Goal: Information Seeking & Learning: Learn about a topic

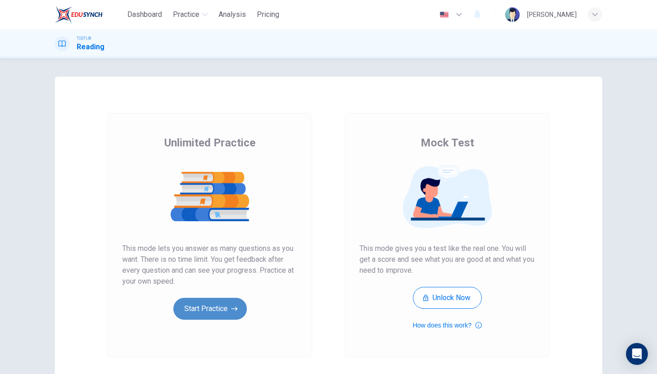
click at [235, 306] on icon "button" at bounding box center [234, 308] width 6 height 9
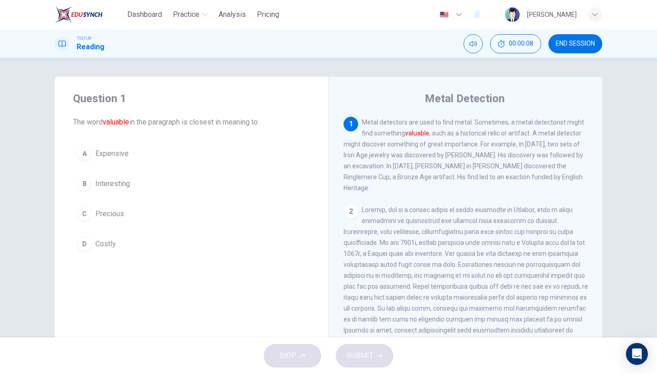
click at [132, 214] on button "C Precious" at bounding box center [191, 214] width 237 height 23
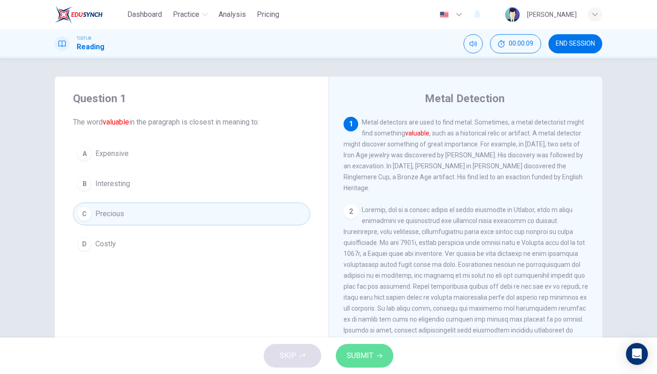
click at [360, 360] on span "SUBMIT" at bounding box center [360, 356] width 26 height 13
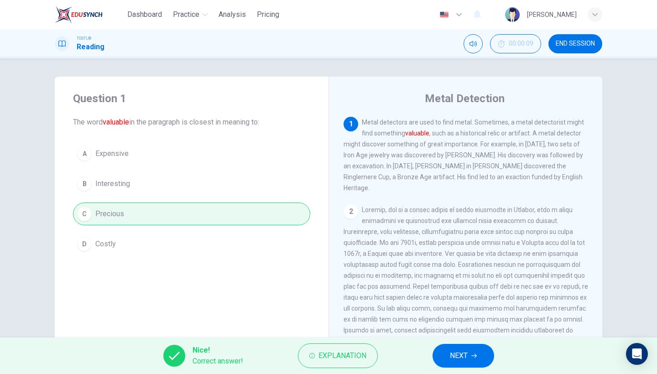
click at [453, 354] on span "NEXT" at bounding box center [459, 356] width 18 height 13
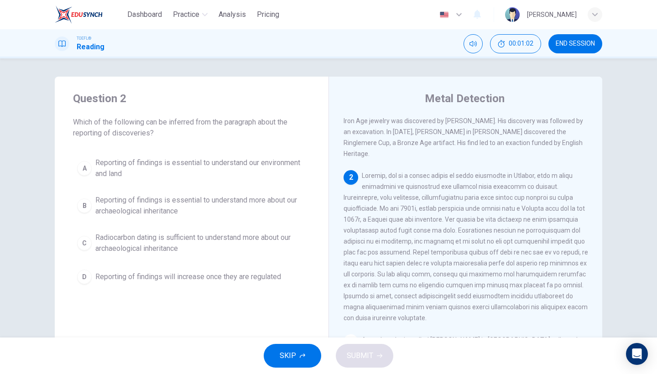
scroll to position [47, 0]
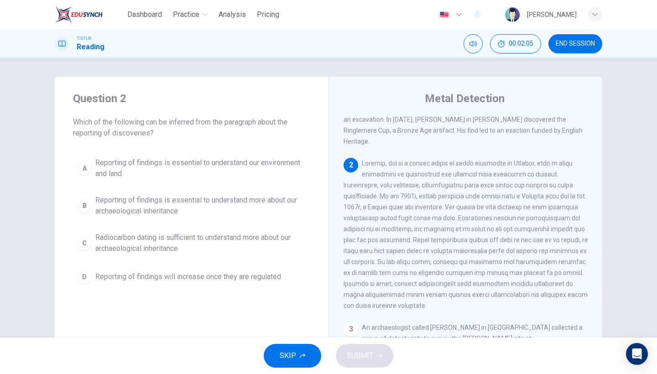
click at [199, 197] on span "Reporting of findings is essential to understand more about our archaeological …" at bounding box center [200, 206] width 211 height 22
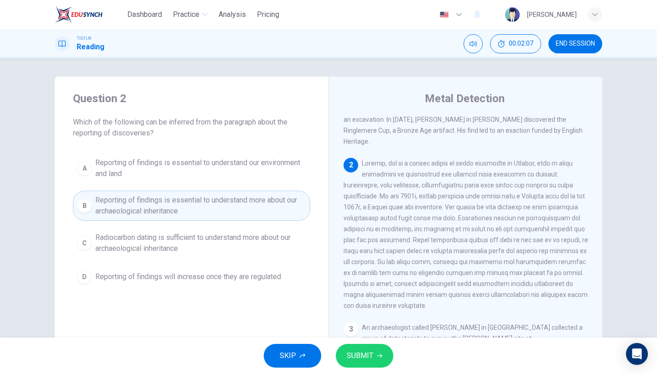
click at [361, 353] on span "SUBMIT" at bounding box center [360, 356] width 26 height 13
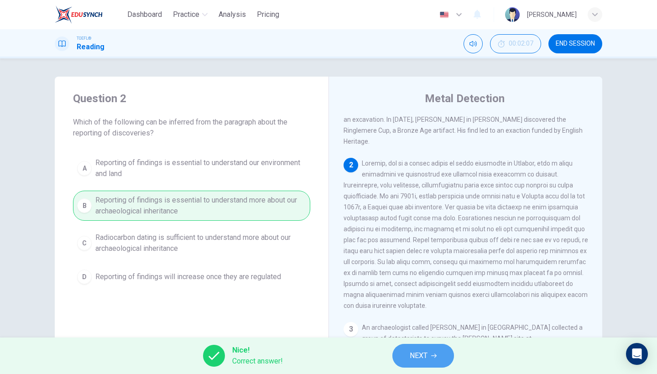
click at [413, 350] on span "NEXT" at bounding box center [419, 356] width 18 height 13
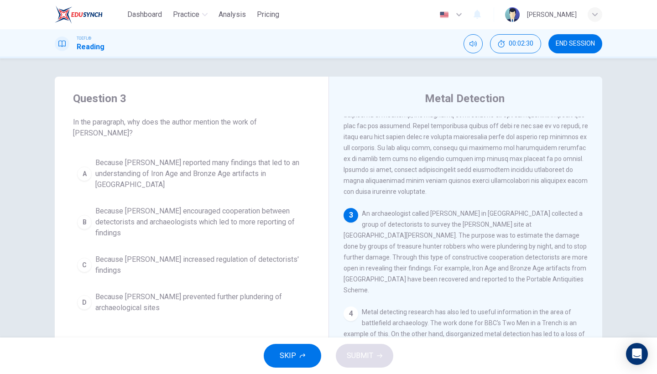
scroll to position [164, 0]
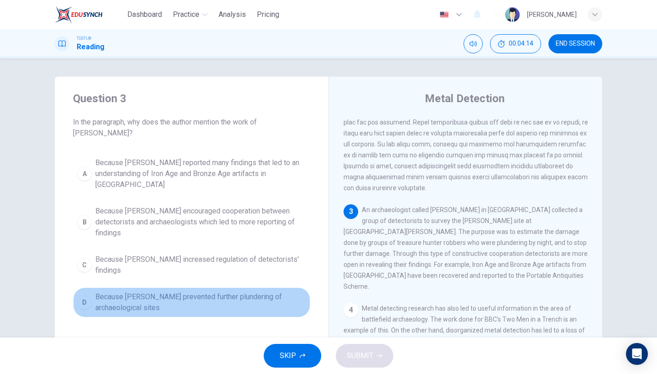
click at [239, 292] on span "Because Tony Gregory prevented further plundering of archaeological sites" at bounding box center [200, 303] width 211 height 22
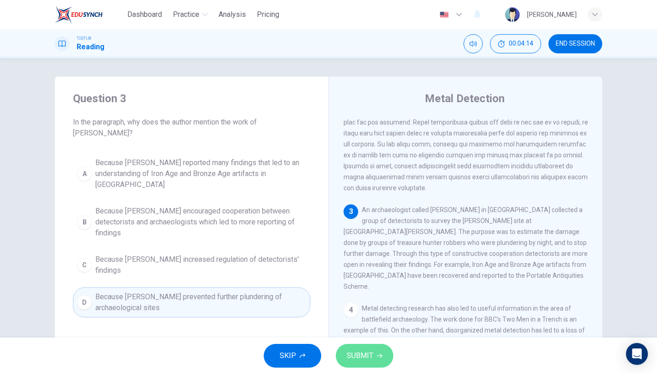
click at [348, 347] on button "SUBMIT" at bounding box center [365, 356] width 58 height 24
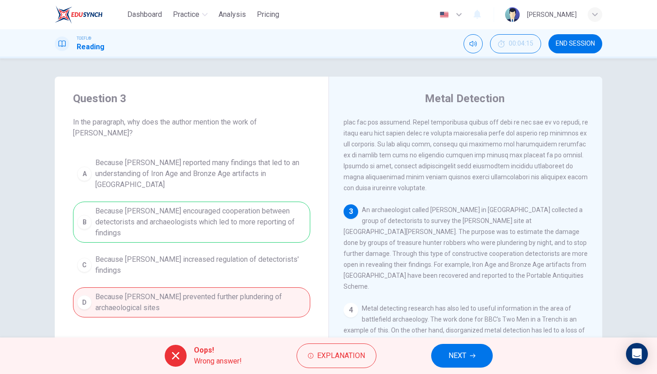
click at [456, 359] on span "NEXT" at bounding box center [458, 356] width 18 height 13
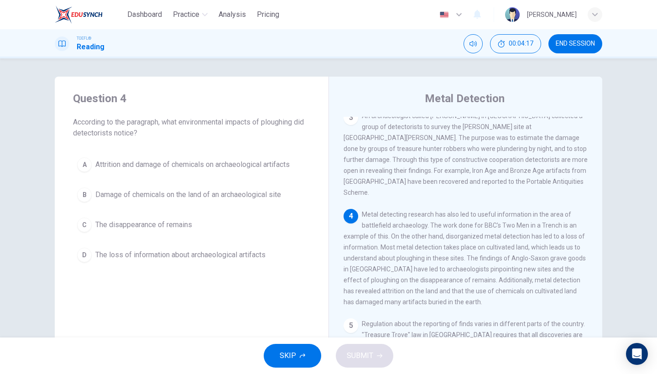
scroll to position [268, 0]
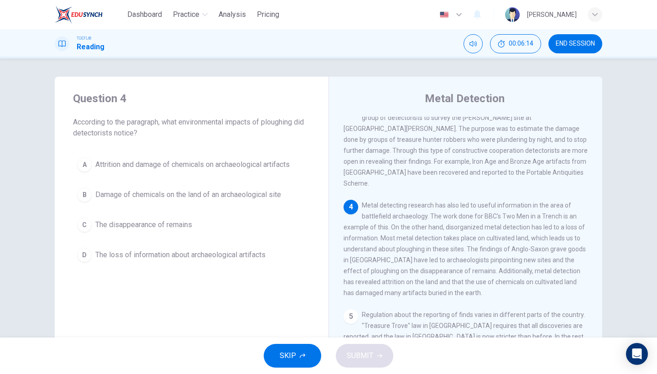
click at [268, 197] on span "Damage of chemicals on the land of an archaeological site" at bounding box center [188, 194] width 186 height 11
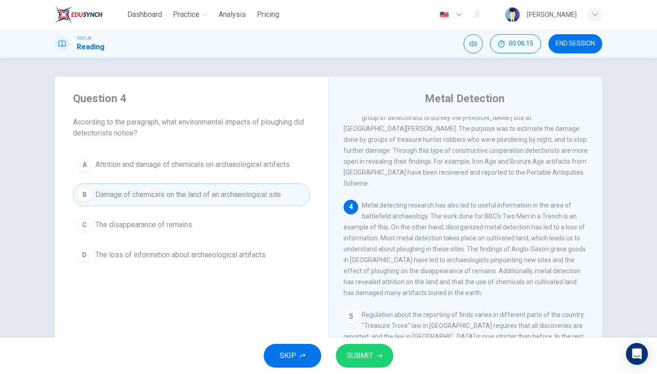
click at [387, 354] on button "SUBMIT" at bounding box center [365, 356] width 58 height 24
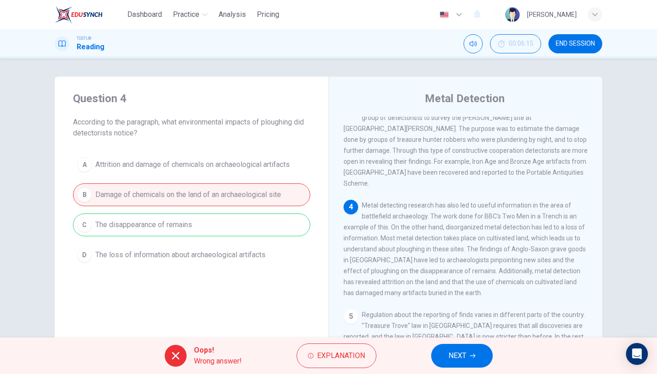
click at [451, 346] on button "NEXT" at bounding box center [462, 356] width 62 height 24
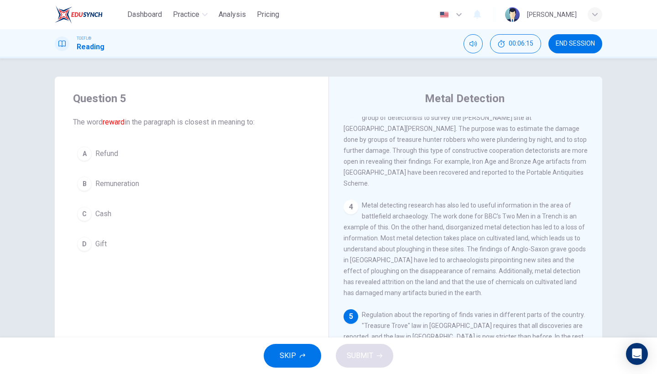
scroll to position [355, 0]
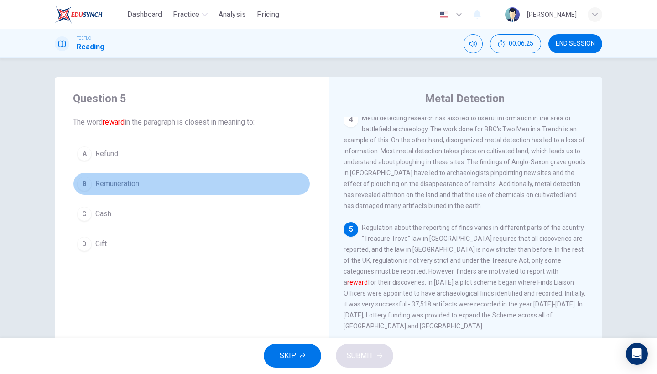
click at [139, 187] on span "Remuneration" at bounding box center [117, 183] width 44 height 11
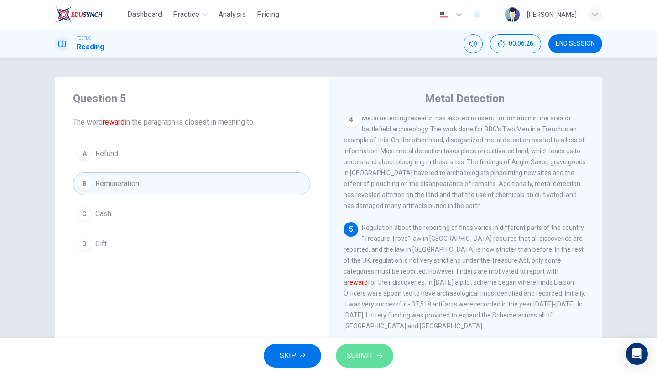
click at [351, 357] on span "SUBMIT" at bounding box center [360, 356] width 26 height 13
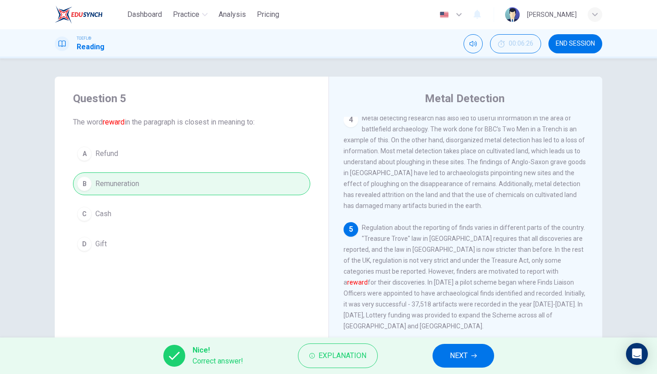
click at [451, 350] on span "NEXT" at bounding box center [459, 356] width 18 height 13
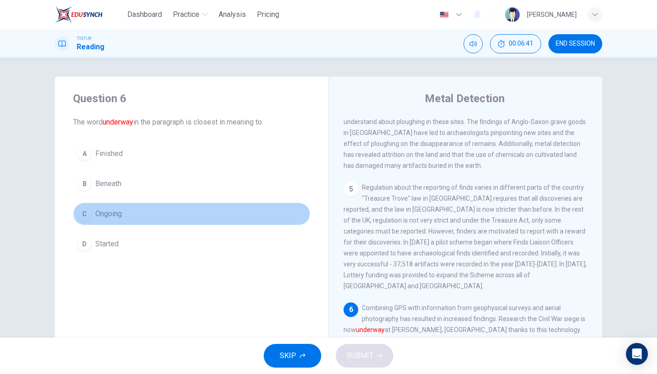
click at [116, 215] on span "Ongoing" at bounding box center [108, 214] width 26 height 11
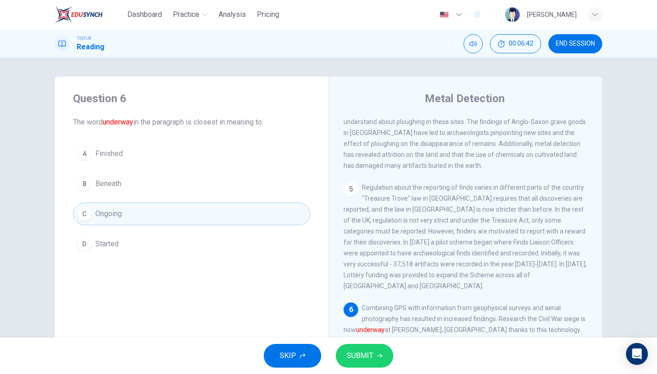
click at [375, 360] on button "SUBMIT" at bounding box center [365, 356] width 58 height 24
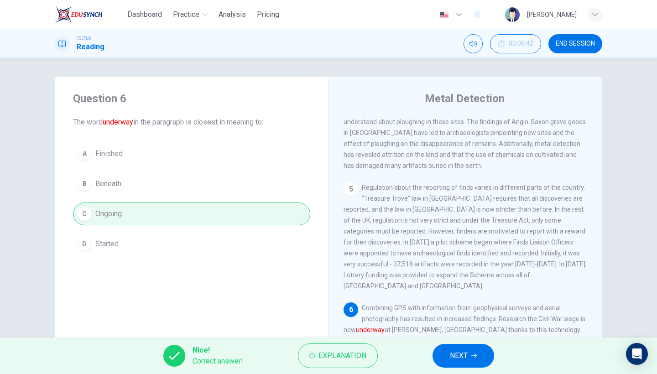
click at [456, 353] on span "NEXT" at bounding box center [459, 356] width 18 height 13
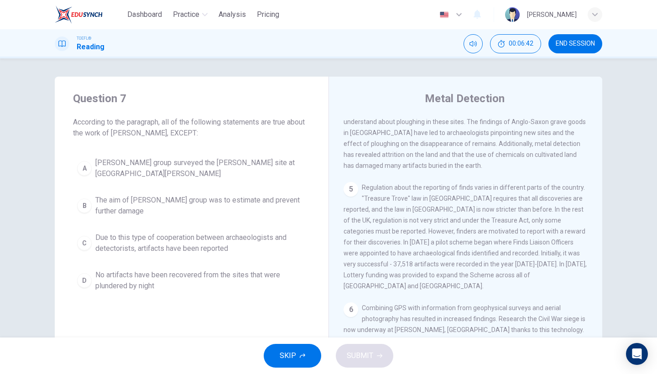
scroll to position [230, 0]
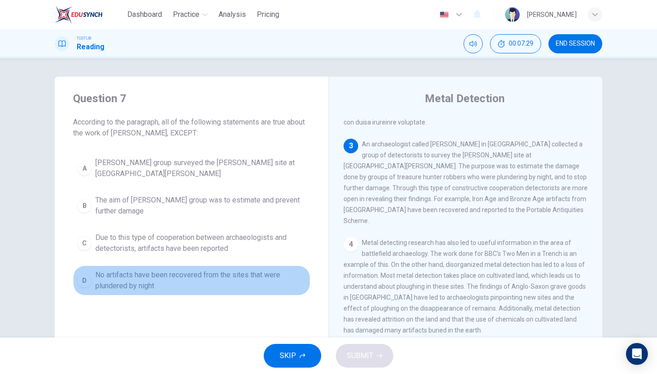
click at [219, 278] on span "No artifacts have been recovered from the sites that were plundered by night" at bounding box center [200, 281] width 211 height 22
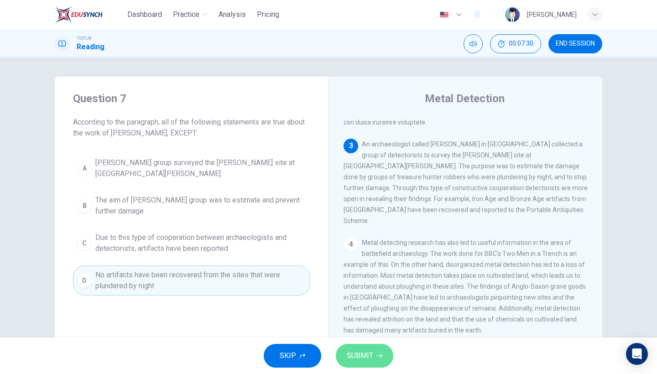
click at [368, 359] on span "SUBMIT" at bounding box center [360, 356] width 26 height 13
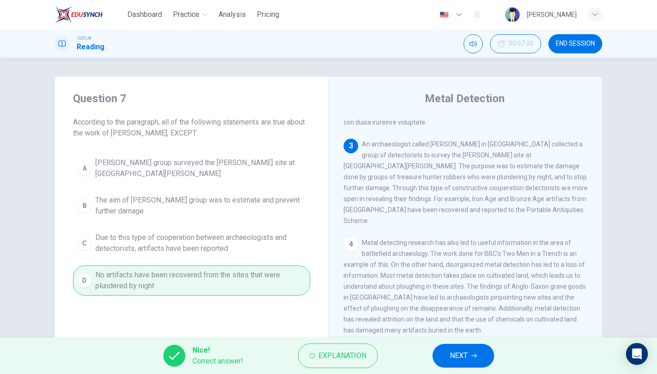
click at [470, 352] on button "NEXT" at bounding box center [464, 356] width 62 height 24
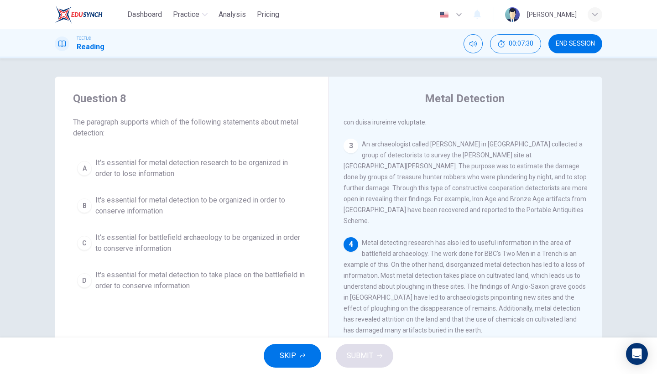
scroll to position [245, 0]
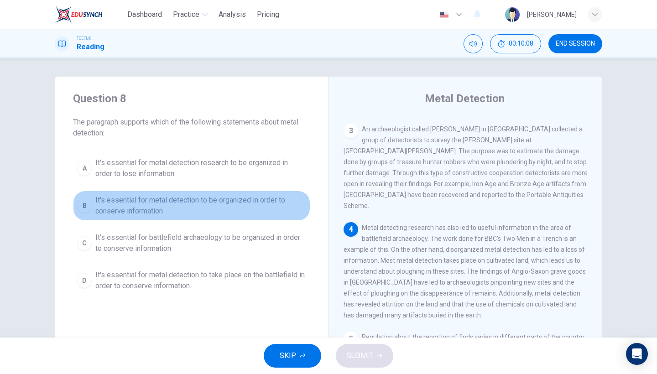
click at [210, 206] on span "It's essential for metal detection to be organized in order to conserve informa…" at bounding box center [200, 206] width 211 height 22
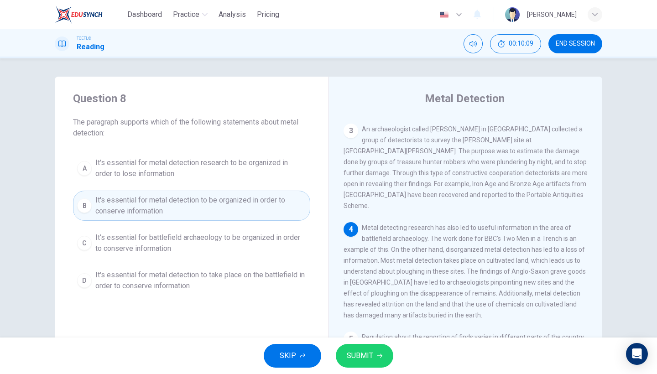
click at [357, 351] on span "SUBMIT" at bounding box center [360, 356] width 26 height 13
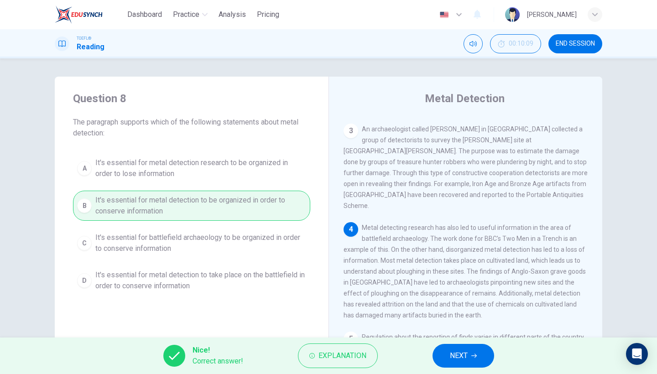
click at [467, 352] on span "NEXT" at bounding box center [459, 356] width 18 height 13
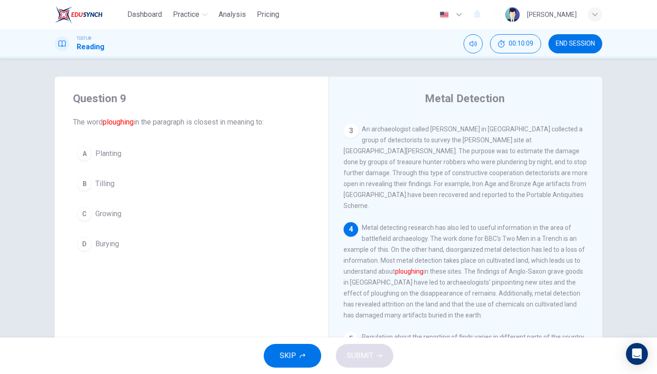
scroll to position [318, 0]
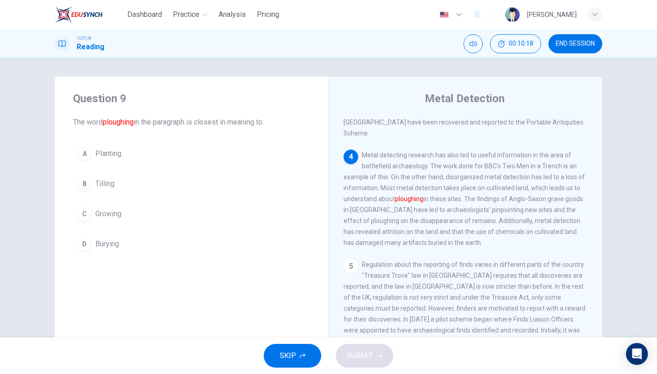
click at [122, 252] on button "D Burying" at bounding box center [191, 244] width 237 height 23
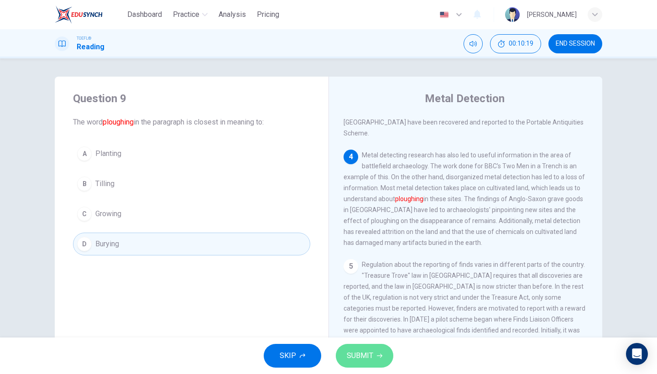
click at [351, 347] on button "SUBMIT" at bounding box center [365, 356] width 58 height 24
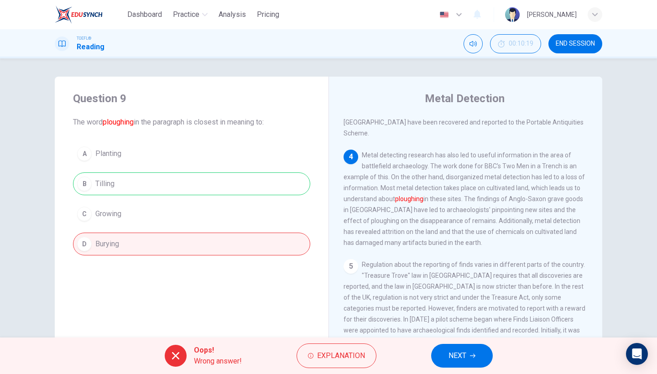
click at [469, 359] on button "NEXT" at bounding box center [462, 356] width 62 height 24
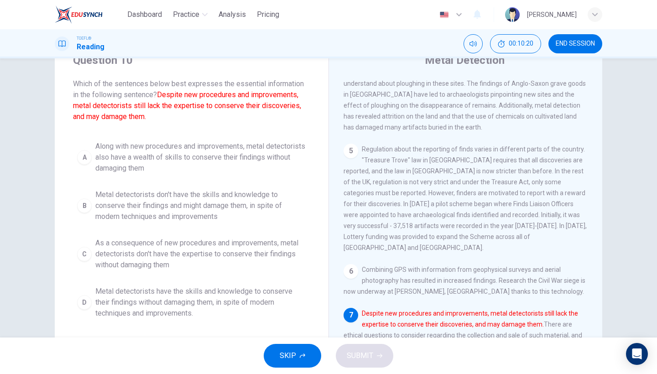
scroll to position [394, 0]
click at [163, 203] on span "Metal detectorists don't have the skills and knowledge to conserve their findin…" at bounding box center [200, 205] width 211 height 33
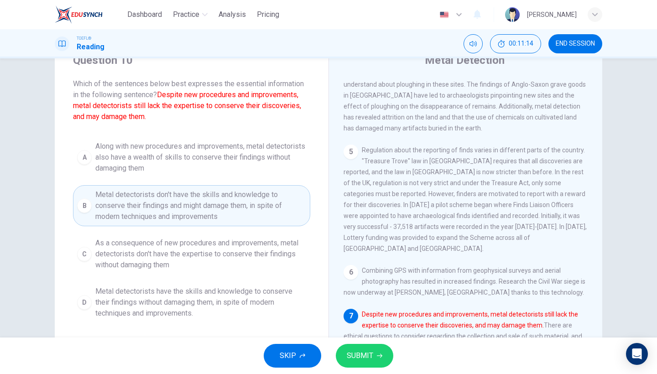
click at [368, 370] on div "SKIP SUBMIT" at bounding box center [328, 356] width 657 height 37
click at [368, 356] on span "SUBMIT" at bounding box center [360, 356] width 26 height 13
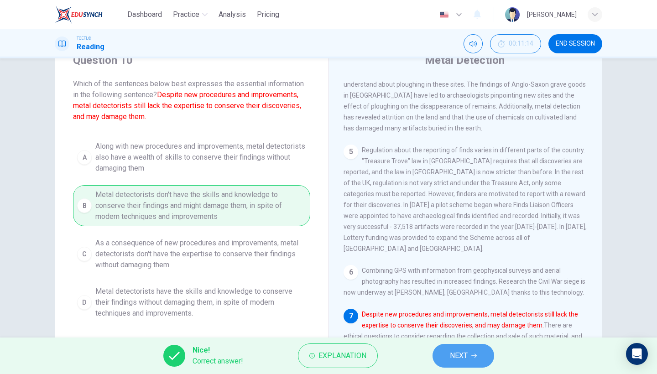
click at [468, 352] on span "NEXT" at bounding box center [459, 356] width 18 height 13
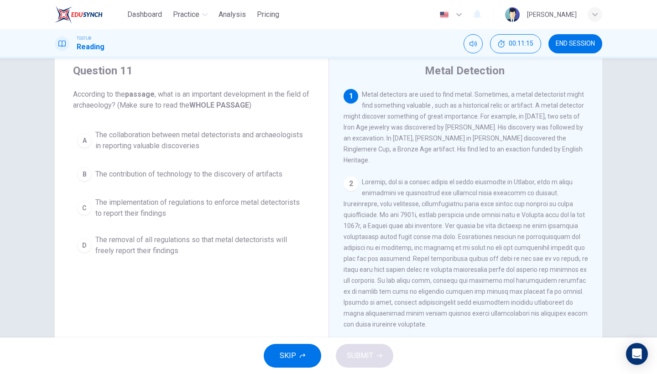
scroll to position [29, 0]
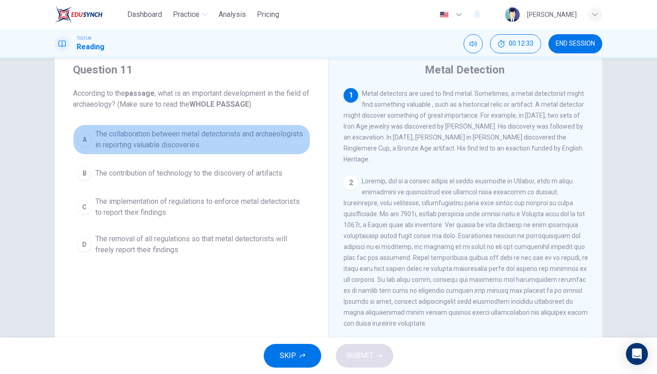
click at [201, 150] on span "The collaboration between metal detectorists and archaeologists in reporting va…" at bounding box center [200, 140] width 211 height 22
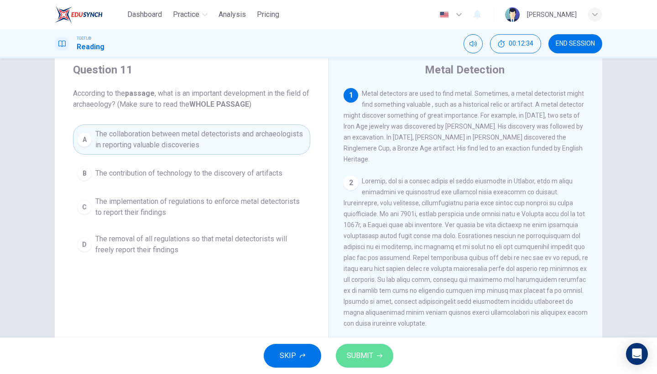
click at [352, 350] on span "SUBMIT" at bounding box center [360, 356] width 26 height 13
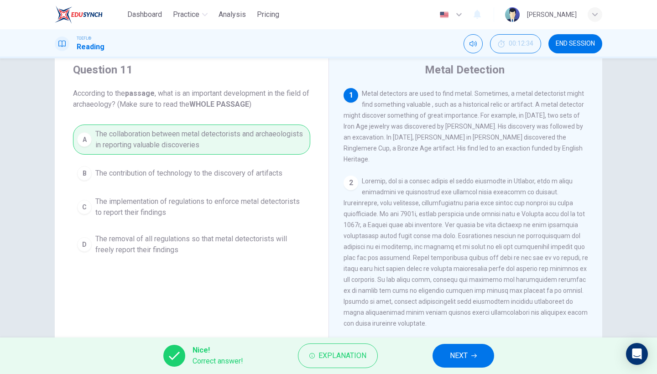
click at [459, 352] on span "NEXT" at bounding box center [459, 356] width 18 height 13
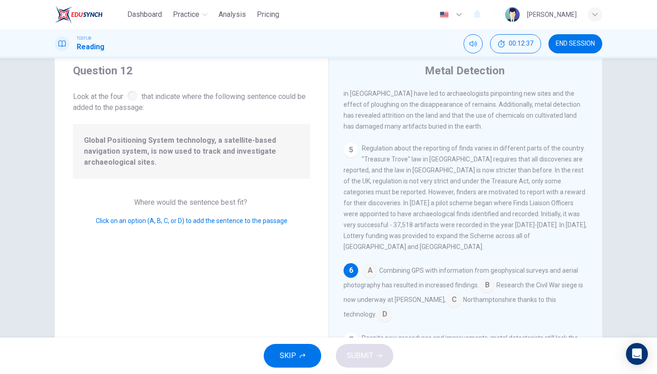
scroll to position [35, 0]
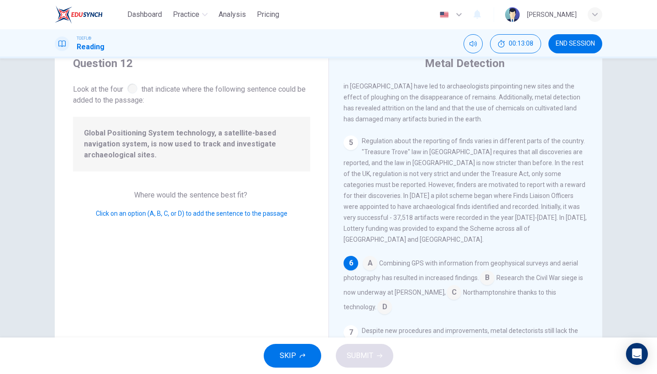
click at [447, 286] on input at bounding box center [454, 293] width 15 height 15
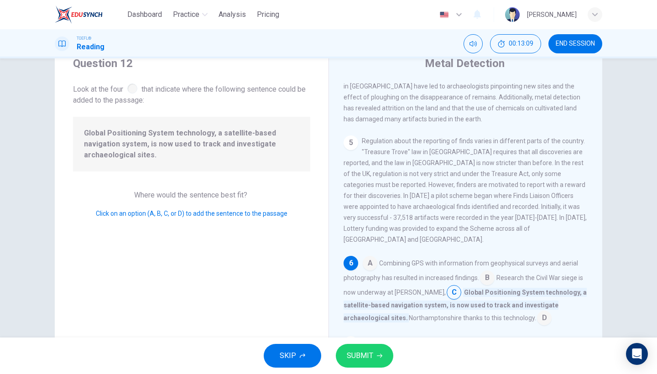
click at [368, 350] on span "SUBMIT" at bounding box center [360, 356] width 26 height 13
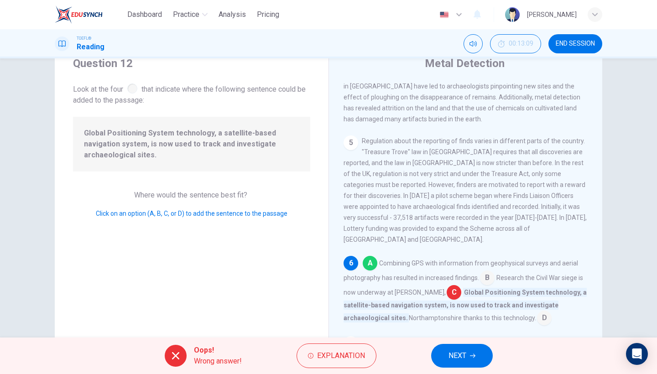
click at [455, 357] on span "NEXT" at bounding box center [458, 356] width 18 height 13
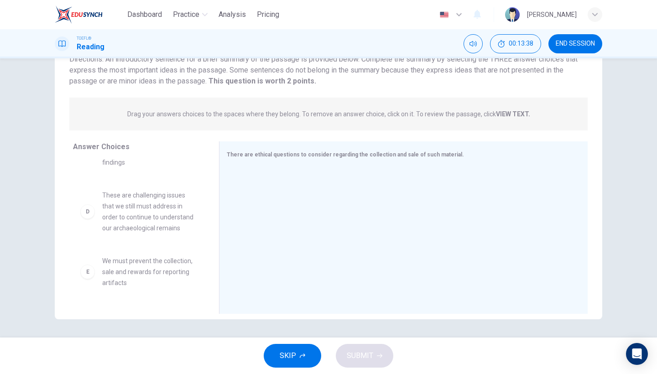
scroll to position [152, 0]
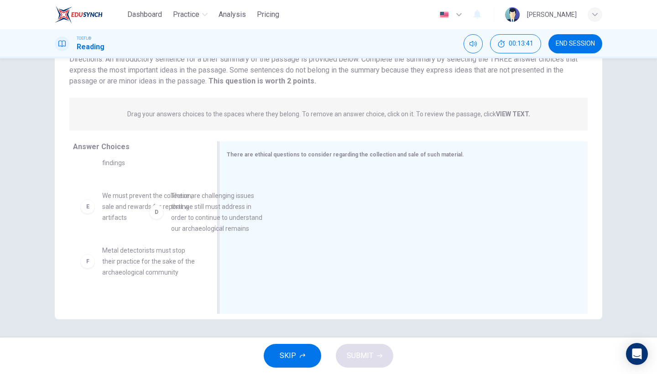
drag, startPoint x: 159, startPoint y: 218, endPoint x: 301, endPoint y: 219, distance: 142.0
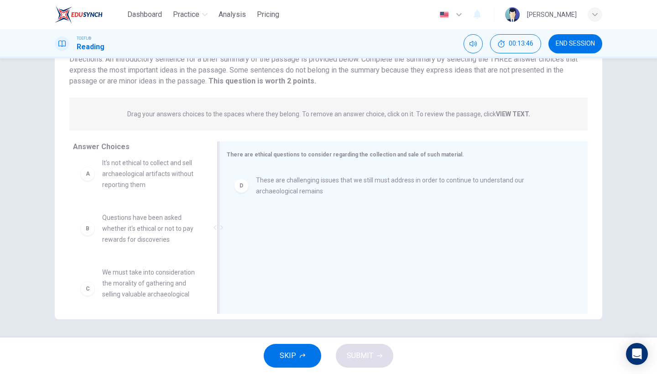
scroll to position [8, 0]
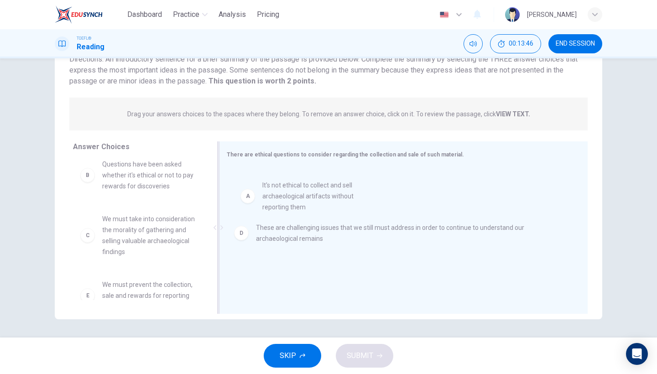
drag, startPoint x: 157, startPoint y: 180, endPoint x: 336, endPoint y: 206, distance: 180.9
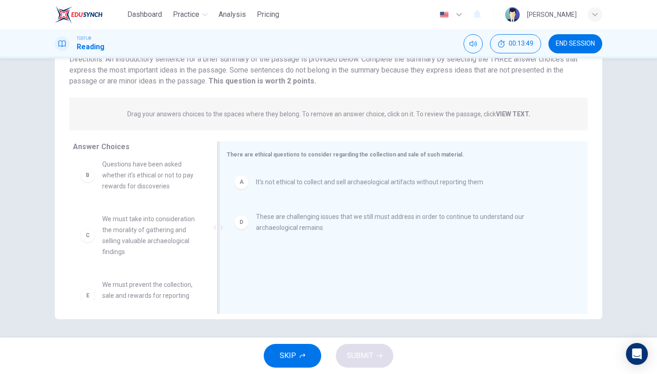
drag, startPoint x: 168, startPoint y: 244, endPoint x: 289, endPoint y: 243, distance: 121.0
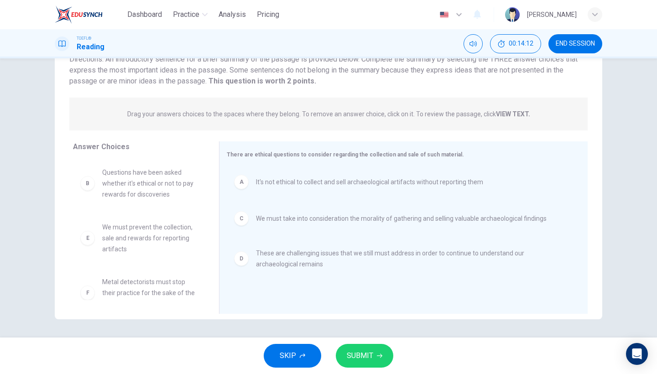
scroll to position [0, 0]
click at [349, 354] on span "SUBMIT" at bounding box center [360, 356] width 26 height 13
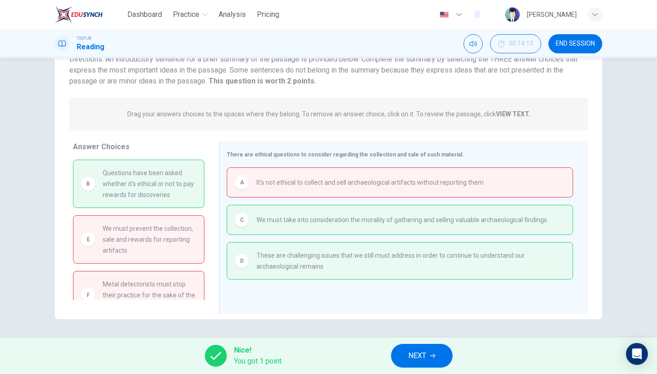
click at [425, 354] on span "NEXT" at bounding box center [418, 356] width 18 height 13
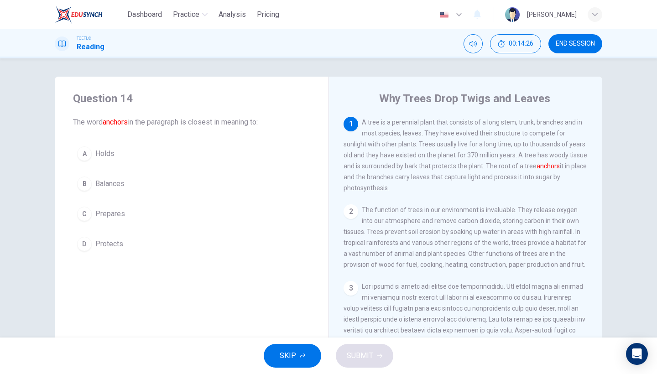
click at [99, 158] on span "Holds" at bounding box center [104, 153] width 19 height 11
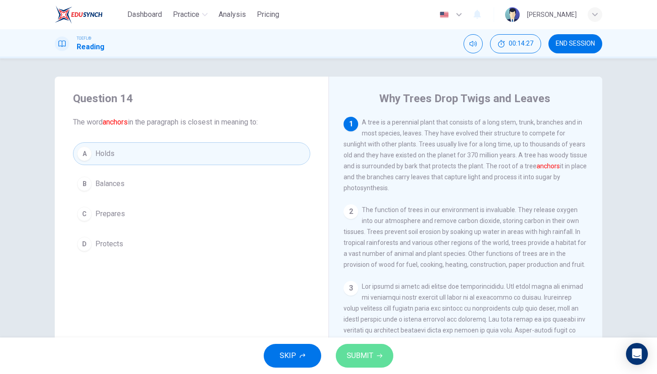
click at [367, 359] on span "SUBMIT" at bounding box center [360, 356] width 26 height 13
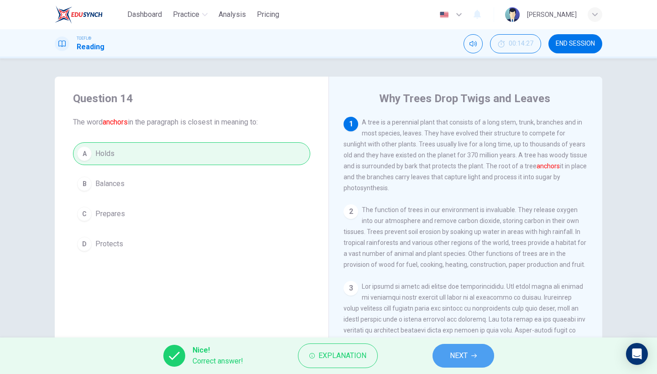
click at [446, 356] on button "NEXT" at bounding box center [464, 356] width 62 height 24
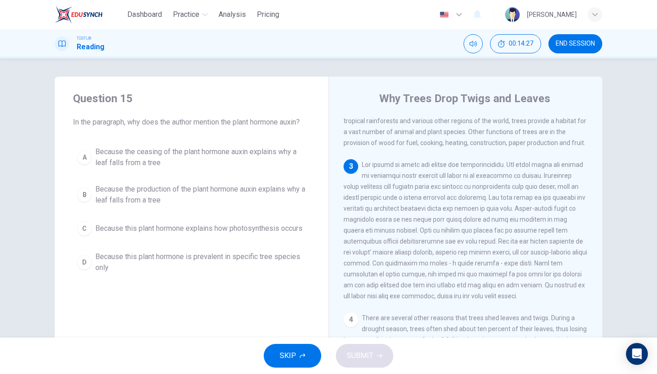
scroll to position [136, 0]
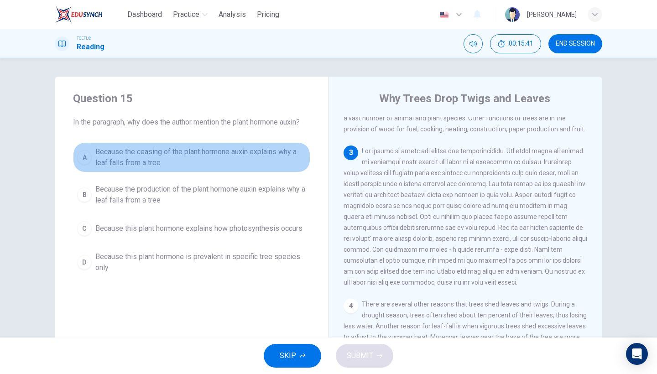
click at [267, 146] on button "A Because the ceasing of the plant hormone auxin explains why a leaf falls from…" at bounding box center [191, 157] width 237 height 30
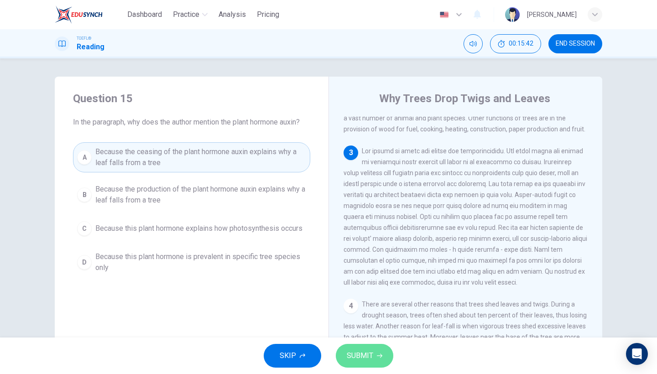
click at [369, 349] on button "SUBMIT" at bounding box center [365, 356] width 58 height 24
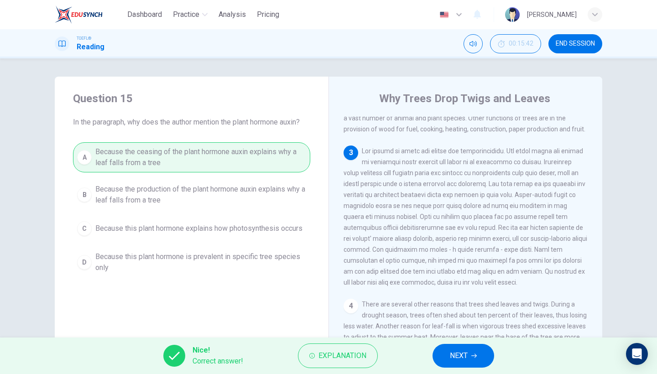
click at [458, 358] on span "NEXT" at bounding box center [459, 356] width 18 height 13
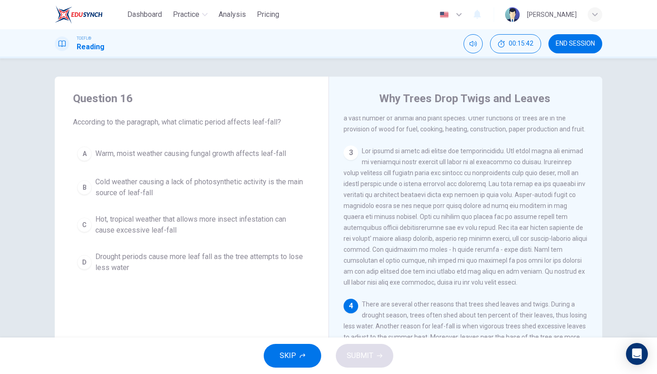
scroll to position [256, 0]
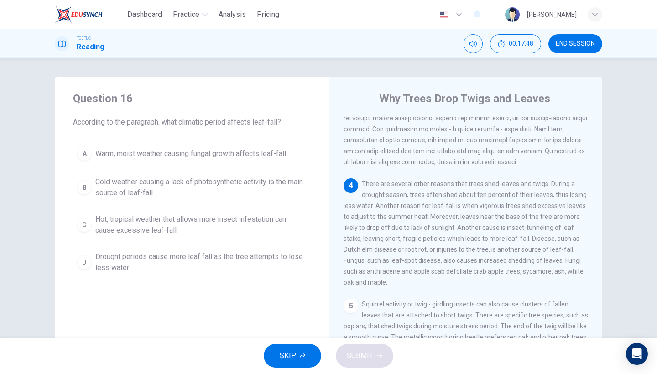
click at [225, 228] on span "Hot, tropical weather that allows more insect infestation can cause excessive l…" at bounding box center [200, 225] width 211 height 22
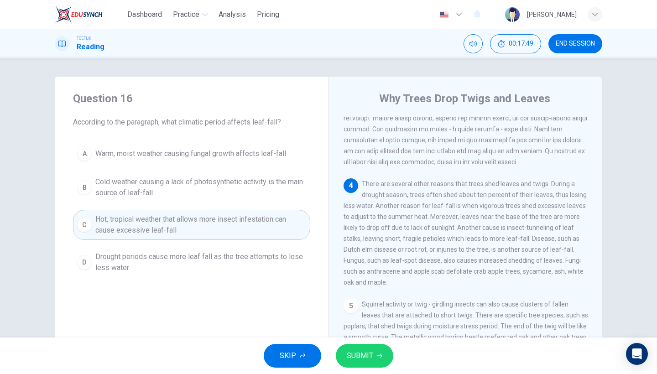
click at [357, 358] on span "SUBMIT" at bounding box center [360, 356] width 26 height 13
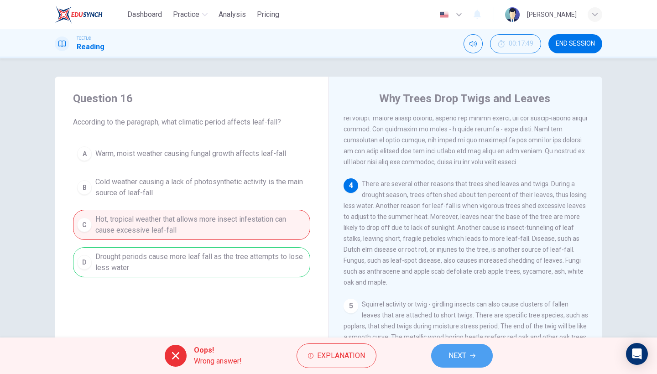
click at [470, 347] on button "NEXT" at bounding box center [462, 356] width 62 height 24
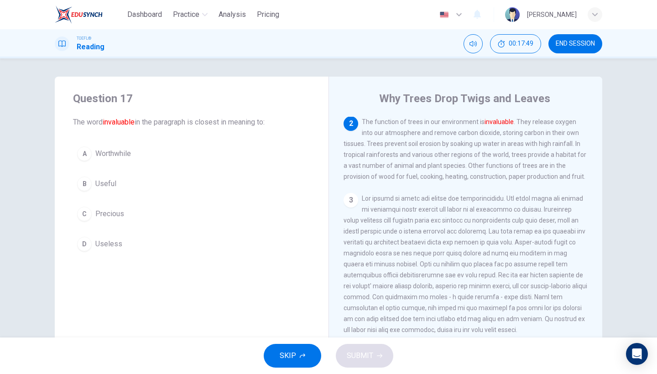
scroll to position [88, 0]
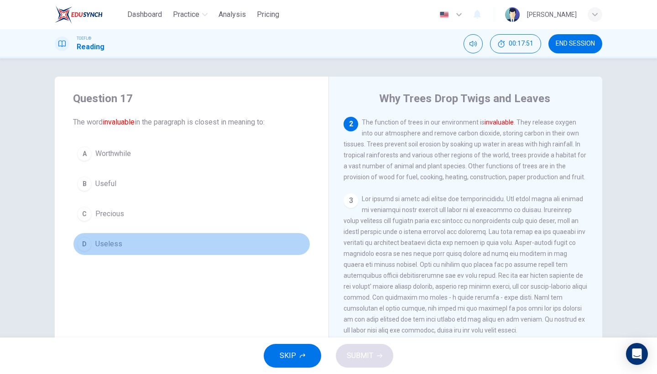
click at [121, 239] on span "Useless" at bounding box center [108, 244] width 27 height 11
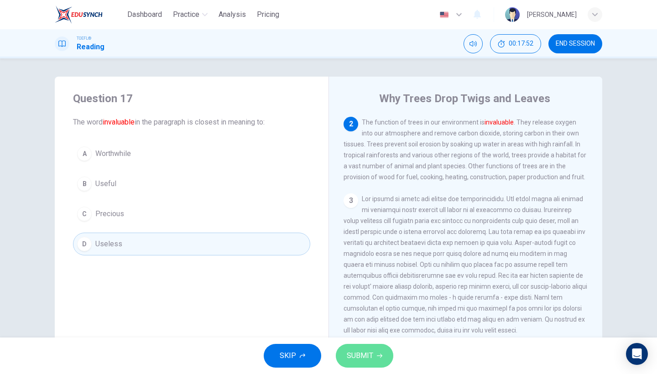
click at [348, 350] on span "SUBMIT" at bounding box center [360, 356] width 26 height 13
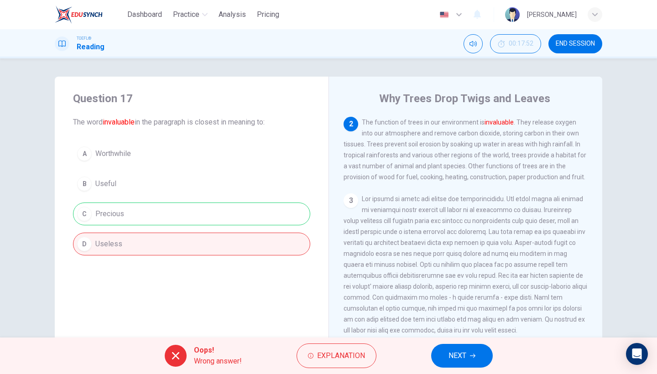
click at [471, 355] on icon "button" at bounding box center [472, 355] width 5 height 5
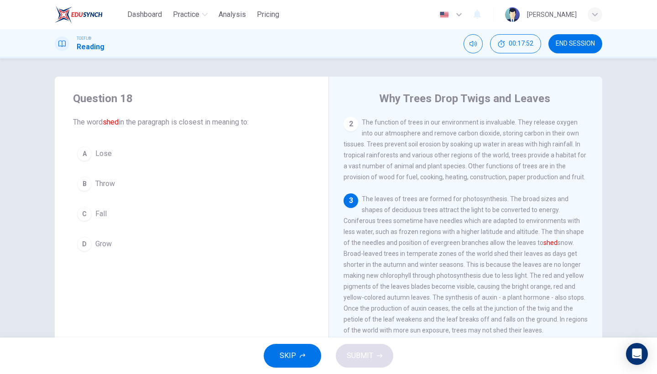
scroll to position [136, 0]
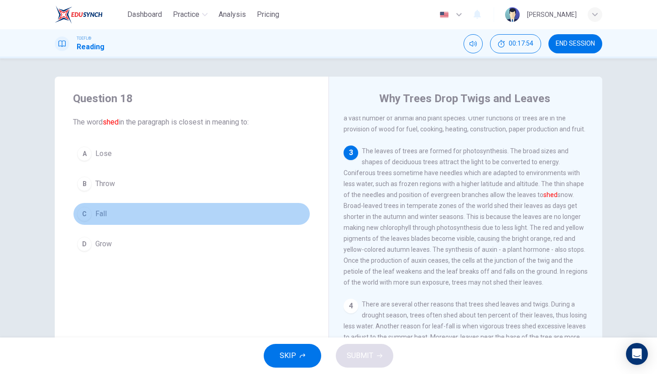
click at [92, 212] on button "C Fall" at bounding box center [191, 214] width 237 height 23
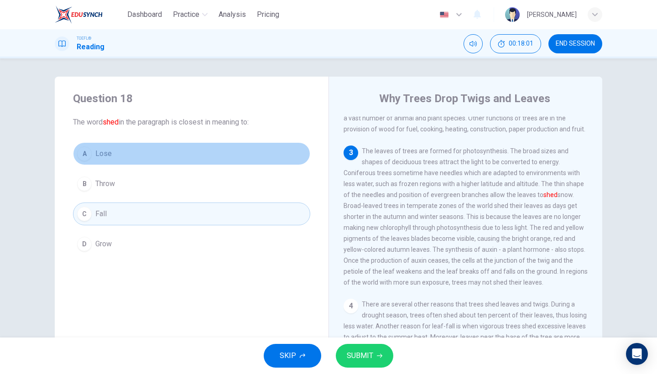
click at [165, 159] on button "A Lose" at bounding box center [191, 153] width 237 height 23
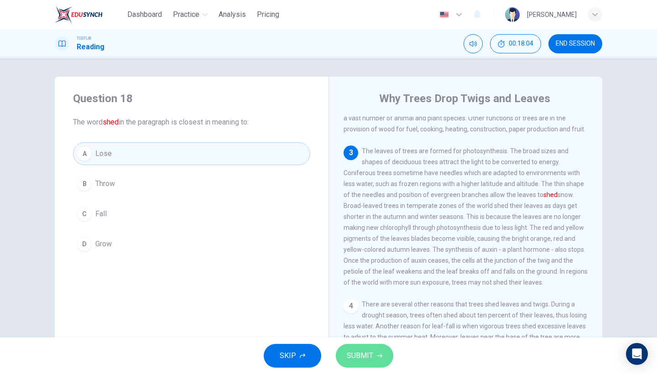
click at [379, 362] on button "SUBMIT" at bounding box center [365, 356] width 58 height 24
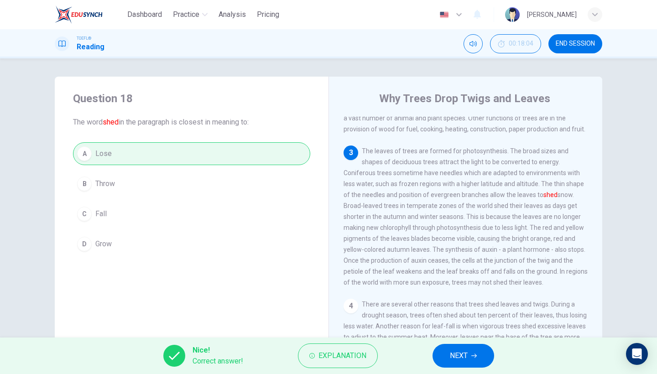
click at [471, 360] on button "NEXT" at bounding box center [464, 356] width 62 height 24
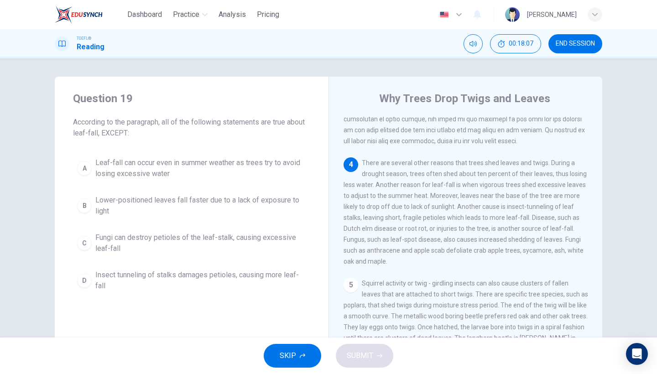
scroll to position [278, 0]
click at [214, 165] on span "Leaf-fall can occur even in summer weather as trees try to avoid losing excessi…" at bounding box center [200, 168] width 211 height 22
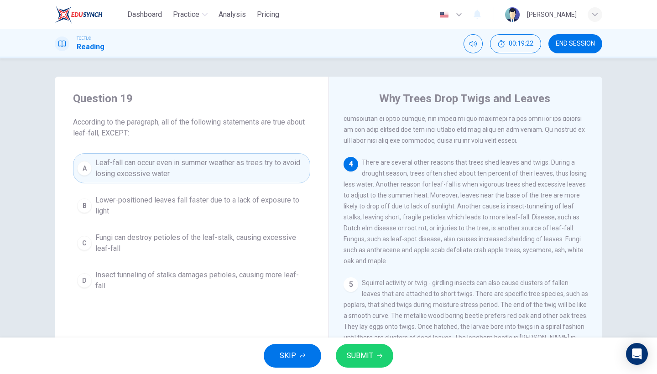
click at [367, 354] on span "SUBMIT" at bounding box center [360, 356] width 26 height 13
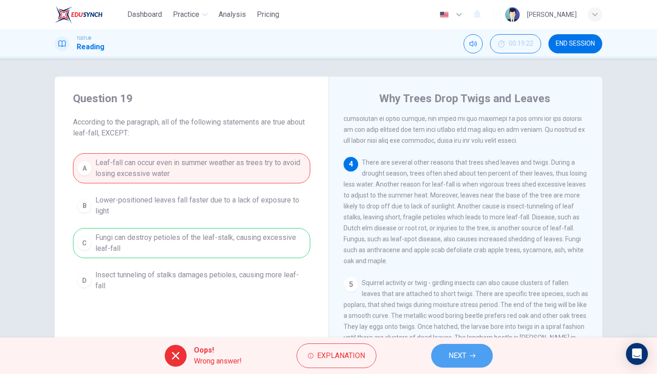
click at [472, 358] on icon "button" at bounding box center [472, 355] width 5 height 5
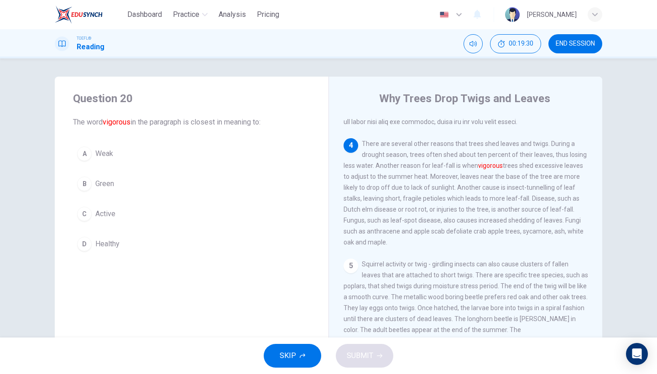
click at [109, 156] on span "Weak" at bounding box center [104, 153] width 18 height 11
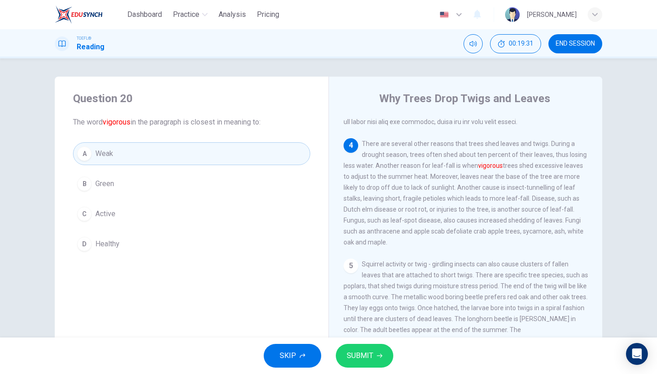
click at [358, 345] on button "SUBMIT" at bounding box center [365, 356] width 58 height 24
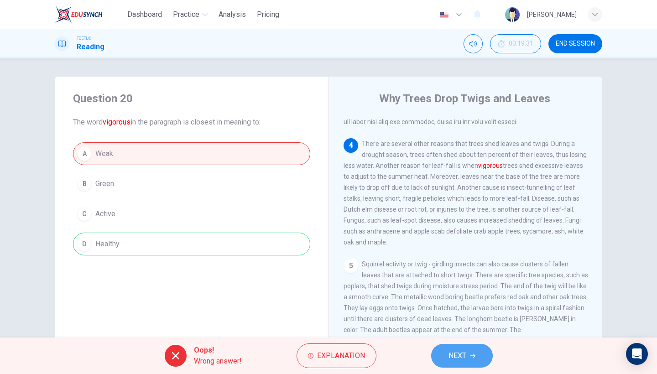
click at [443, 354] on button "NEXT" at bounding box center [462, 356] width 62 height 24
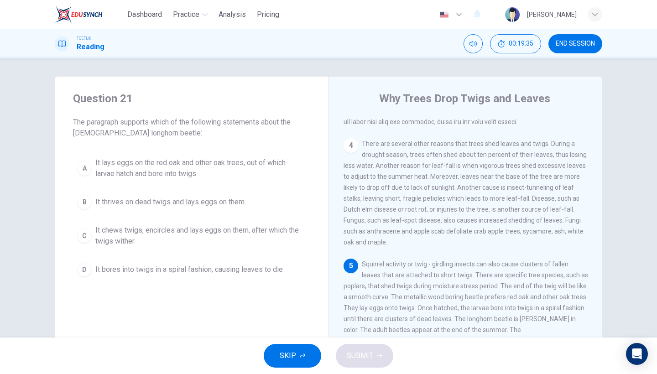
click at [596, 45] on button "END SESSION" at bounding box center [576, 43] width 54 height 19
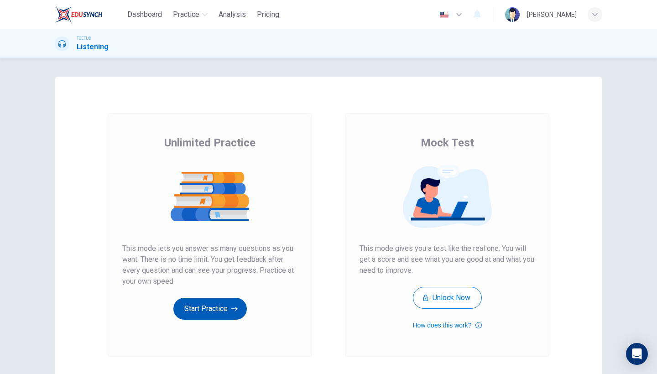
click at [200, 303] on button "Start Practice" at bounding box center [209, 309] width 73 height 22
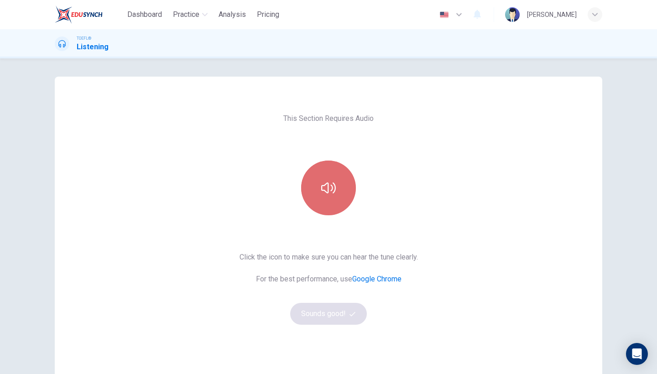
click at [338, 180] on button "button" at bounding box center [328, 188] width 55 height 55
click at [330, 209] on button "button" at bounding box center [328, 188] width 55 height 55
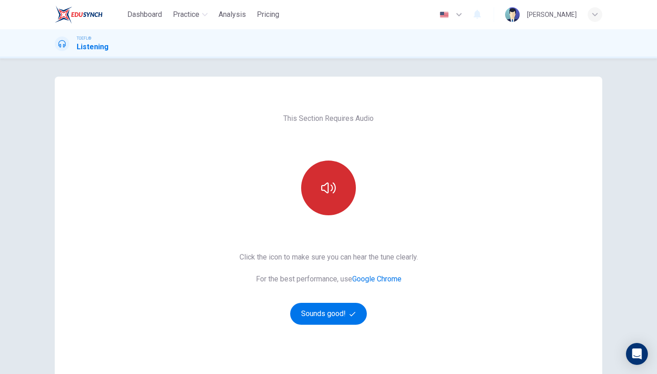
click at [330, 209] on button "button" at bounding box center [328, 188] width 55 height 55
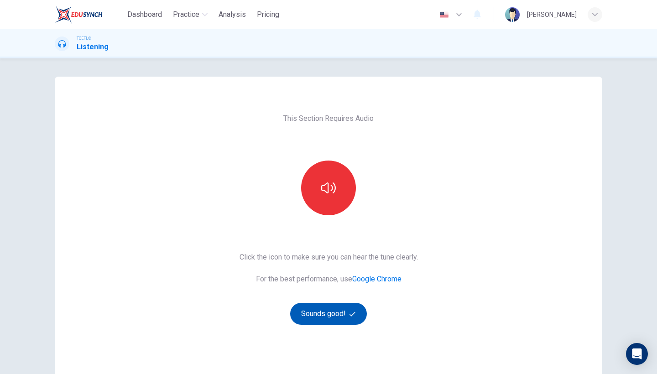
click at [312, 313] on button "Sounds good!" at bounding box center [328, 314] width 77 height 22
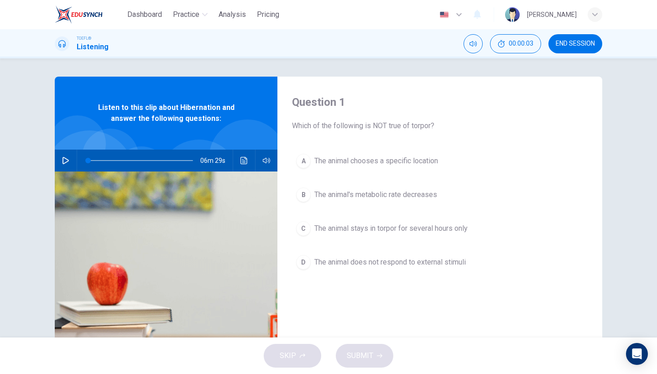
click at [566, 45] on span "END SESSION" at bounding box center [575, 43] width 39 height 7
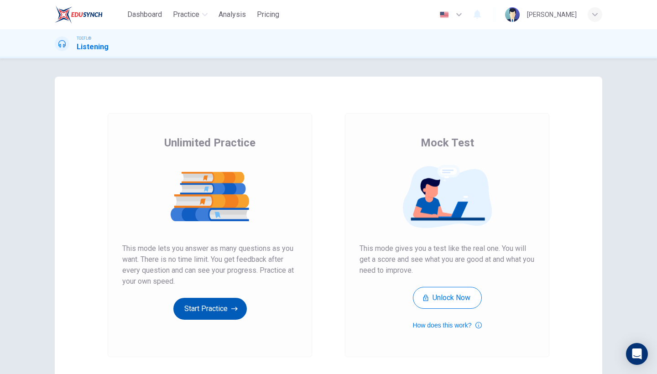
click at [218, 304] on button "Start Practice" at bounding box center [209, 309] width 73 height 22
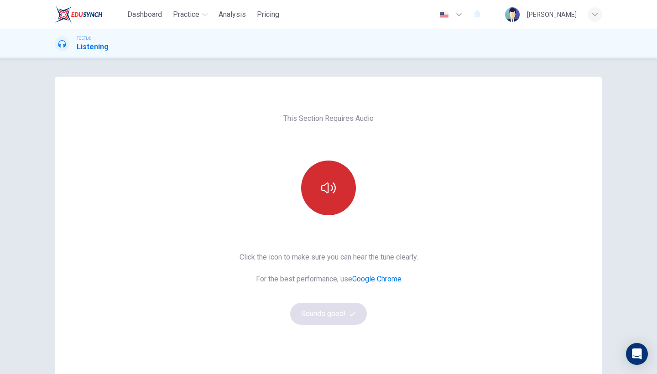
click at [334, 208] on button "button" at bounding box center [328, 188] width 55 height 55
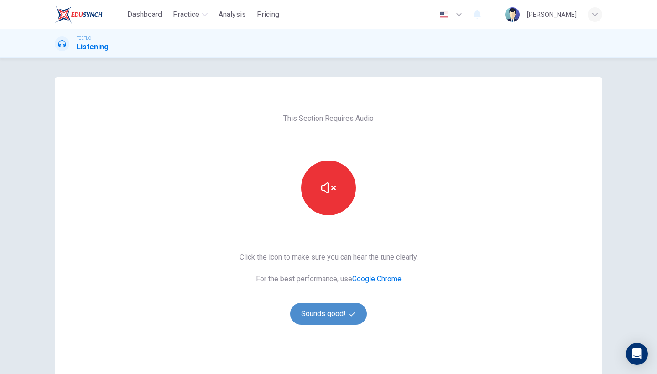
click at [330, 322] on button "Sounds good!" at bounding box center [328, 314] width 77 height 22
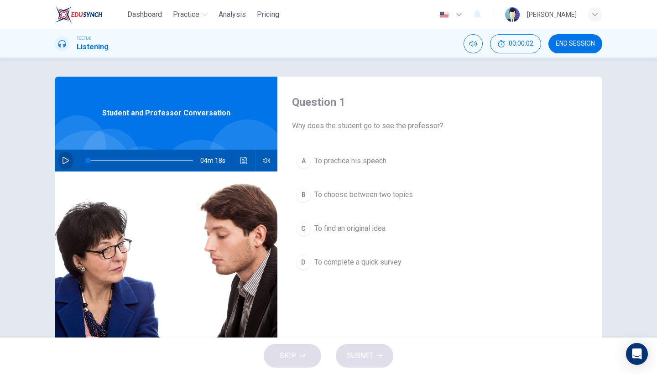
click at [66, 163] on icon "button" at bounding box center [66, 160] width 6 height 7
type input "0"
click at [379, 170] on button "A To practice his speech" at bounding box center [440, 161] width 296 height 23
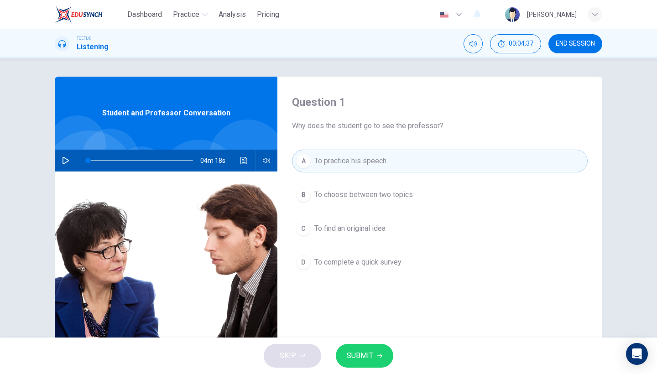
click at [363, 355] on span "SUBMIT" at bounding box center [360, 356] width 26 height 13
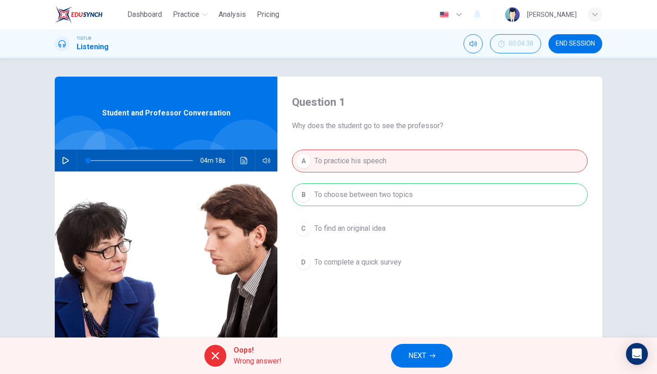
click at [418, 351] on span "NEXT" at bounding box center [418, 356] width 18 height 13
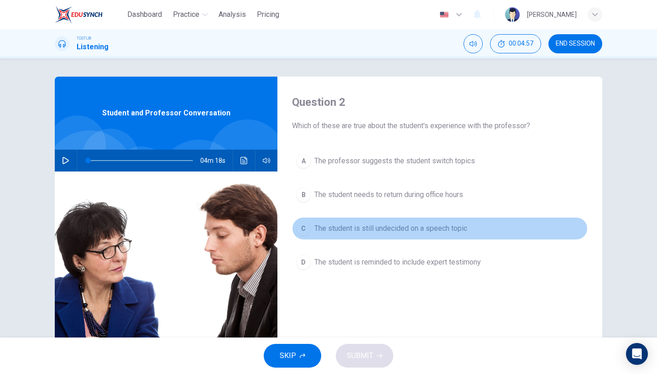
click at [418, 223] on span "The student is still undecided on a speech topic" at bounding box center [391, 228] width 153 height 11
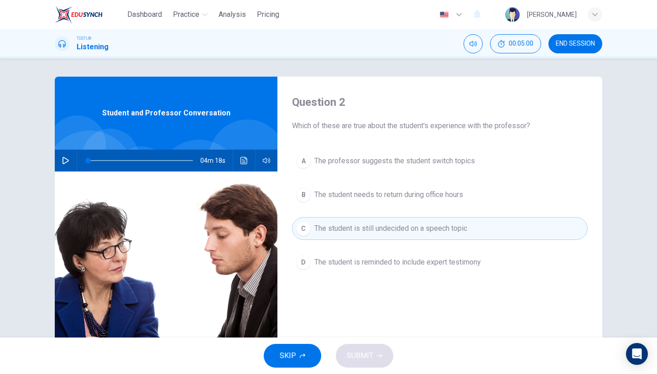
click at [381, 197] on span "The student needs to return during office hours" at bounding box center [389, 194] width 149 height 11
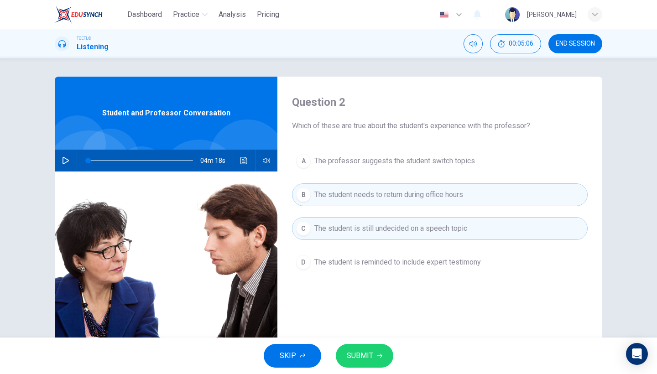
click at [399, 258] on span "The student is reminded to include expert testimony" at bounding box center [398, 262] width 167 height 11
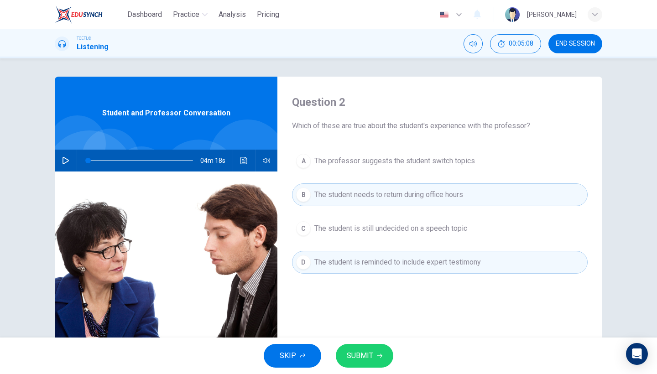
click at [381, 234] on button "C The student is still undecided on a speech topic" at bounding box center [440, 228] width 296 height 23
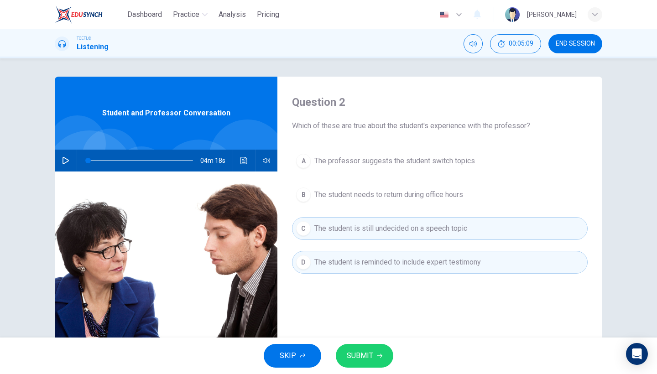
click at [367, 351] on span "SUBMIT" at bounding box center [360, 356] width 26 height 13
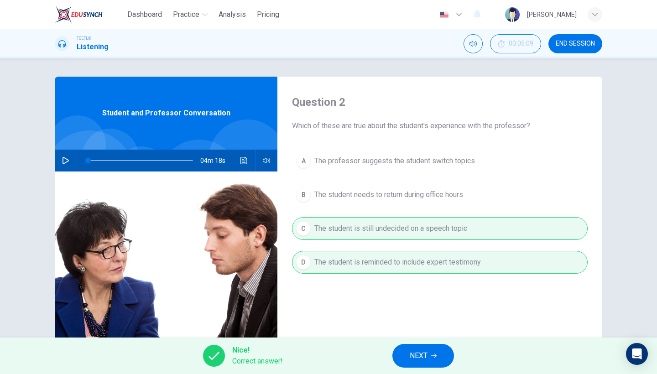
click at [422, 351] on span "NEXT" at bounding box center [419, 356] width 18 height 13
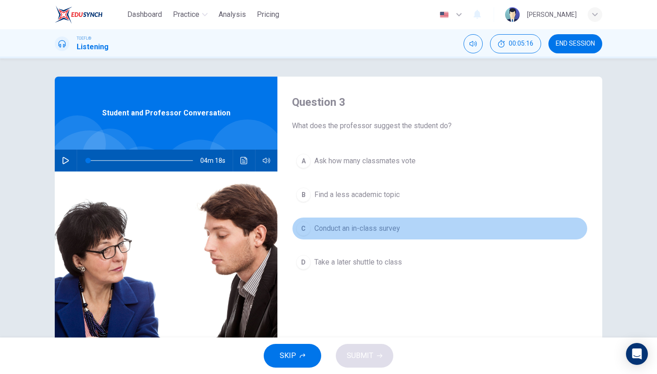
click at [388, 239] on button "C Conduct an in-class survey" at bounding box center [440, 228] width 296 height 23
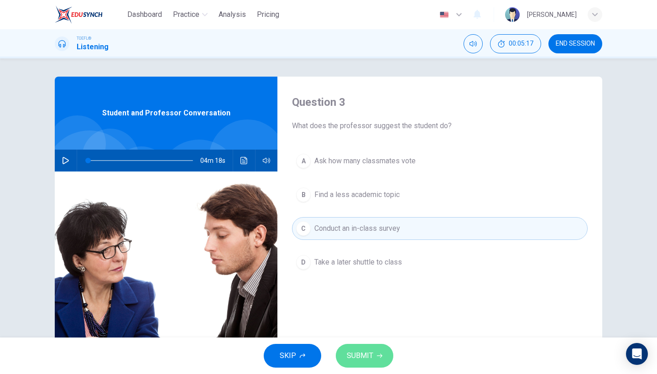
click at [365, 358] on span "SUBMIT" at bounding box center [360, 356] width 26 height 13
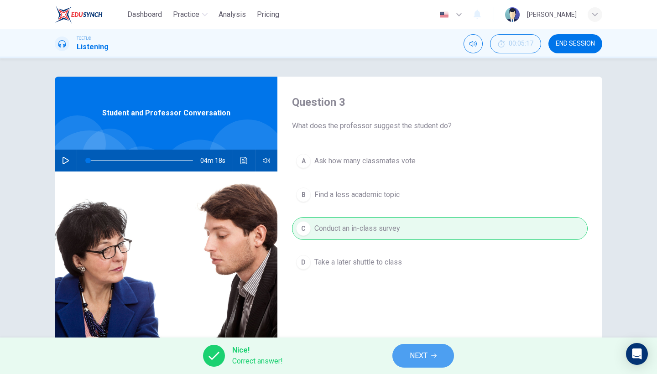
click at [409, 358] on button "NEXT" at bounding box center [424, 356] width 62 height 24
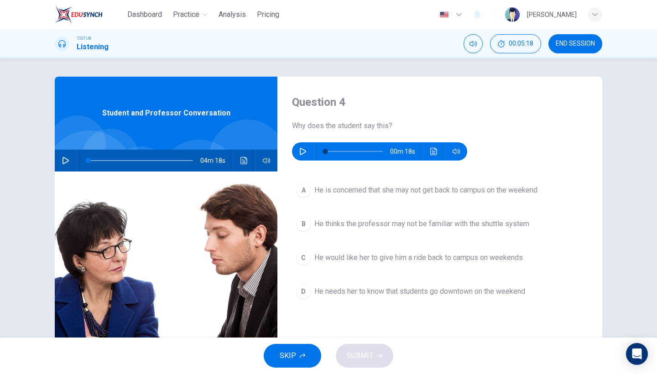
click at [302, 152] on icon "button" at bounding box center [302, 151] width 7 height 7
type input "0"
click at [442, 190] on span "He is concerned that she may not get back to campus on the weekend" at bounding box center [426, 190] width 223 height 11
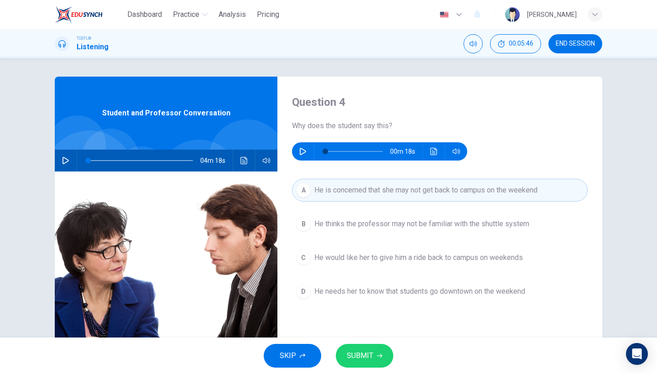
click at [355, 354] on span "SUBMIT" at bounding box center [360, 356] width 26 height 13
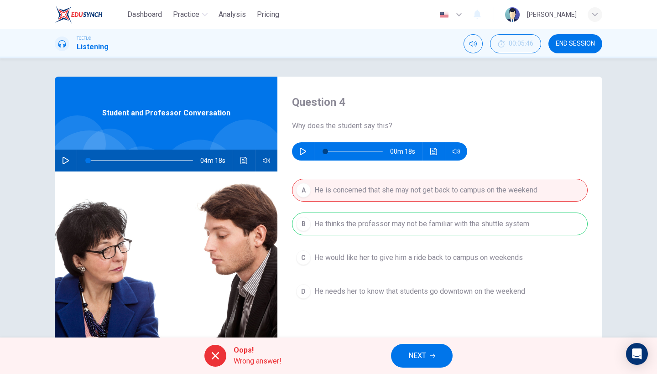
click at [419, 351] on span "NEXT" at bounding box center [418, 356] width 18 height 13
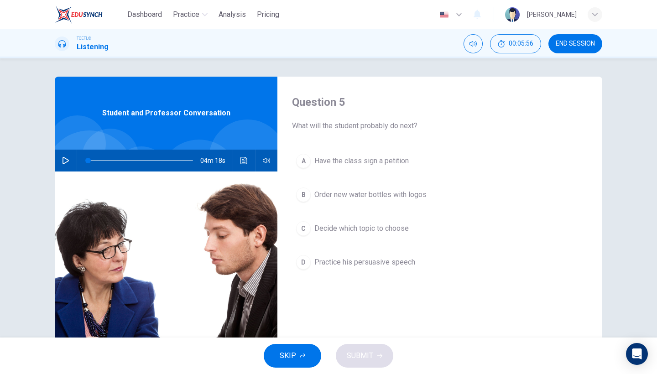
click at [391, 162] on span "Have the class sign a petition" at bounding box center [362, 161] width 94 height 11
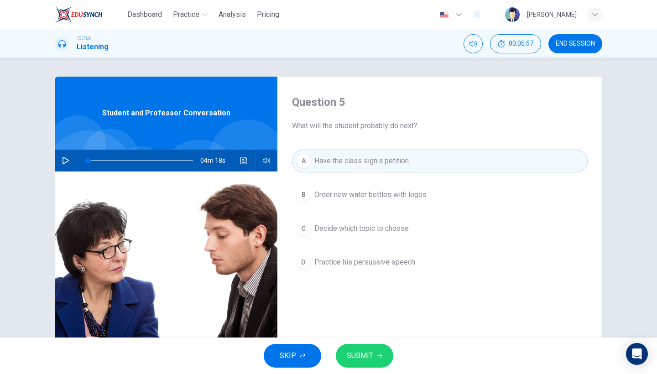
click at [357, 346] on button "SUBMIT" at bounding box center [365, 356] width 58 height 24
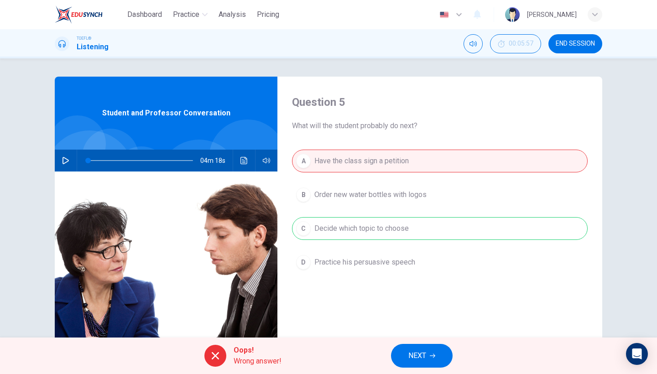
click at [410, 357] on span "NEXT" at bounding box center [418, 356] width 18 height 13
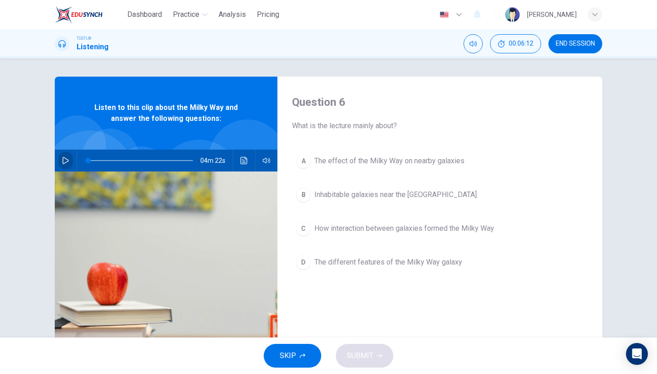
click at [68, 159] on icon "button" at bounding box center [65, 160] width 7 height 7
click at [65, 163] on icon "button" at bounding box center [65, 160] width 5 height 5
click at [393, 230] on span "How interaction between galaxies formed the Milky Way" at bounding box center [405, 228] width 180 height 11
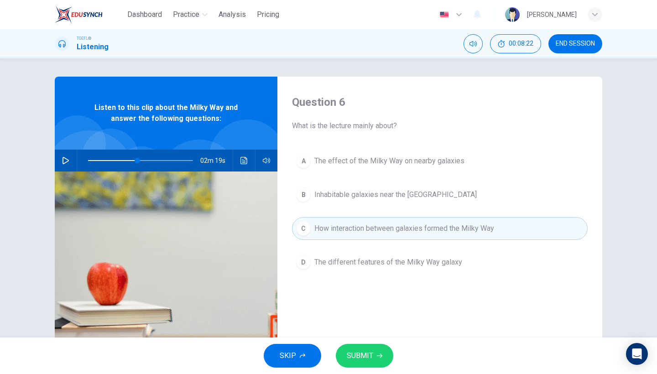
click at [367, 354] on span "SUBMIT" at bounding box center [360, 356] width 26 height 13
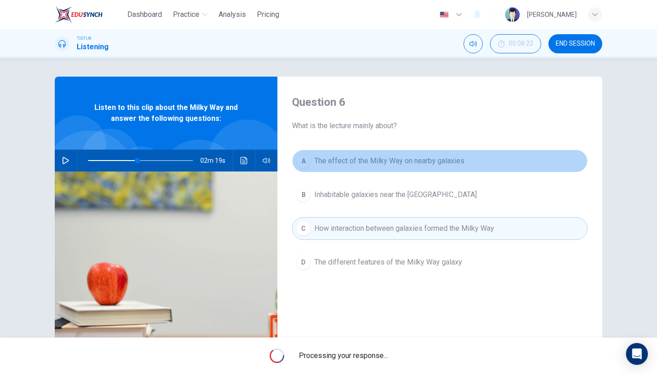
click at [445, 163] on span "The effect of the Milky Way on nearby galaxies" at bounding box center [390, 161] width 150 height 11
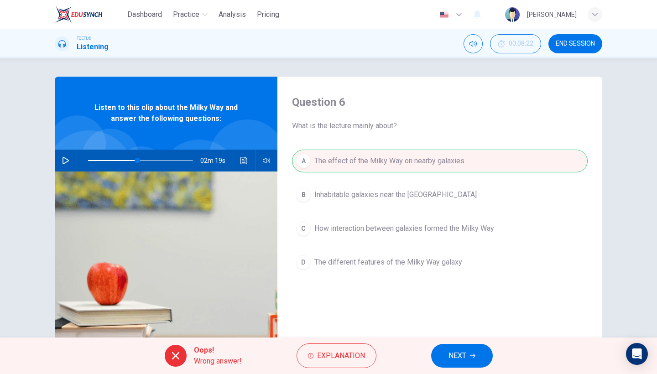
click at [453, 271] on div "A The effect of the Milky Way on nearby galaxies B Inhabitable galaxies near th…" at bounding box center [440, 221] width 296 height 142
click at [463, 353] on span "NEXT" at bounding box center [458, 356] width 18 height 13
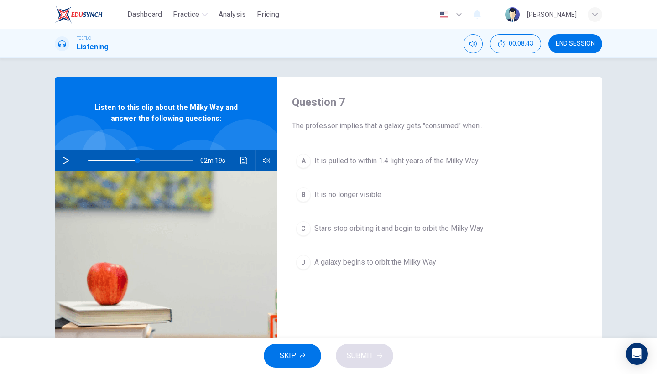
click at [413, 253] on button "D A galaxy begins to orbit the Milky Way" at bounding box center [440, 262] width 296 height 23
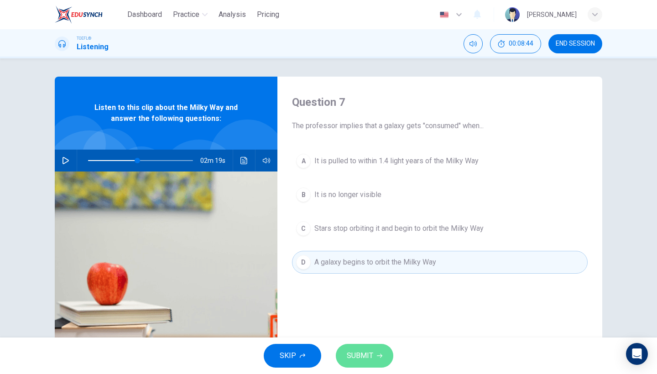
click at [362, 352] on span "SUBMIT" at bounding box center [360, 356] width 26 height 13
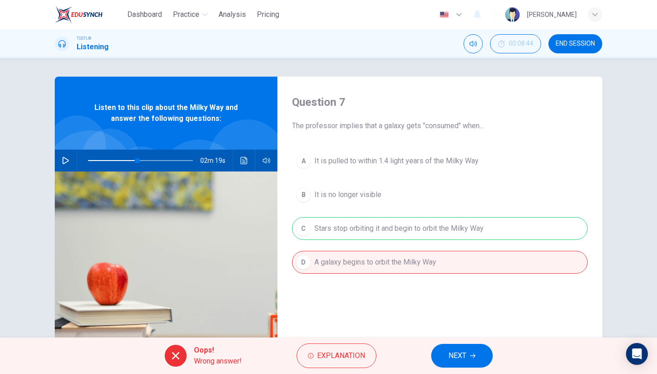
click at [443, 351] on button "NEXT" at bounding box center [462, 356] width 62 height 24
type input "47"
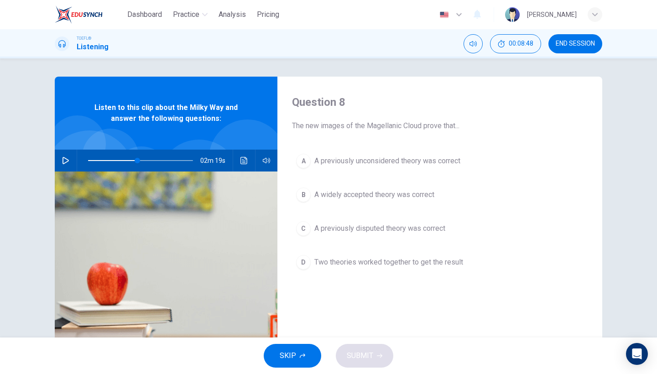
click at [587, 34] on button "END SESSION" at bounding box center [576, 43] width 54 height 19
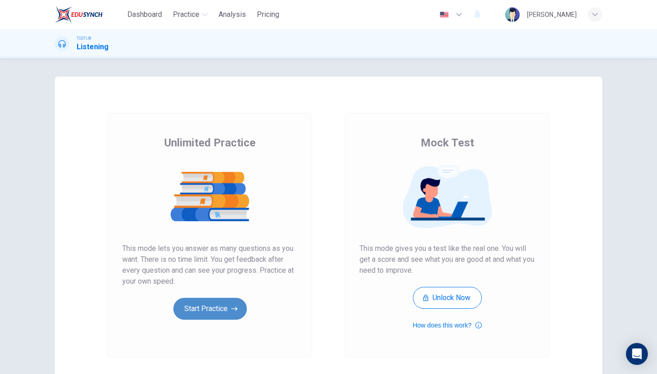
click at [214, 310] on button "Start Practice" at bounding box center [209, 309] width 73 height 22
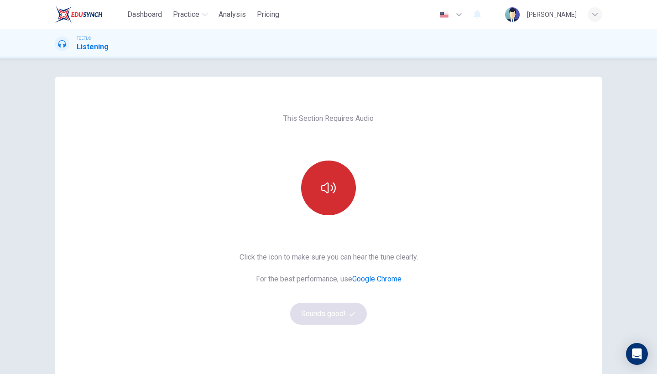
click at [325, 192] on icon "button" at bounding box center [328, 188] width 15 height 15
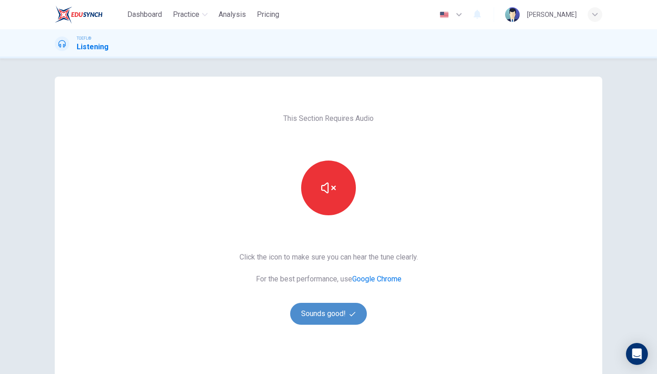
click at [331, 317] on button "Sounds good!" at bounding box center [328, 314] width 77 height 22
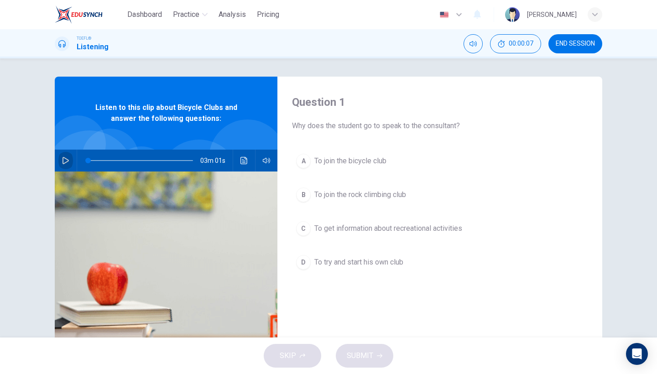
click at [69, 164] on button "button" at bounding box center [65, 161] width 15 height 22
type input "4"
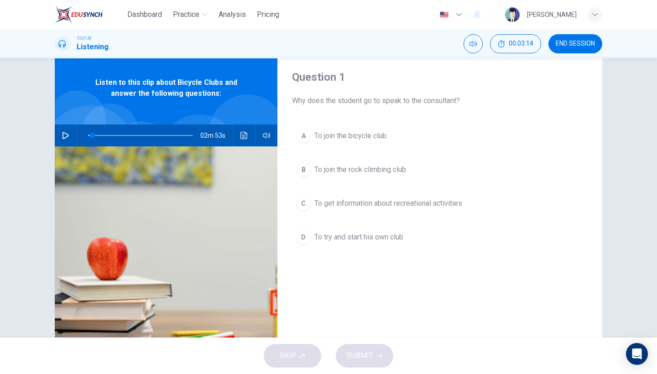
scroll to position [5, 0]
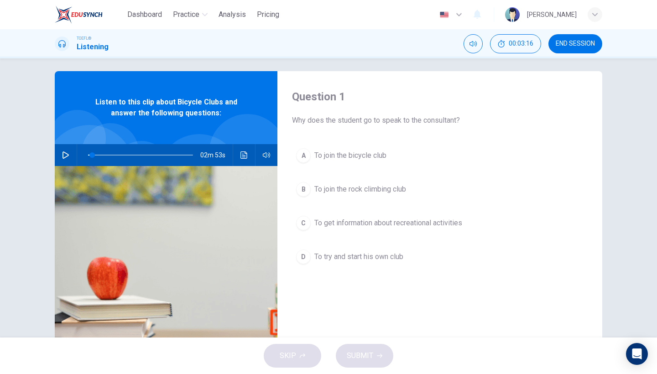
click at [569, 47] on span "END SESSION" at bounding box center [575, 43] width 39 height 7
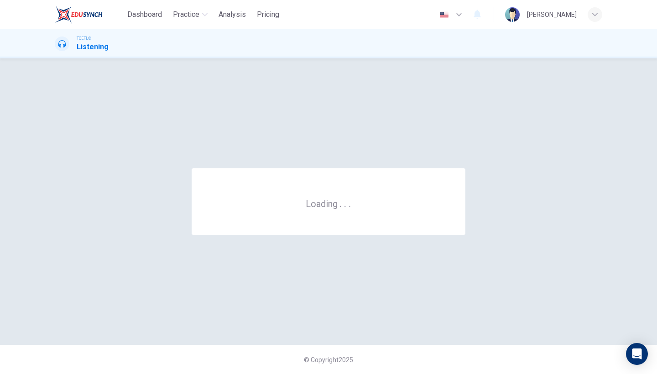
scroll to position [0, 0]
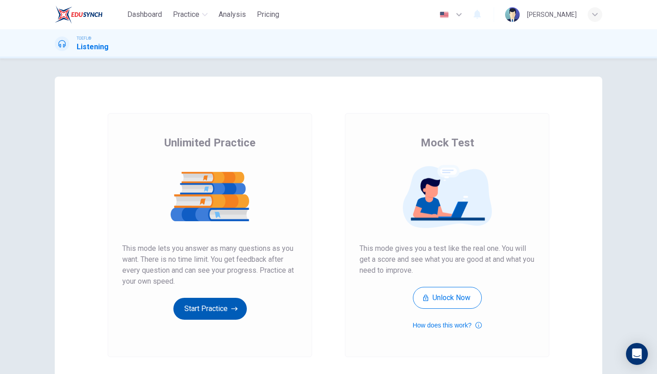
click at [226, 304] on button "Start Practice" at bounding box center [209, 309] width 73 height 22
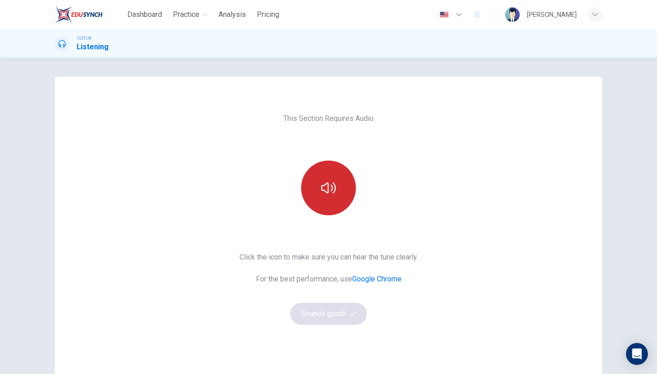
click at [316, 189] on button "button" at bounding box center [328, 188] width 55 height 55
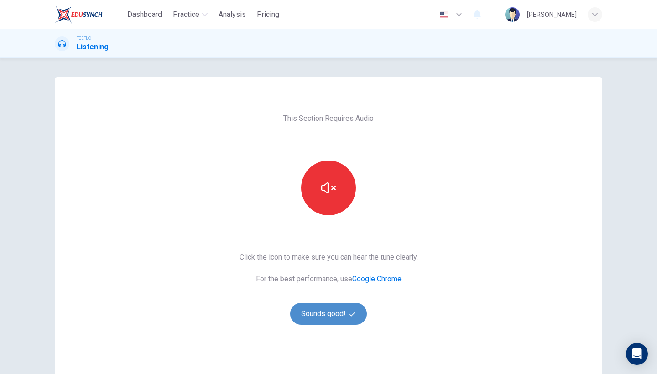
click at [331, 316] on button "Sounds good!" at bounding box center [328, 314] width 77 height 22
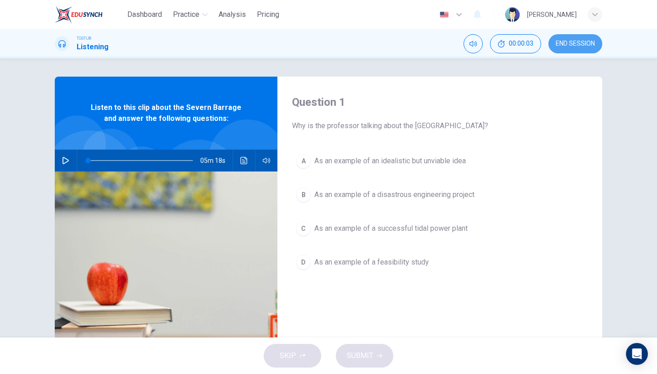
click at [568, 44] on span "END SESSION" at bounding box center [575, 43] width 39 height 7
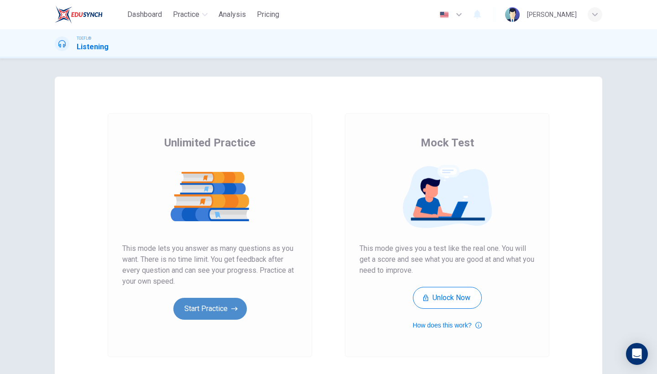
click at [226, 313] on button "Start Practice" at bounding box center [209, 309] width 73 height 22
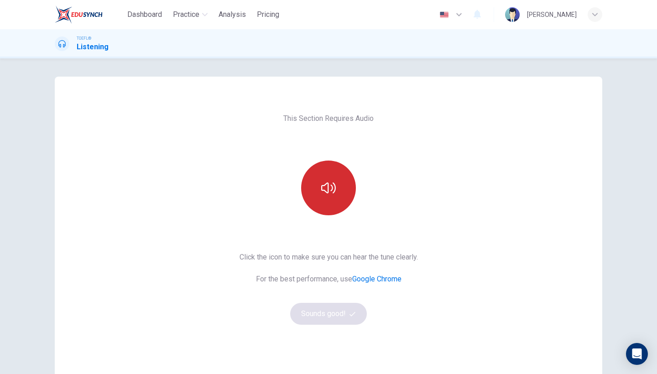
click at [333, 201] on button "button" at bounding box center [328, 188] width 55 height 55
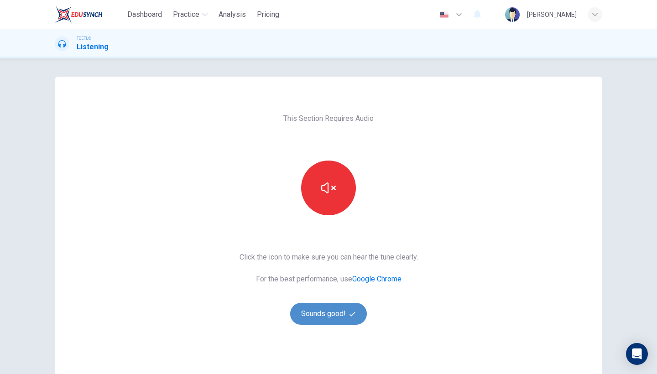
click at [336, 320] on button "Sounds good!" at bounding box center [328, 314] width 77 height 22
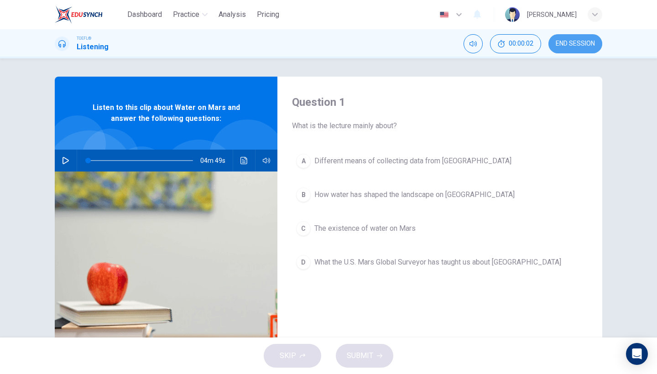
click at [580, 42] on span "END SESSION" at bounding box center [575, 43] width 39 height 7
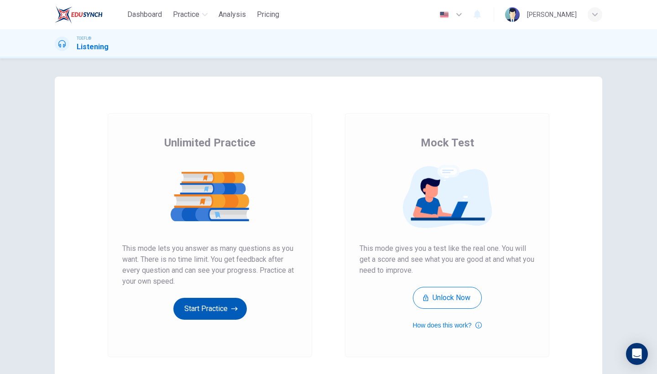
click at [215, 313] on button "Start Practice" at bounding box center [209, 309] width 73 height 22
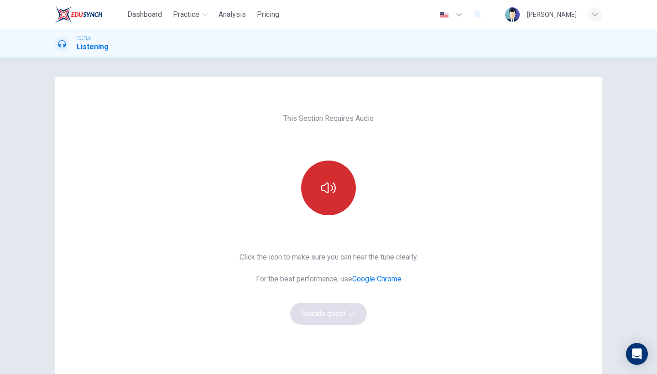
click at [332, 177] on button "button" at bounding box center [328, 188] width 55 height 55
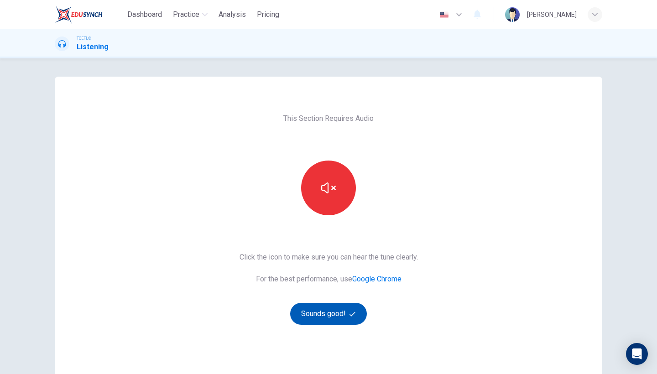
click at [328, 311] on button "Sounds good!" at bounding box center [328, 314] width 77 height 22
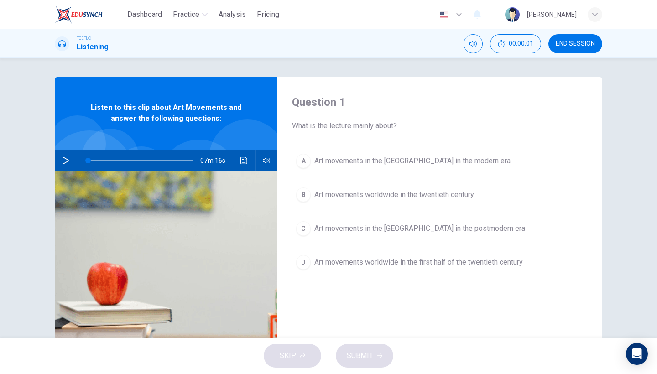
click at [574, 56] on div "TOEFL® Listening 00:00:01 END SESSION" at bounding box center [328, 43] width 657 height 29
click at [574, 43] on span "END SESSION" at bounding box center [575, 43] width 39 height 7
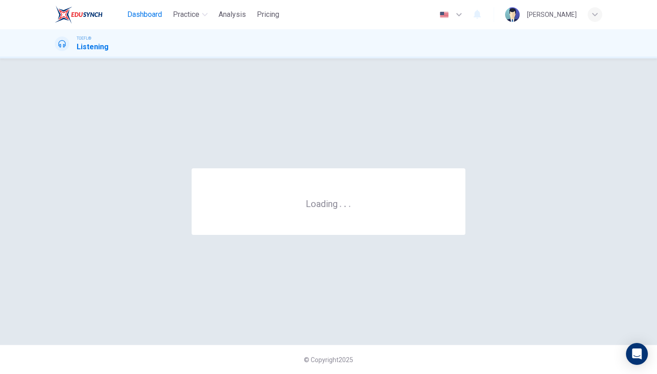
click at [141, 13] on span "Dashboard" at bounding box center [144, 14] width 35 height 11
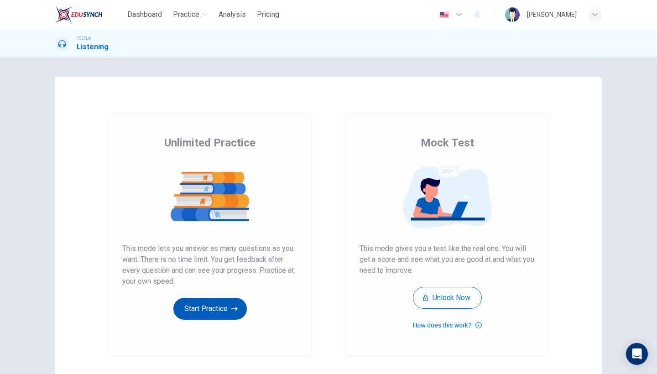
click at [232, 299] on button "Start Practice" at bounding box center [209, 309] width 73 height 22
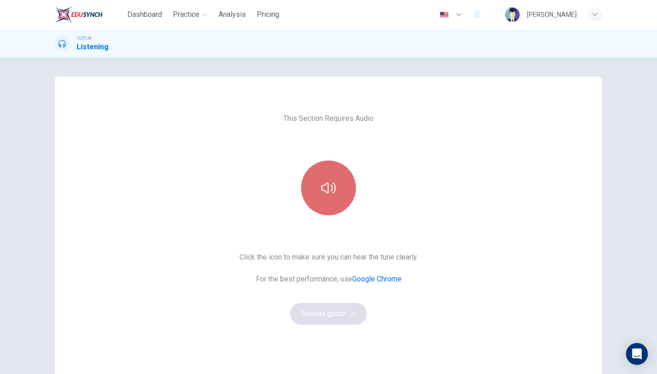
click at [337, 185] on button "button" at bounding box center [328, 188] width 55 height 55
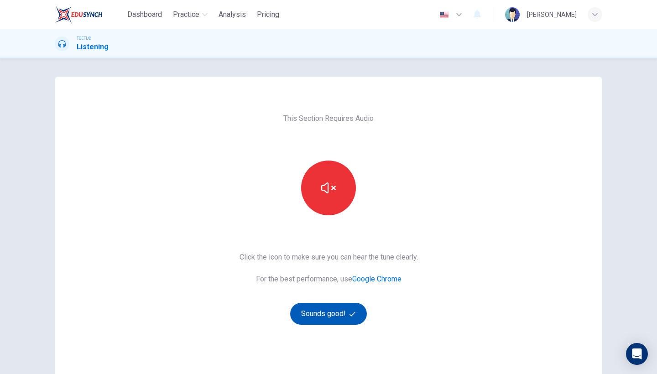
click at [334, 317] on button "Sounds good!" at bounding box center [328, 314] width 77 height 22
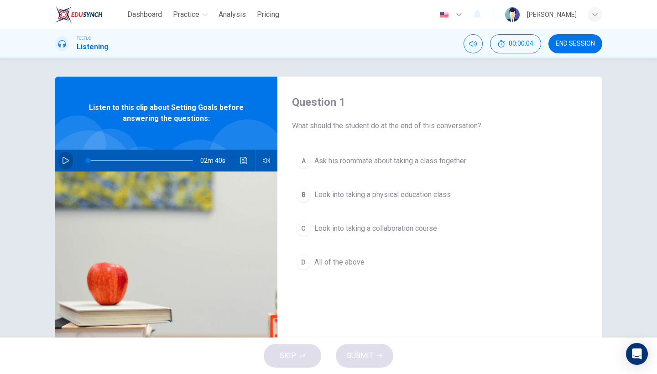
click at [66, 157] on icon "button" at bounding box center [65, 160] width 7 height 7
click at [582, 50] on button "END SESSION" at bounding box center [576, 43] width 54 height 19
type input "0"
click at [419, 170] on button "A Ask his roommate about taking a class together" at bounding box center [440, 161] width 296 height 23
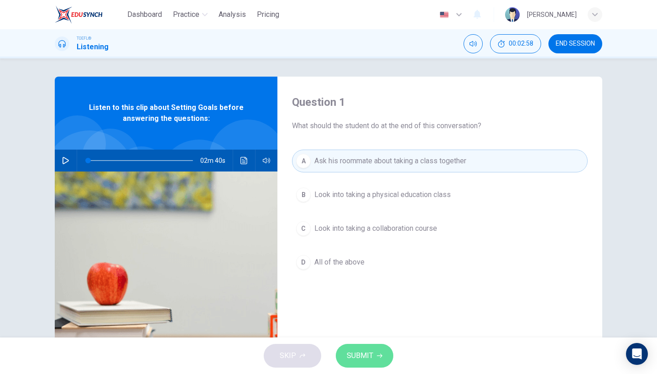
click at [360, 356] on span "SUBMIT" at bounding box center [360, 356] width 26 height 13
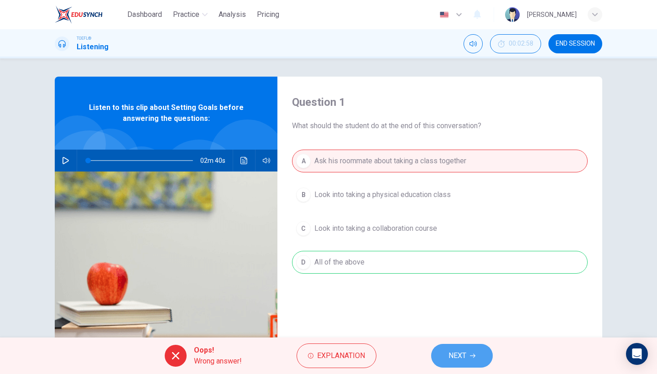
click at [468, 365] on button "NEXT" at bounding box center [462, 356] width 62 height 24
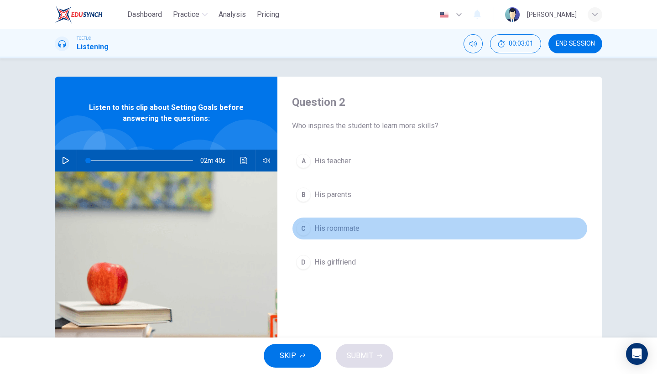
click at [341, 233] on span "His roommate" at bounding box center [337, 228] width 45 height 11
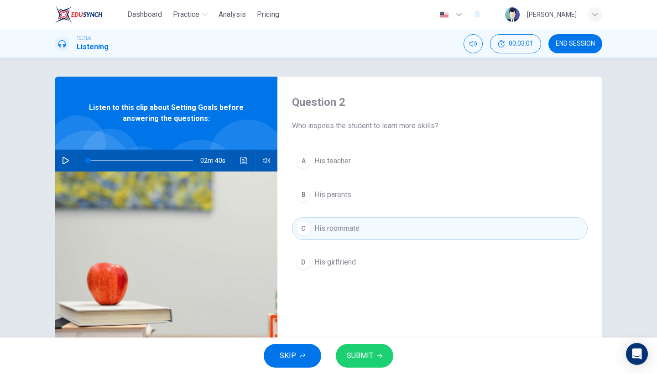
click at [366, 368] on div "SKIP SUBMIT" at bounding box center [328, 356] width 657 height 37
click at [366, 359] on span "SUBMIT" at bounding box center [360, 356] width 26 height 13
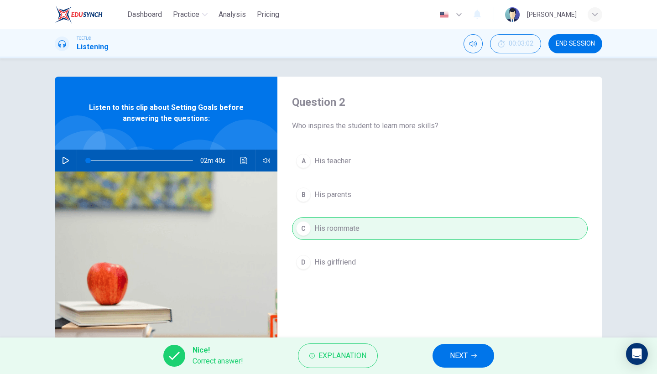
click at [459, 352] on span "NEXT" at bounding box center [459, 356] width 18 height 13
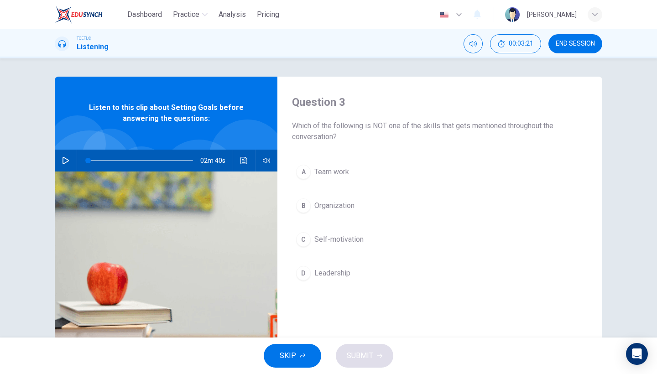
click at [351, 206] on span "Organization" at bounding box center [335, 205] width 40 height 11
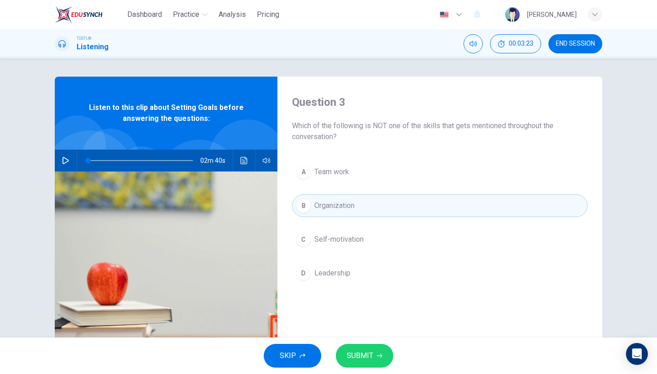
click at [380, 358] on icon "button" at bounding box center [379, 355] width 5 height 5
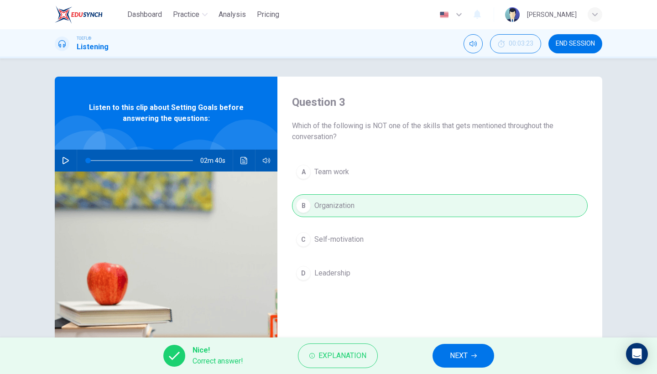
click at [467, 351] on span "NEXT" at bounding box center [459, 356] width 18 height 13
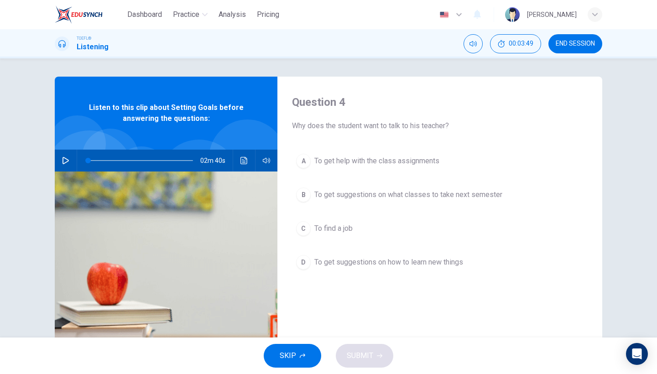
click at [414, 273] on button "D To get suggestions on how to learn new things" at bounding box center [440, 262] width 296 height 23
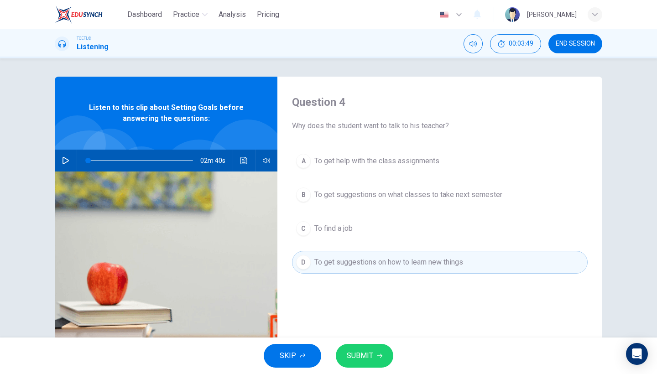
click at [370, 355] on span "SUBMIT" at bounding box center [360, 356] width 26 height 13
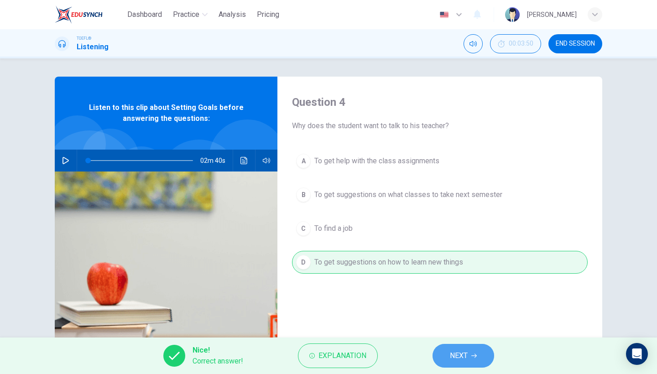
click at [452, 355] on span "NEXT" at bounding box center [459, 356] width 18 height 13
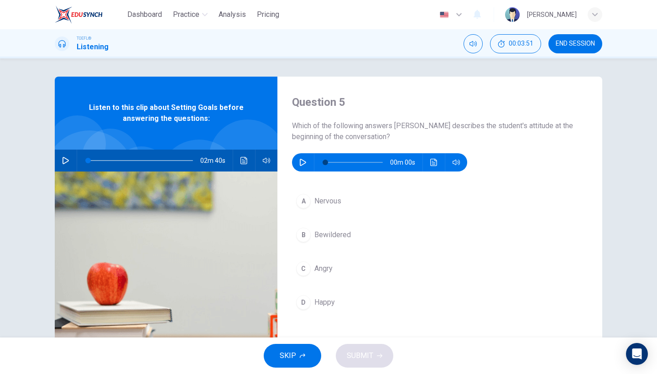
click at [304, 168] on button "button" at bounding box center [303, 162] width 15 height 18
click at [346, 235] on span "Bewildered" at bounding box center [333, 235] width 37 height 11
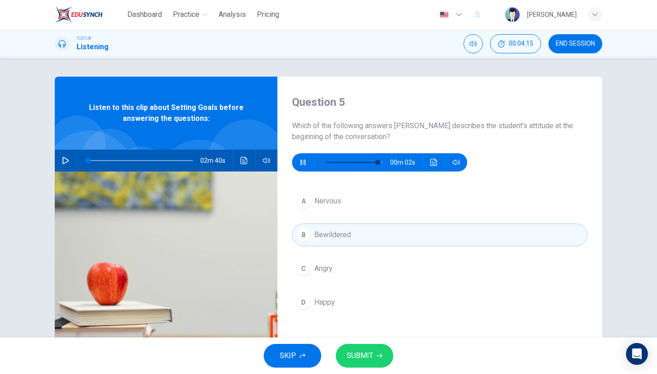
click at [372, 355] on span "SUBMIT" at bounding box center [360, 356] width 26 height 13
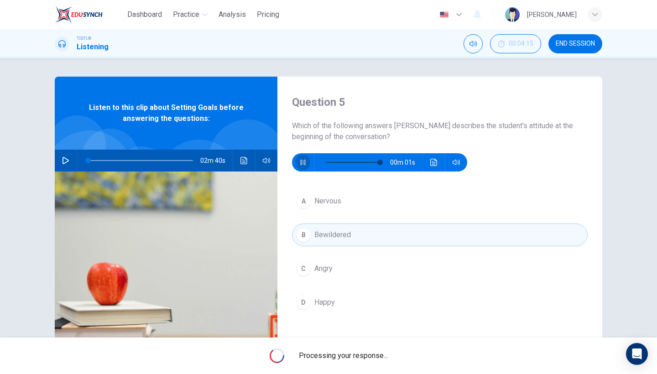
click at [304, 163] on icon "button" at bounding box center [302, 162] width 7 height 7
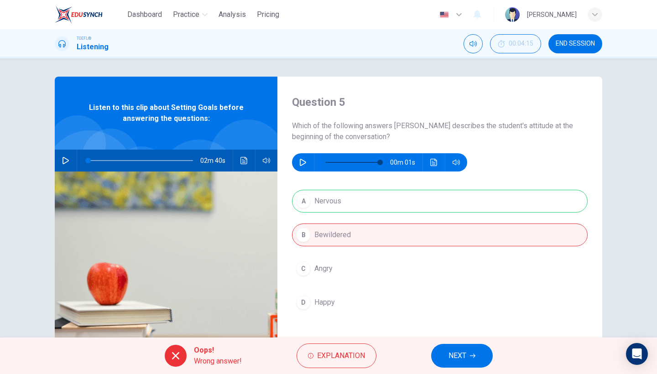
type input "95"
click at [461, 354] on span "NEXT" at bounding box center [458, 356] width 18 height 13
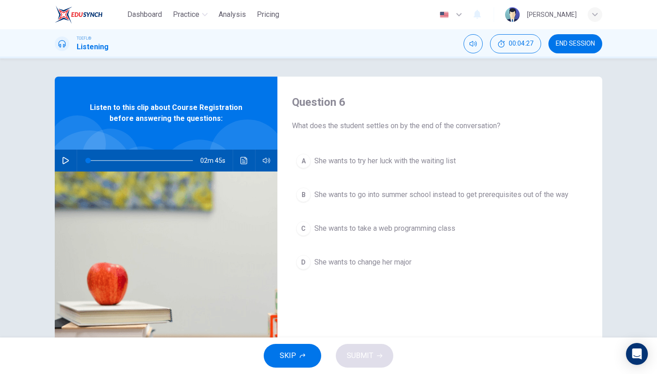
click at [66, 164] on icon "button" at bounding box center [65, 160] width 7 height 7
type input "0"
click at [413, 236] on button "C She wants to take a web programming class" at bounding box center [440, 228] width 296 height 23
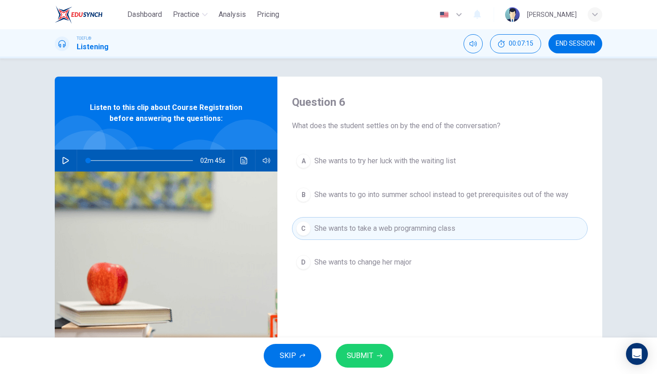
click at [372, 347] on button "SUBMIT" at bounding box center [365, 356] width 58 height 24
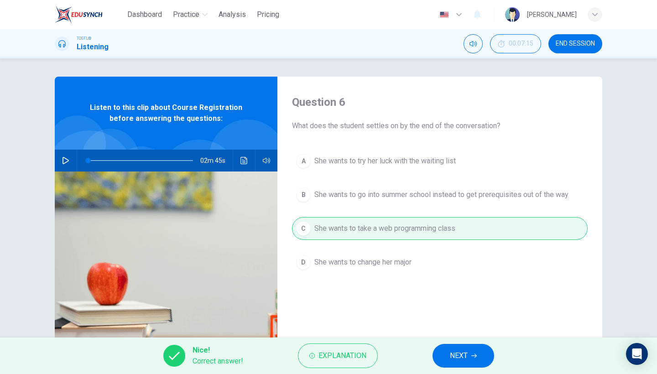
click at [445, 354] on button "NEXT" at bounding box center [464, 356] width 62 height 24
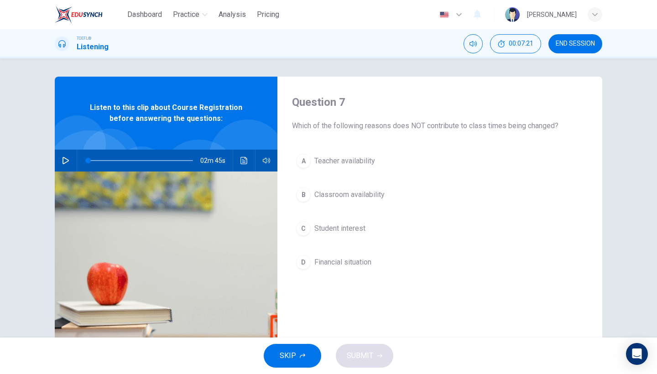
click at [350, 265] on span "Financial situation" at bounding box center [343, 262] width 57 height 11
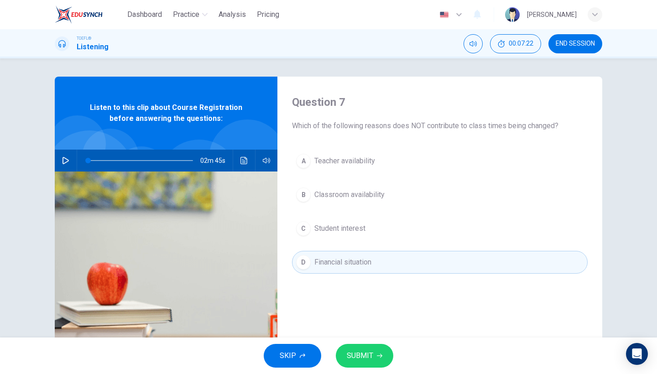
click at [367, 358] on span "SUBMIT" at bounding box center [360, 356] width 26 height 13
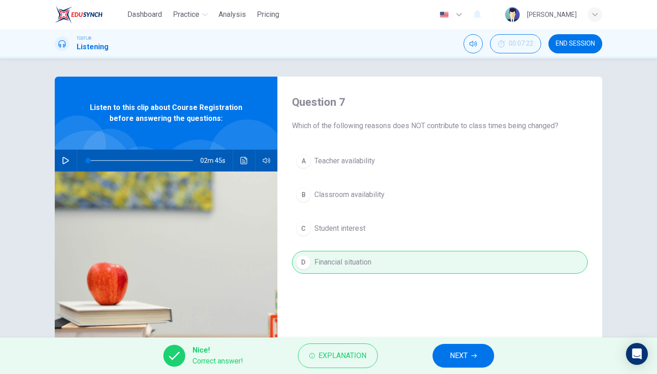
click at [479, 351] on button "NEXT" at bounding box center [464, 356] width 62 height 24
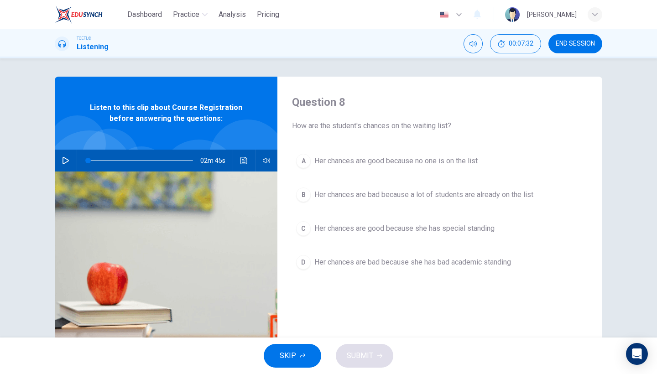
click at [408, 197] on span "Her chances are bad because a lot of students are already on the list" at bounding box center [424, 194] width 219 height 11
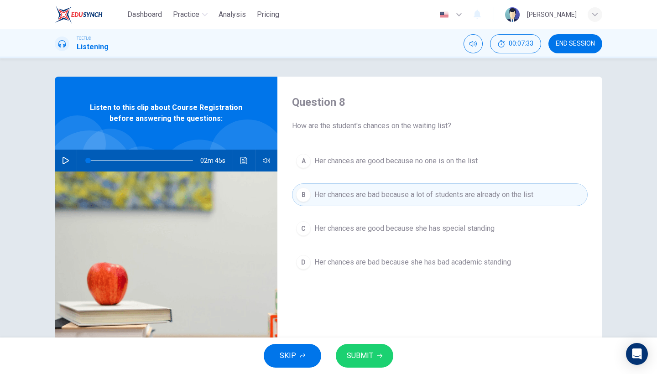
click at [364, 355] on span "SUBMIT" at bounding box center [360, 356] width 26 height 13
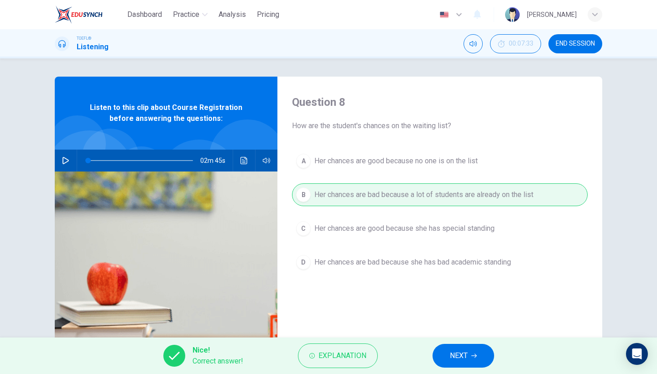
click at [454, 358] on span "NEXT" at bounding box center [459, 356] width 18 height 13
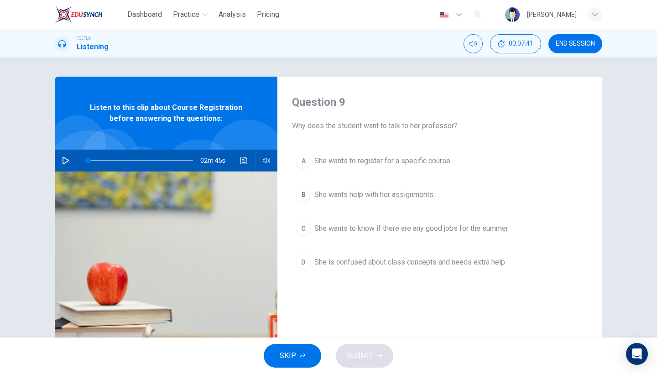
click at [415, 165] on span "She wants to register for a specific course" at bounding box center [383, 161] width 136 height 11
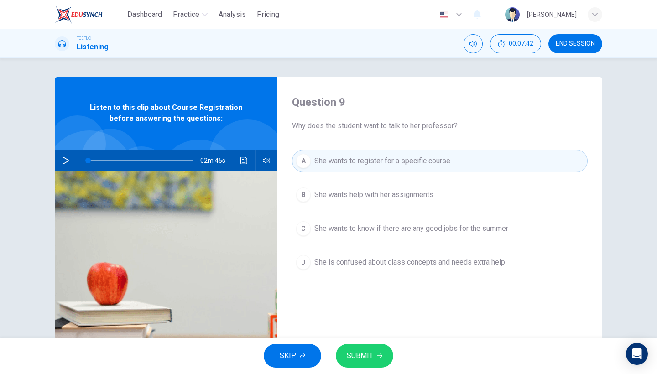
click at [367, 353] on span "SUBMIT" at bounding box center [360, 356] width 26 height 13
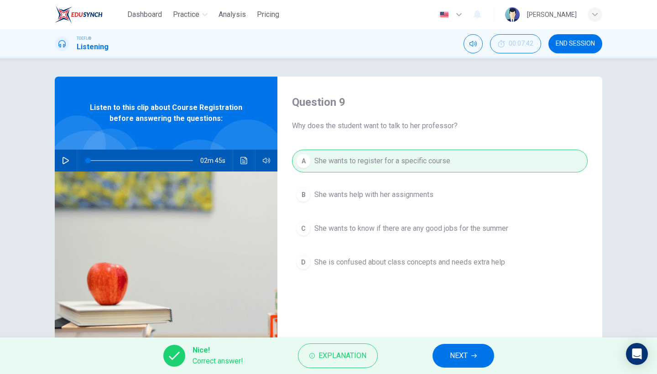
click at [476, 361] on button "NEXT" at bounding box center [464, 356] width 62 height 24
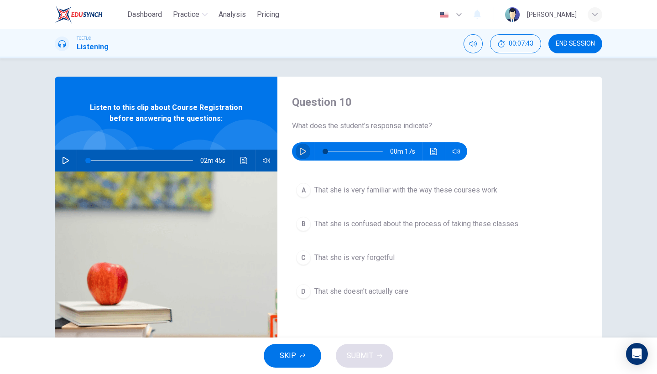
click at [308, 157] on button "button" at bounding box center [303, 151] width 15 height 18
type input "0"
click at [406, 229] on span "That she is confused about the process of taking these classes" at bounding box center [417, 224] width 204 height 11
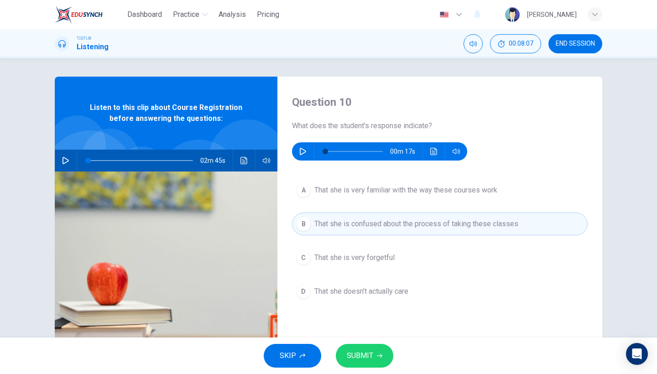
click at [360, 347] on button "SUBMIT" at bounding box center [365, 356] width 58 height 24
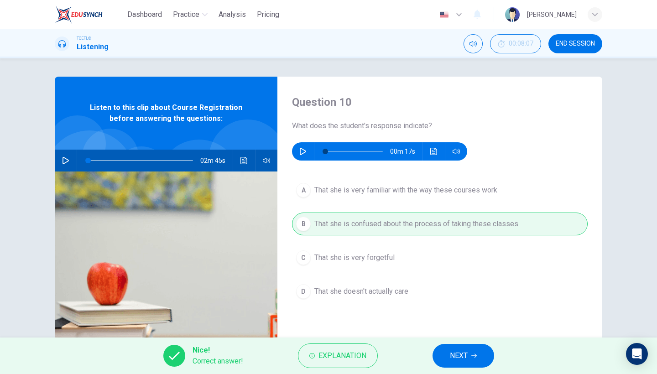
click at [451, 356] on span "NEXT" at bounding box center [459, 356] width 18 height 13
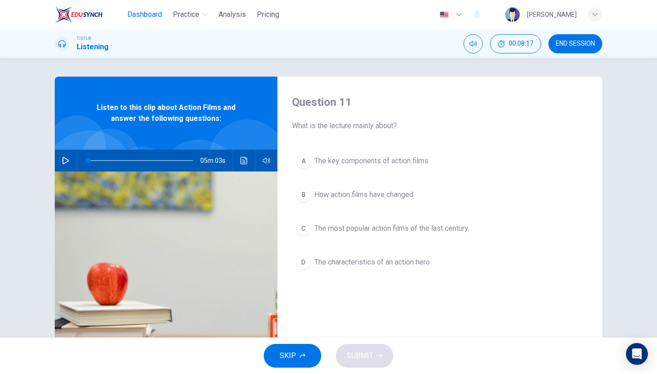
click at [141, 16] on span "Dashboard" at bounding box center [144, 14] width 35 height 11
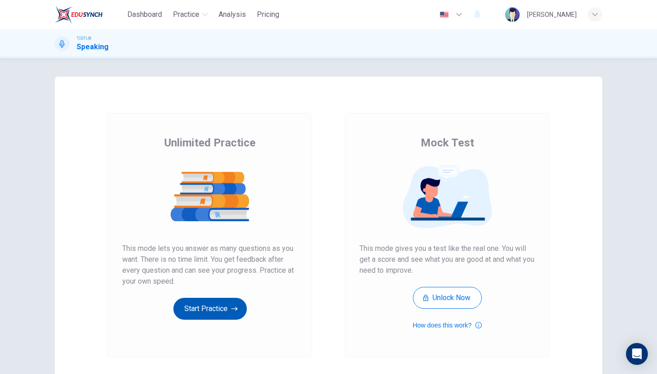
click at [201, 303] on button "Start Practice" at bounding box center [209, 309] width 73 height 22
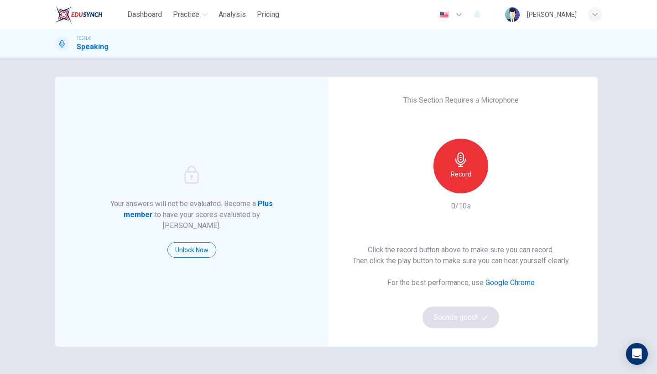
click at [451, 189] on div "Record" at bounding box center [461, 166] width 55 height 55
click at [461, 168] on div "Stop" at bounding box center [461, 166] width 55 height 55
click at [441, 312] on button "Sounds good!" at bounding box center [461, 318] width 77 height 22
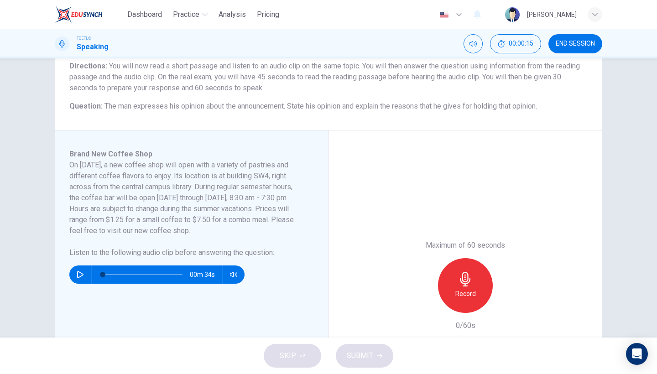
scroll to position [75, 0]
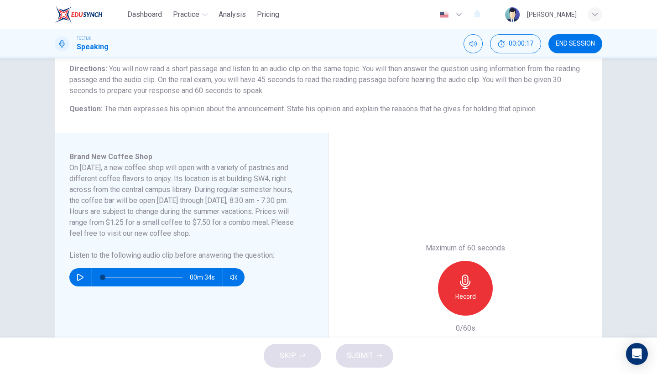
click at [575, 37] on button "END SESSION" at bounding box center [576, 43] width 54 height 19
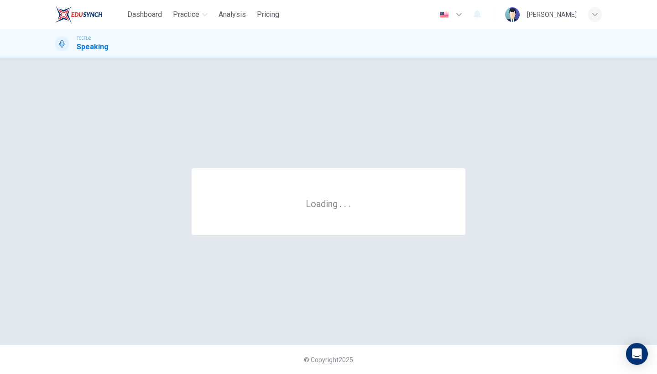
scroll to position [0, 0]
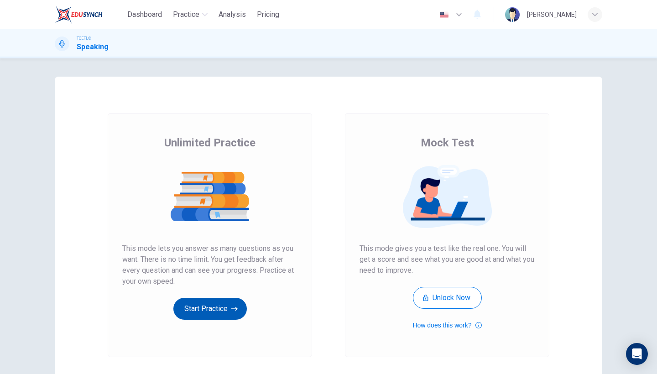
click at [190, 317] on button "Start Practice" at bounding box center [209, 309] width 73 height 22
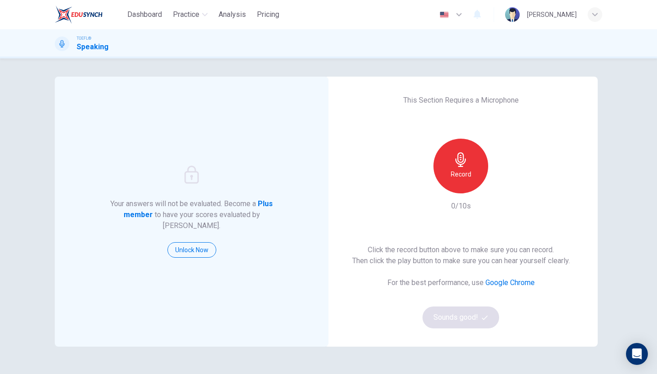
click at [462, 154] on icon "button" at bounding box center [461, 159] width 15 height 15
click at [454, 150] on div "Stop" at bounding box center [461, 166] width 55 height 55
click at [439, 319] on button "Sounds good!" at bounding box center [461, 318] width 77 height 22
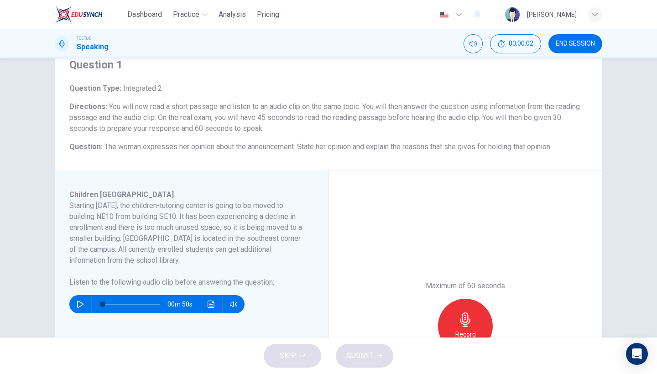
scroll to position [53, 0]
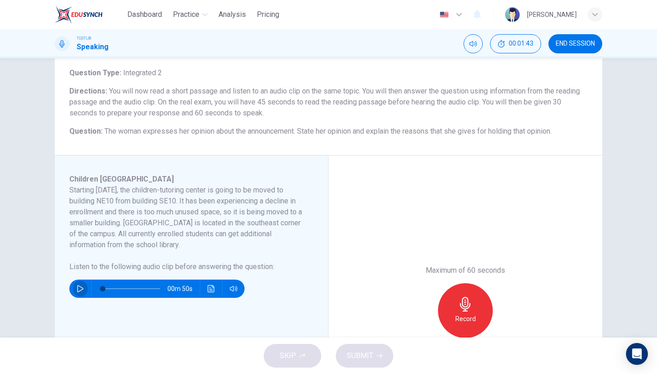
click at [78, 286] on icon "button" at bounding box center [80, 288] width 6 height 7
type input "0"
click at [455, 307] on div "Record" at bounding box center [465, 310] width 55 height 55
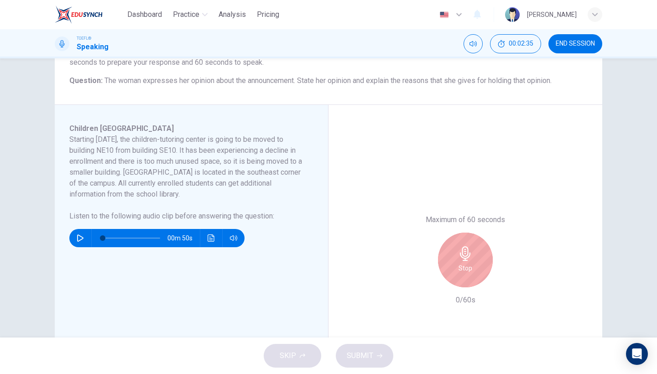
scroll to position [105, 0]
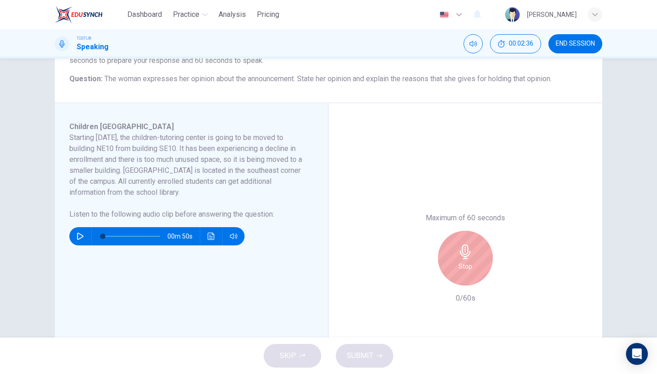
click at [472, 246] on icon "button" at bounding box center [465, 252] width 15 height 15
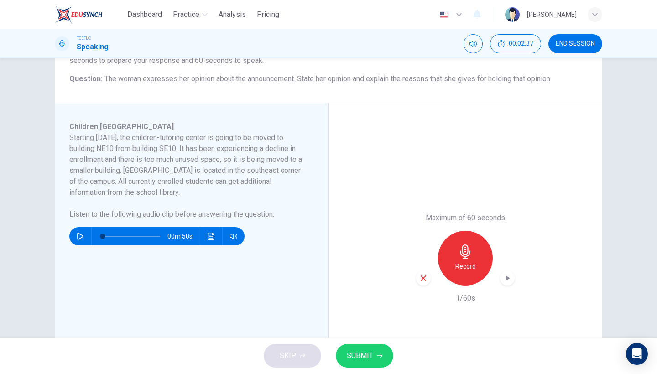
click at [357, 361] on span "SUBMIT" at bounding box center [360, 356] width 26 height 13
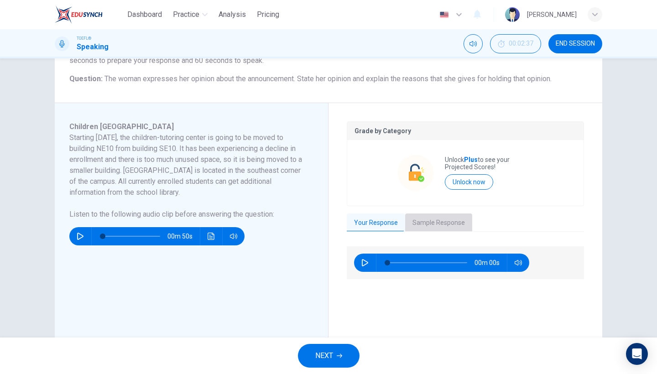
click at [436, 229] on button "Sample Response" at bounding box center [438, 223] width 67 height 19
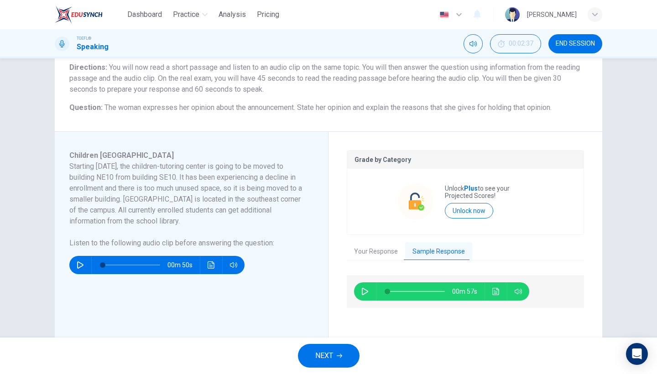
scroll to position [76, 0]
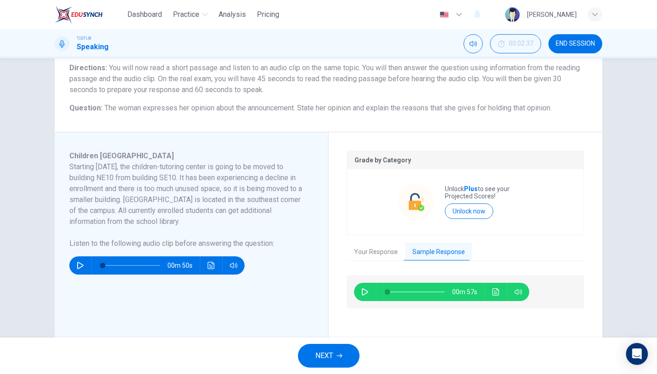
click at [367, 293] on icon "button" at bounding box center [365, 292] width 6 height 7
type input "66"
click at [567, 36] on button "END SESSION" at bounding box center [576, 43] width 54 height 19
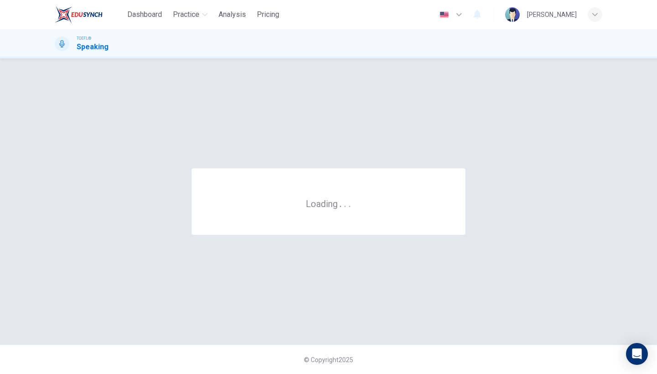
scroll to position [0, 0]
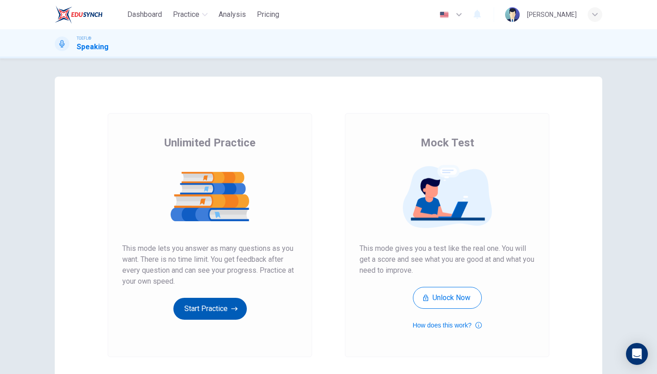
click at [196, 318] on button "Start Practice" at bounding box center [209, 309] width 73 height 22
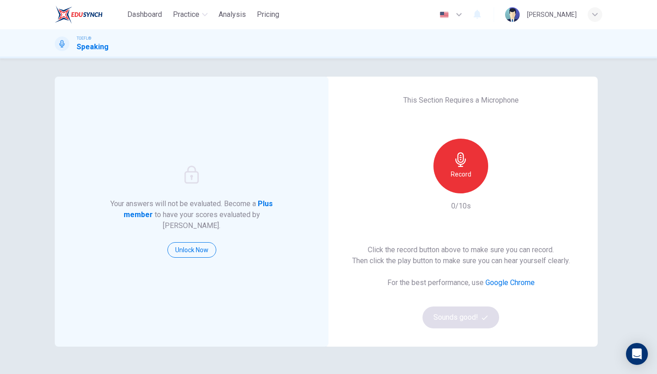
click at [463, 154] on icon "button" at bounding box center [461, 159] width 10 height 15
click at [467, 169] on h6 "Stop" at bounding box center [461, 174] width 14 height 11
click at [453, 315] on button "Sounds good!" at bounding box center [461, 318] width 77 height 22
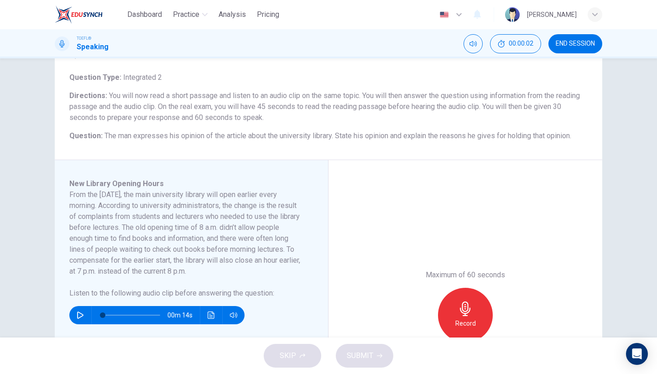
scroll to position [60, 0]
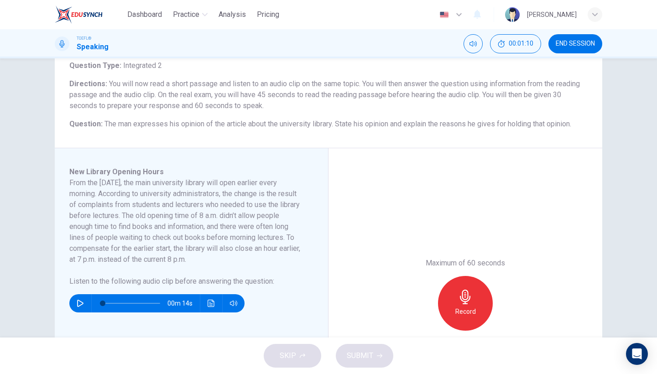
drag, startPoint x: 247, startPoint y: 191, endPoint x: 270, endPoint y: 207, distance: 28.5
click at [270, 207] on h6 "From the [DATE], the main university library will open earlier every morning. A…" at bounding box center [185, 222] width 233 height 88
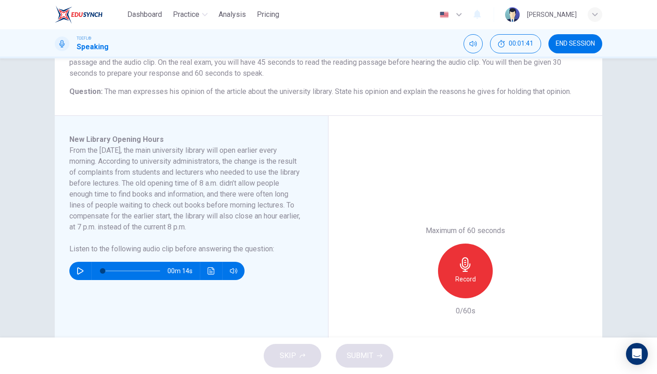
scroll to position [91, 0]
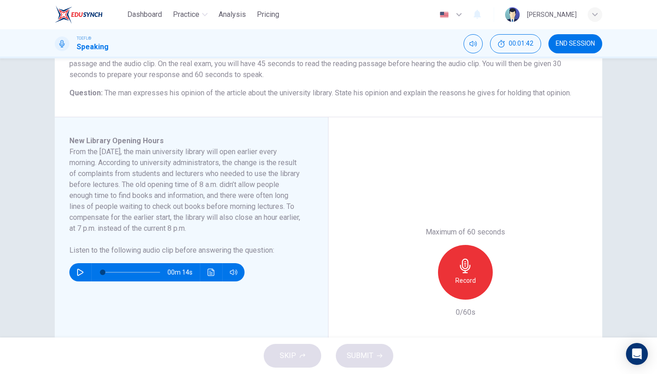
click at [578, 48] on button "END SESSION" at bounding box center [576, 43] width 54 height 19
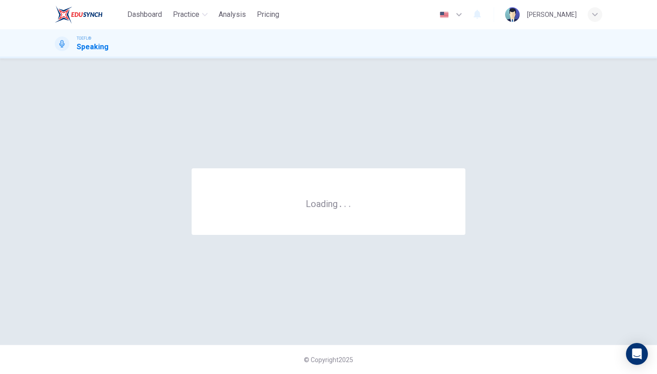
scroll to position [0, 0]
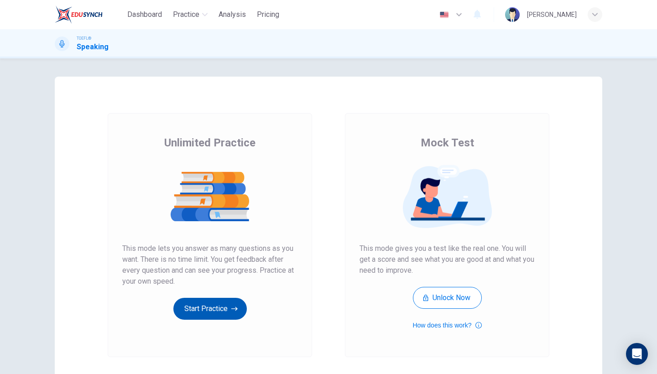
click at [220, 303] on button "Start Practice" at bounding box center [209, 309] width 73 height 22
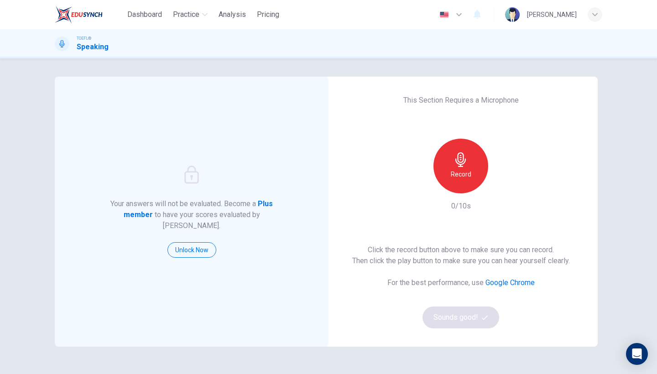
click at [462, 184] on div "Record" at bounding box center [461, 166] width 55 height 55
click at [462, 184] on div "Stop" at bounding box center [461, 166] width 55 height 55
click at [448, 318] on button "Sounds good!" at bounding box center [461, 318] width 77 height 22
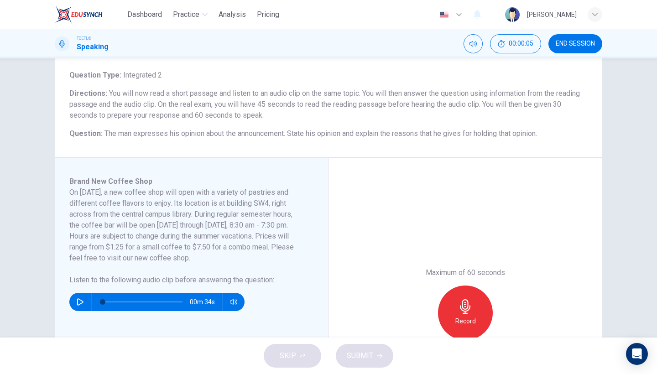
scroll to position [50, 0]
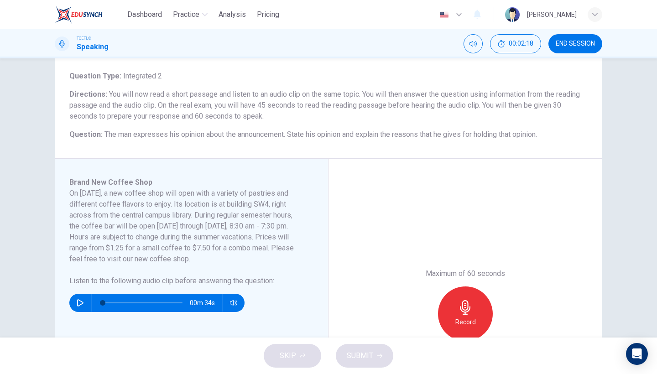
click at [79, 305] on icon "button" at bounding box center [80, 302] width 7 height 7
click at [85, 298] on button "button" at bounding box center [80, 303] width 15 height 18
click at [447, 314] on div "Record" at bounding box center [465, 314] width 55 height 55
click at [455, 315] on div "Stop" at bounding box center [465, 314] width 55 height 55
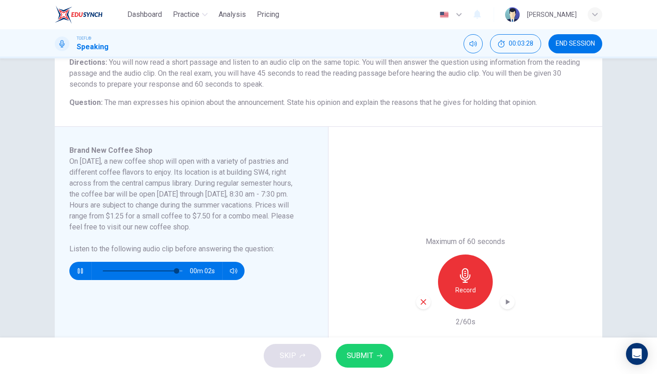
click at [364, 361] on span "SUBMIT" at bounding box center [360, 356] width 26 height 13
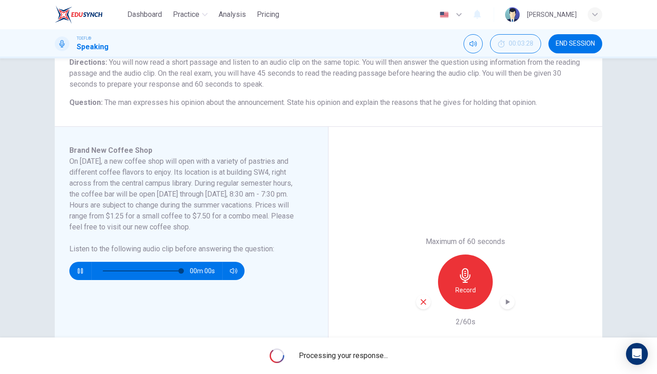
type input "0"
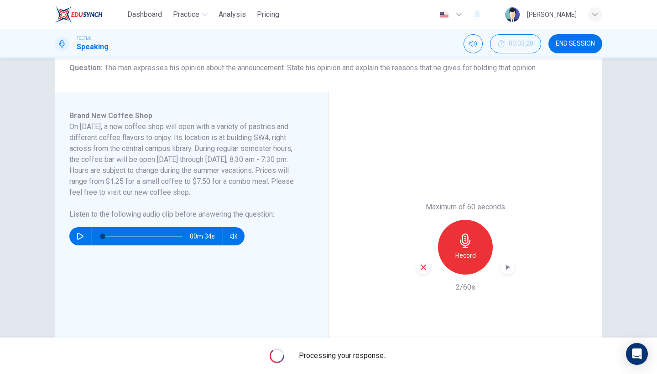
scroll to position [119, 0]
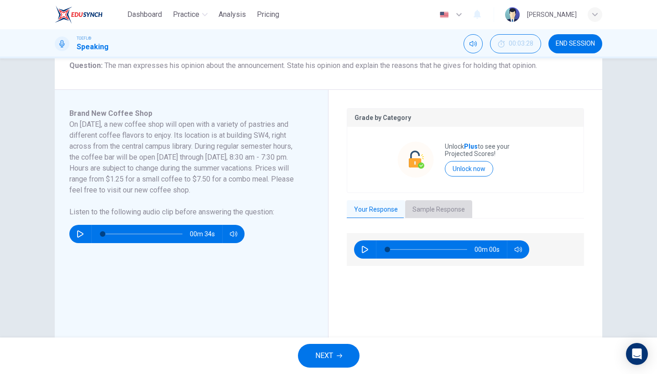
click at [439, 208] on button "Sample Response" at bounding box center [438, 209] width 67 height 19
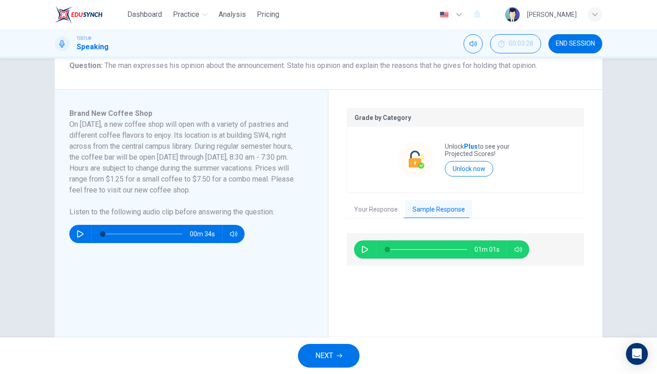
click at [368, 252] on icon "button" at bounding box center [365, 249] width 7 height 7
type input "94"
click at [317, 354] on span "NEXT" at bounding box center [324, 356] width 18 height 13
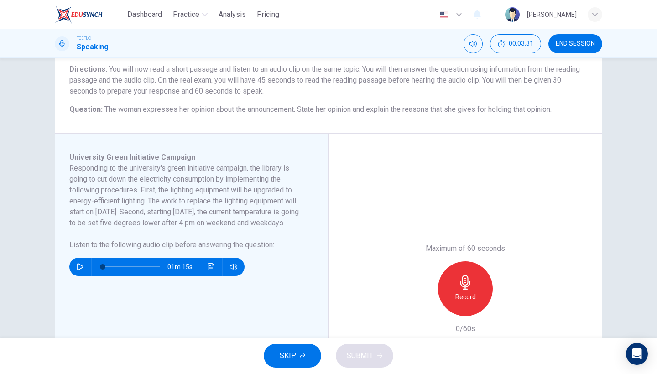
scroll to position [75, 0]
click at [78, 271] on icon "button" at bounding box center [80, 266] width 7 height 7
drag, startPoint x: 119, startPoint y: 275, endPoint x: 104, endPoint y: 276, distance: 15.1
click at [116, 270] on span at bounding box center [118, 266] width 5 height 5
click at [84, 276] on button "button" at bounding box center [80, 267] width 15 height 18
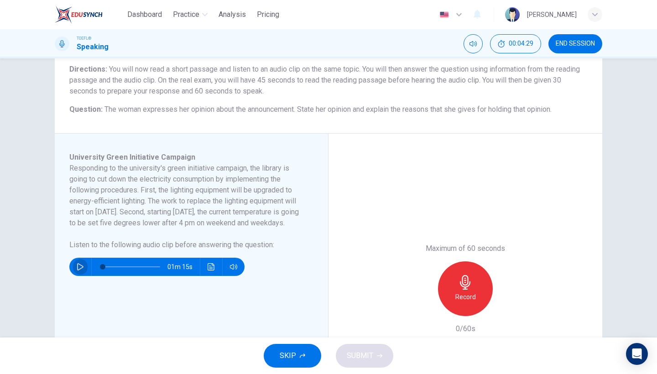
click at [84, 276] on button "button" at bounding box center [80, 267] width 15 height 18
type input "0"
click at [583, 41] on span "END SESSION" at bounding box center [575, 43] width 39 height 7
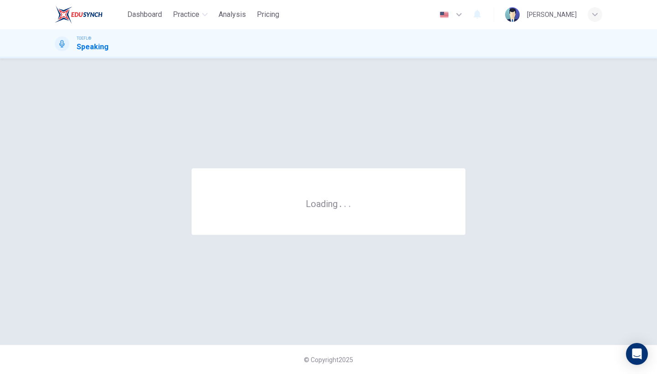
scroll to position [0, 0]
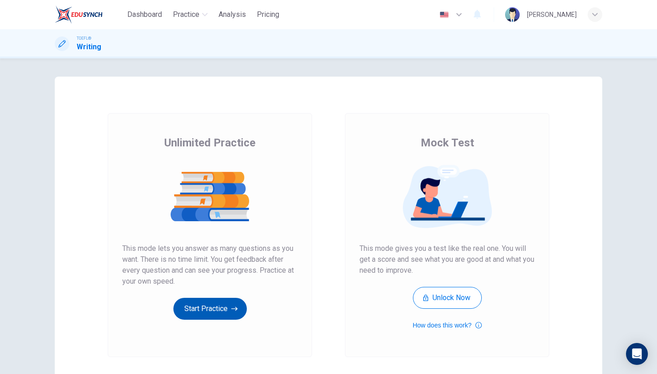
click at [215, 315] on button "Start Practice" at bounding box center [209, 309] width 73 height 22
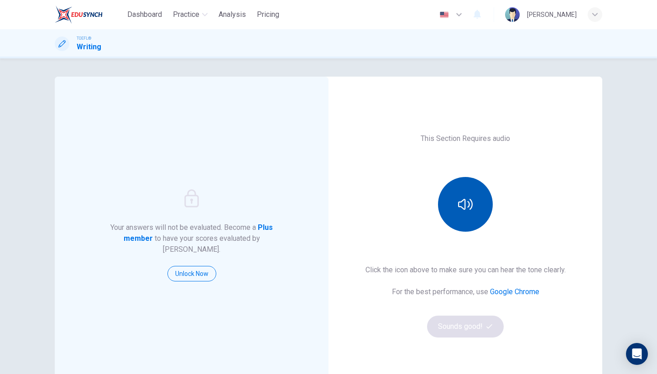
click at [487, 205] on button "button" at bounding box center [465, 204] width 55 height 55
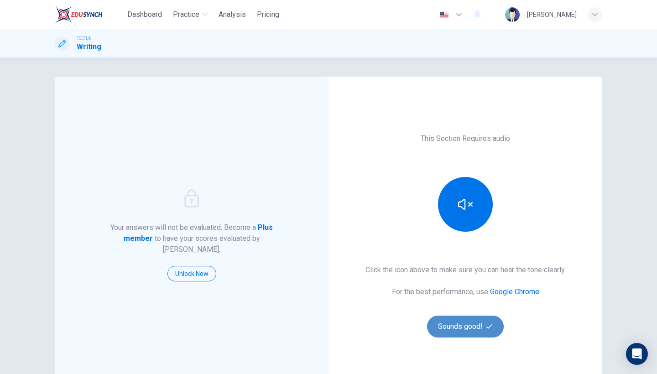
click at [457, 320] on button "Sounds good!" at bounding box center [465, 327] width 77 height 22
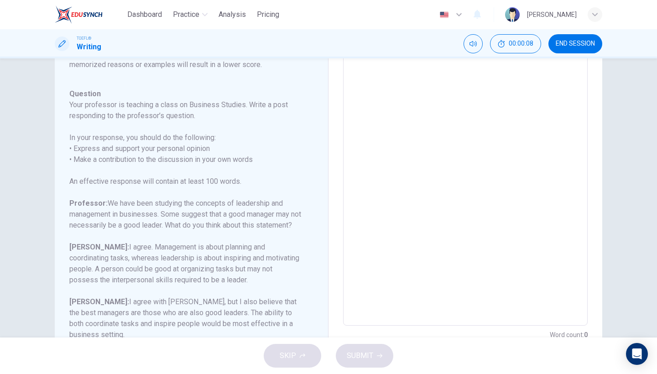
scroll to position [79, 0]
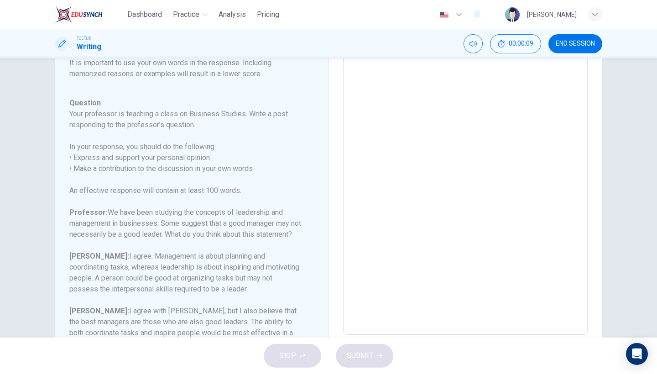
click at [404, 82] on textarea at bounding box center [466, 183] width 232 height 290
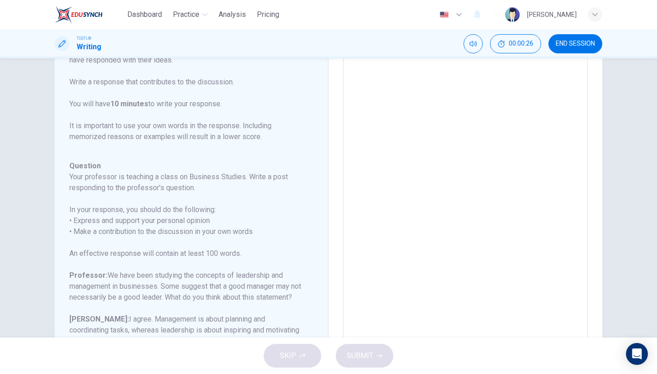
scroll to position [30, 0]
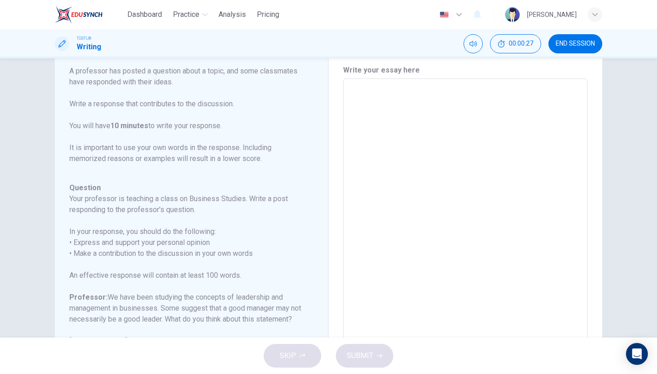
click at [589, 46] on span "END SESSION" at bounding box center [575, 43] width 39 height 7
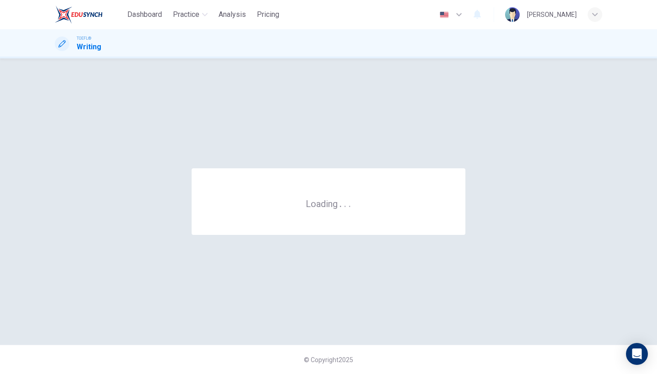
scroll to position [0, 0]
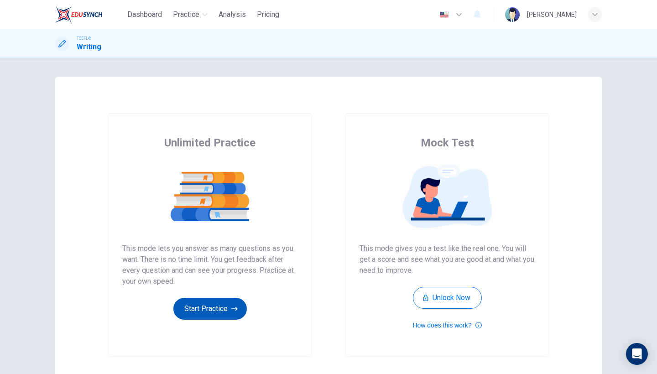
click at [227, 309] on button "Start Practice" at bounding box center [209, 309] width 73 height 22
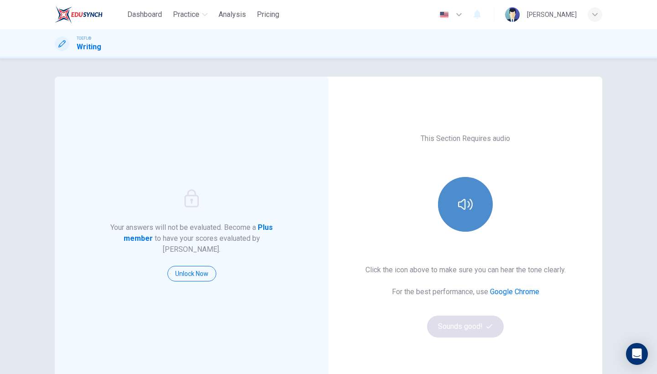
click at [477, 211] on button "button" at bounding box center [465, 204] width 55 height 55
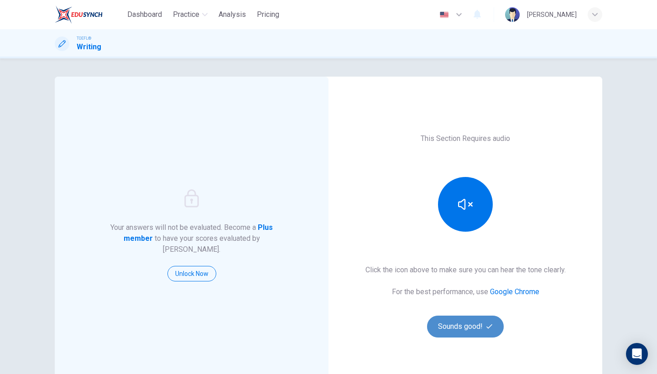
click at [443, 330] on button "Sounds good!" at bounding box center [465, 327] width 77 height 22
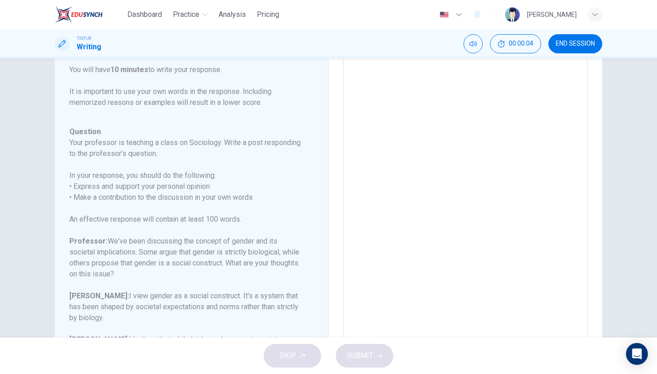
scroll to position [100, 0]
click at [409, 175] on textarea at bounding box center [466, 201] width 232 height 290
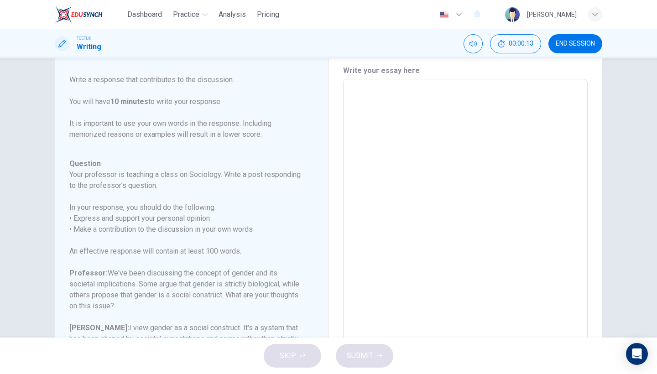
scroll to position [32, 0]
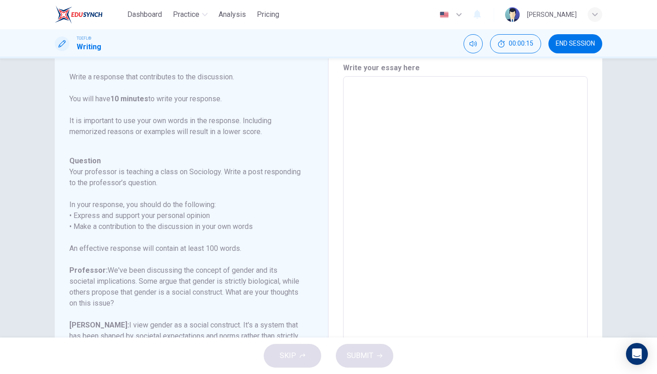
type textarea "t"
type textarea "x"
type textarea "th"
type textarea "x"
type textarea "t"
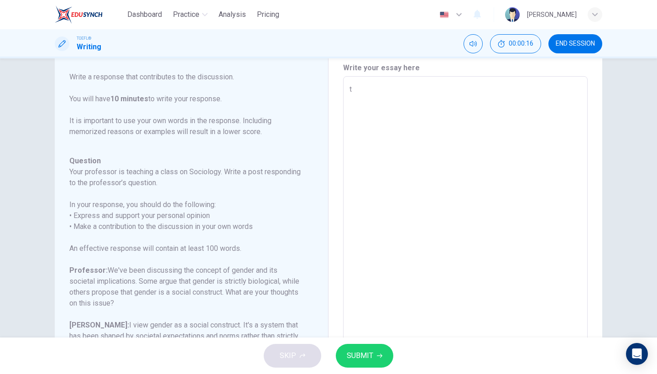
type textarea "x"
type textarea "T"
type textarea "x"
type textarea "Th"
type textarea "x"
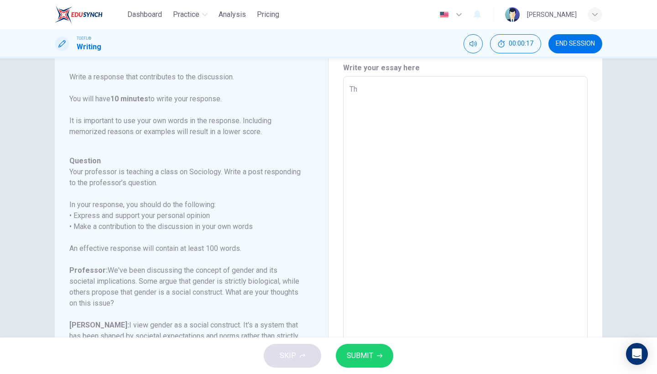
type textarea "The"
type textarea "x"
type textarea "The"
type textarea "x"
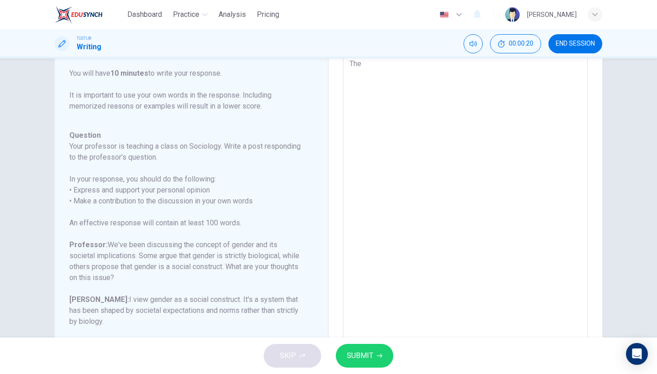
scroll to position [61, 0]
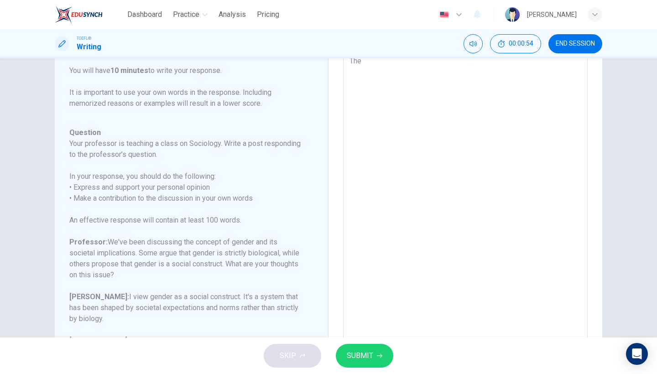
type textarea "The c"
type textarea "x"
type textarea "The co"
type textarea "x"
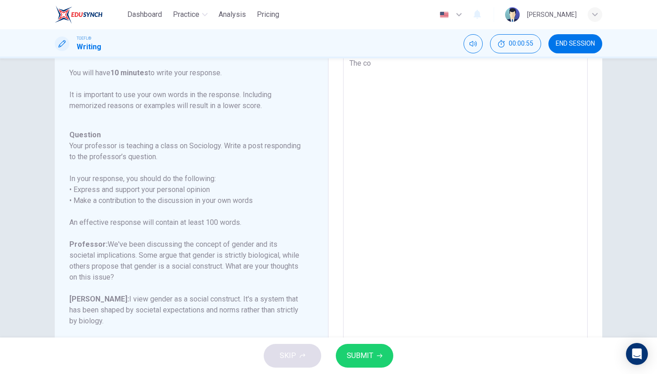
type textarea "The con"
type textarea "x"
type textarea "The conc"
type textarea "x"
type textarea "The conce"
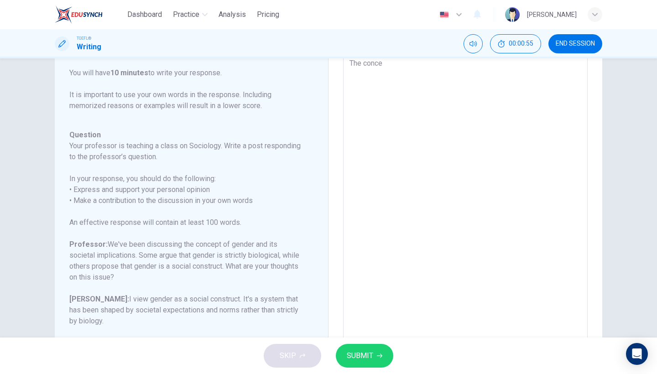
type textarea "x"
type textarea "The concep"
type textarea "x"
type textarea "The concept"
type textarea "x"
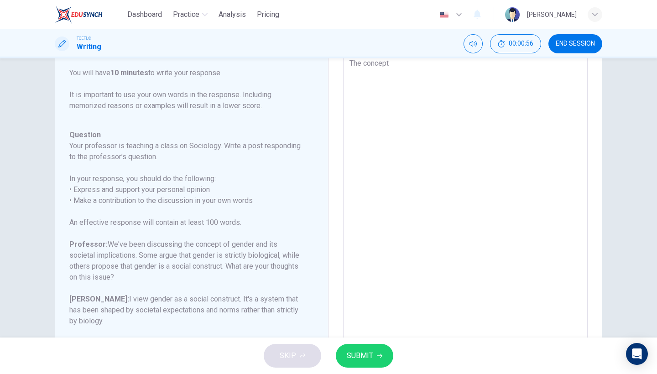
type textarea "The concept"
type textarea "x"
type textarea "The concept o"
type textarea "x"
type textarea "The concept of"
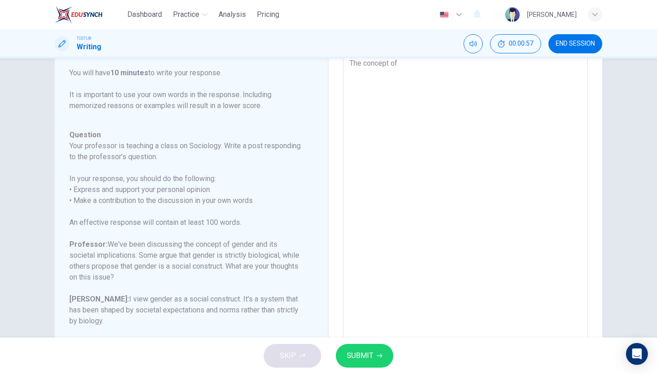
type textarea "x"
type textarea "The concept of"
type textarea "x"
type textarea "The concept of g"
type textarea "x"
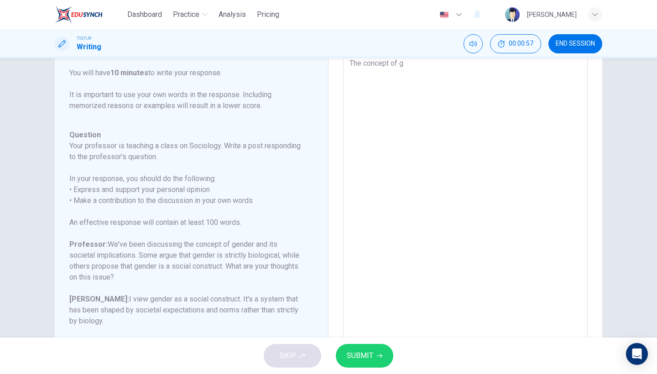
type textarea "The concept of ge"
type textarea "x"
type textarea "The concept of gen"
type textarea "x"
type textarea "The concept of gend"
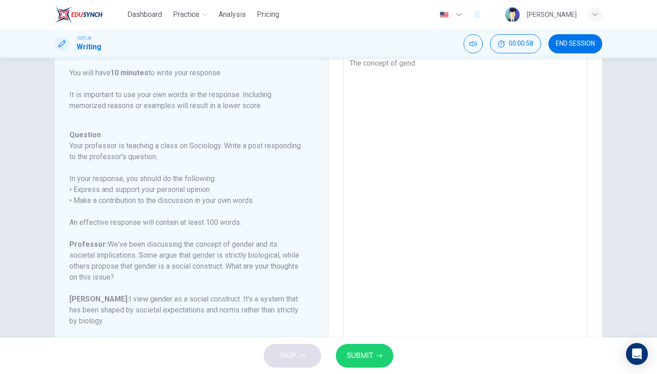
type textarea "x"
type textarea "The concept of gende"
type textarea "x"
type textarea "The concept of gender"
type textarea "x"
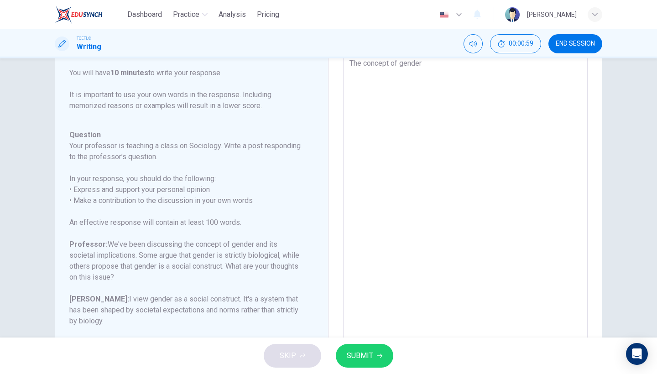
type textarea "The concept of gender"
type textarea "x"
type textarea "The concept of gender a"
type textarea "x"
type textarea "The concept of gender an"
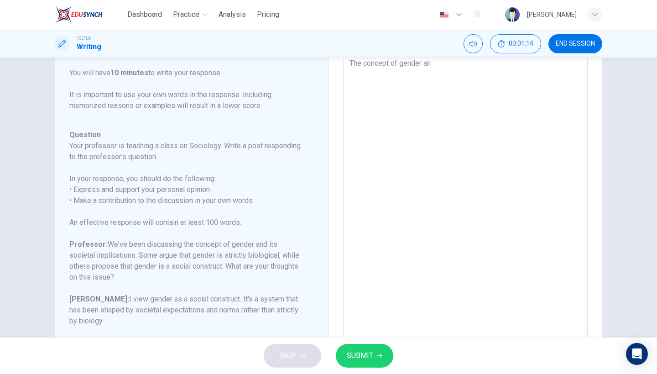
type textarea "x"
type textarea "The concept of gender ans"
type textarea "x"
type textarea "The concept of gender an"
type textarea "x"
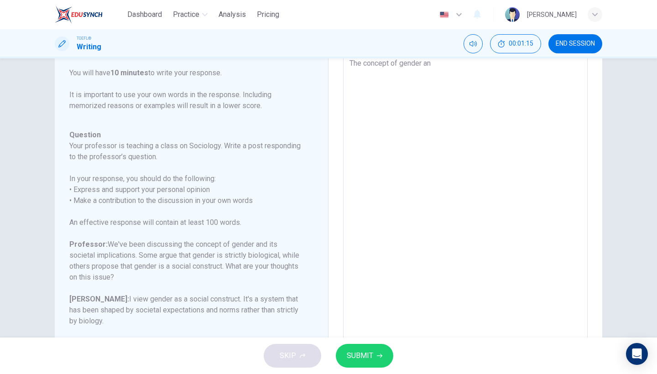
type textarea "The concept of gender and"
type textarea "x"
type textarea "The concept of gender and"
type textarea "x"
type textarea "The concept of gender and t"
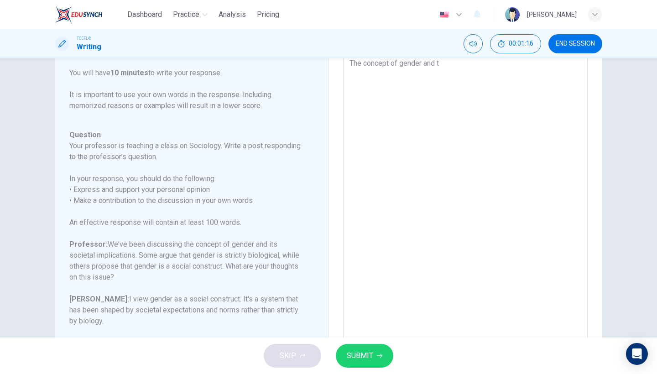
type textarea "x"
type textarea "The concept of gender and th"
type textarea "x"
type textarea "The concept of gender and the"
type textarea "x"
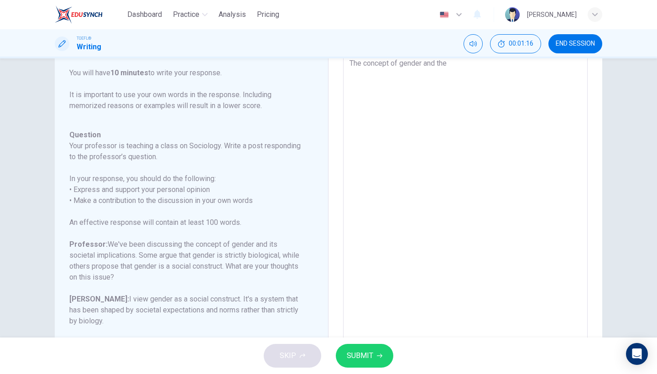
type textarea "The concept of gender and the"
type textarea "x"
type textarea "The concept of gender and the i"
type textarea "x"
type textarea "The concept of gender and the im"
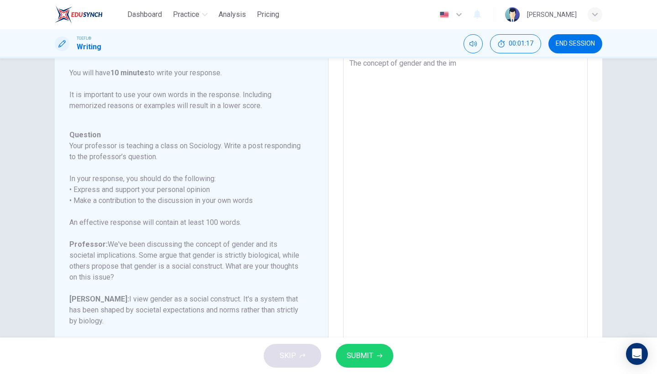
type textarea "x"
type textarea "The concept of gender and the imp"
type textarea "x"
type textarea "The concept of gender and the impl"
type textarea "x"
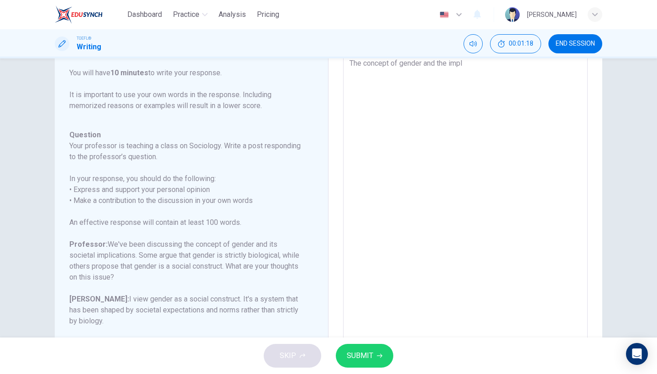
type textarea "The concept of gender and the impli"
type textarea "x"
type textarea "The concept of gender and the implications"
type textarea "x"
type textarea "The concept of gender and the implications d"
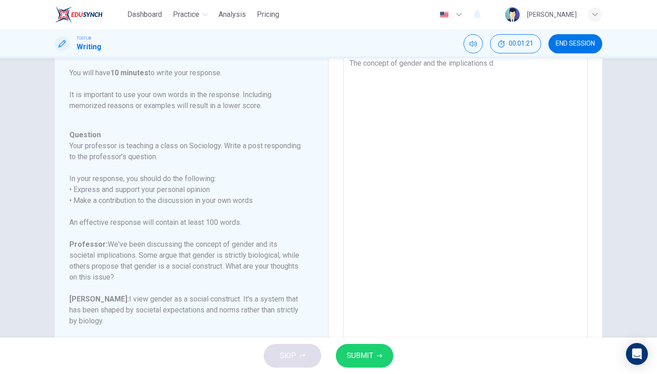
type textarea "x"
type textarea "The concept of gender and the implications de"
type textarea "x"
type textarea "The concept of gender and the implications deb"
type textarea "x"
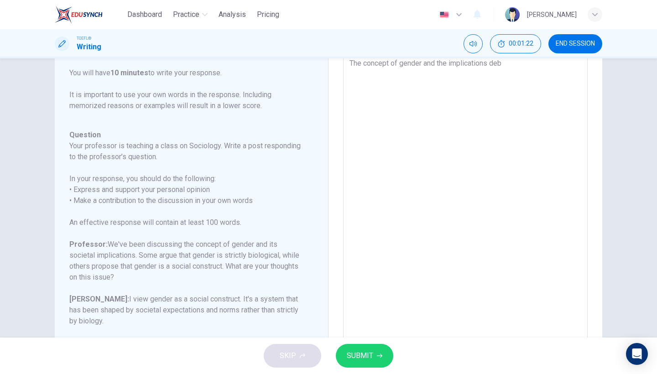
type textarea "The concept of gender and the implications deba"
type textarea "x"
type textarea "The concept of gender and the implications debat"
type textarea "x"
type textarea "The concept of gender and the implications debate"
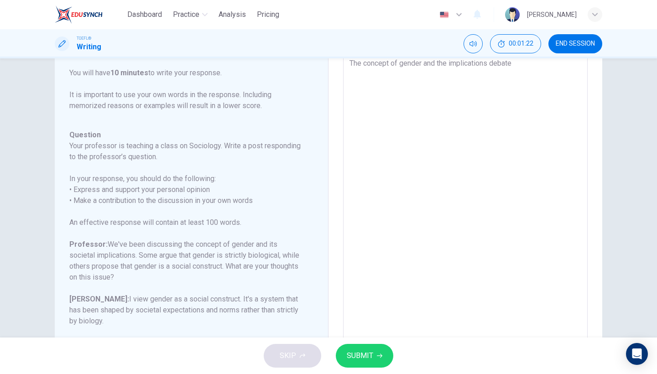
type textarea "x"
type textarea "The concept of gender and the implications debate"
type textarea "x"
type textarea "The concept of gender and the implications debate b"
type textarea "x"
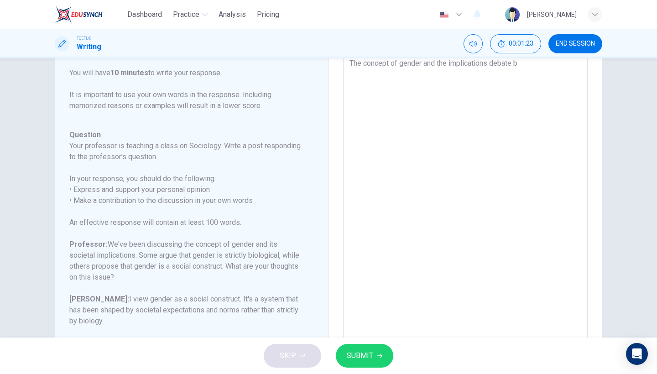
type textarea "The concept of gender and the implications debate be"
type textarea "x"
type textarea "The concept of gender and the implications debate bet"
type textarea "x"
type textarea "The concept of gender and the implications debate betw"
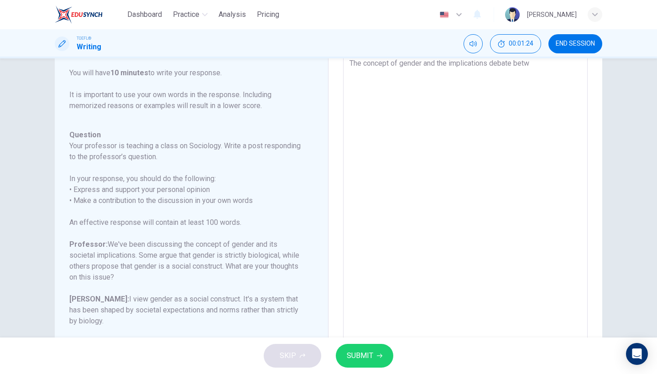
type textarea "x"
type textarea "The concept of gender and the implications debate betwe"
type textarea "x"
type textarea "The concept of gender and the implications debate betwee"
type textarea "x"
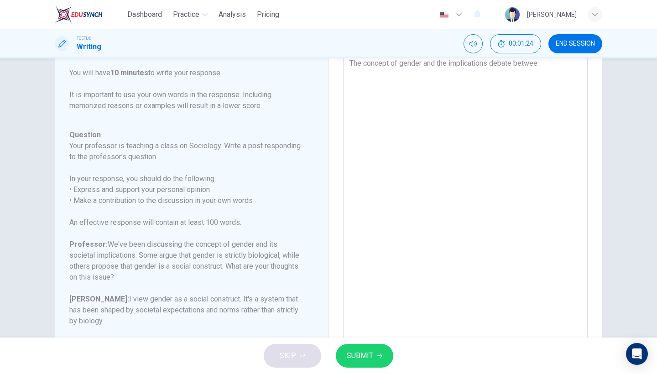
type textarea "The concept of gender and the implications debate betweek"
type textarea "x"
type textarea "The concept of gender and the implications debate betweek"
type textarea "x"
type textarea "The concept of gender and the implications debate betweek"
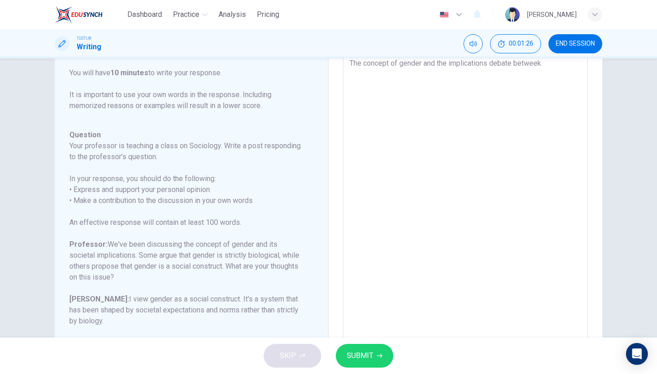
type textarea "x"
type textarea "The concept of gender and the implications debate betwee"
type textarea "x"
type textarea "The concept of gender and the implications debate between"
type textarea "x"
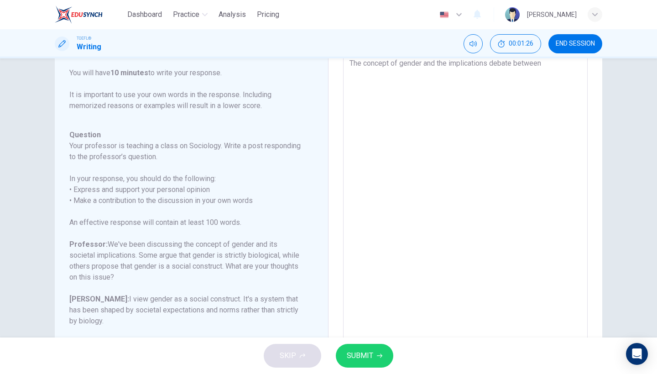
type textarea "The concept of gender and the implications debate between"
type textarea "x"
type textarea "The concept of gender and the implications debate between t"
type textarea "x"
type textarea "The concept of gender and the implications debate between th"
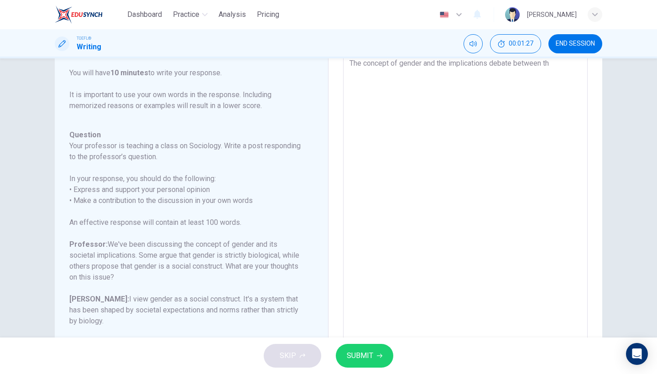
type textarea "x"
type textarea "The concept of gender and the implications debate between the"
type textarea "x"
type textarea "The concept of gender and the implications debate between the"
type textarea "x"
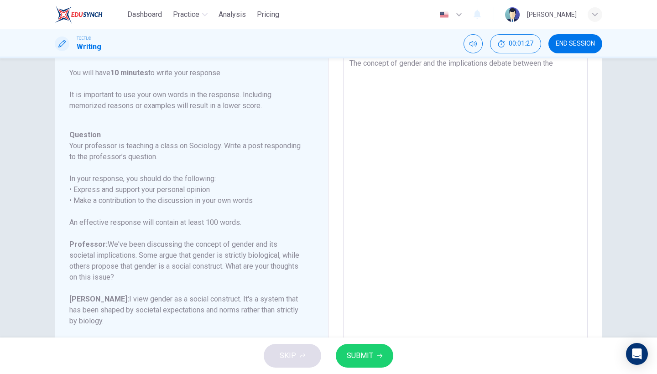
type textarea "The concept of gender and the implications debate between the s"
type textarea "x"
type textarea "The concept of gender and the implications debate between the st"
type textarea "x"
type textarea "The concept of gender and the implications debate between the stu"
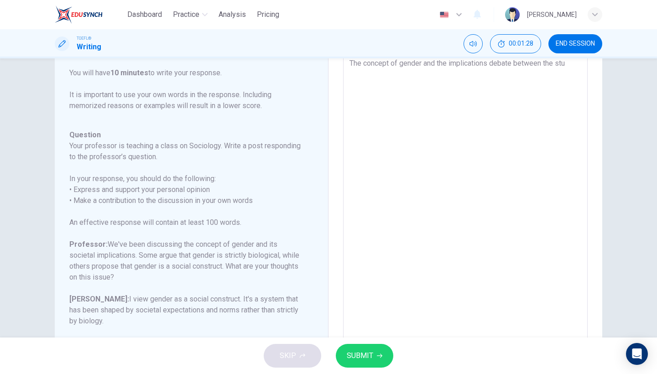
type textarea "x"
type textarea "The concept of gender and the implications debate between the stud"
type textarea "x"
type textarea "The concept of gender and the implications debate between the stude"
type textarea "x"
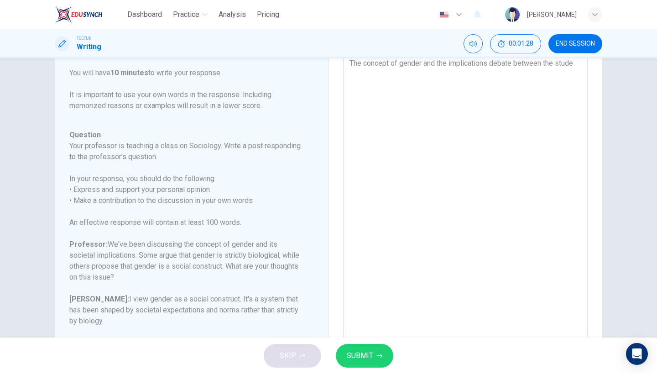
type textarea "The concept of gender and the implications debate between the studen"
type textarea "x"
type textarea "The concept of gender and the implications debate between the student"
type textarea "x"
type textarea "The concept of gender and the implications debate between the students"
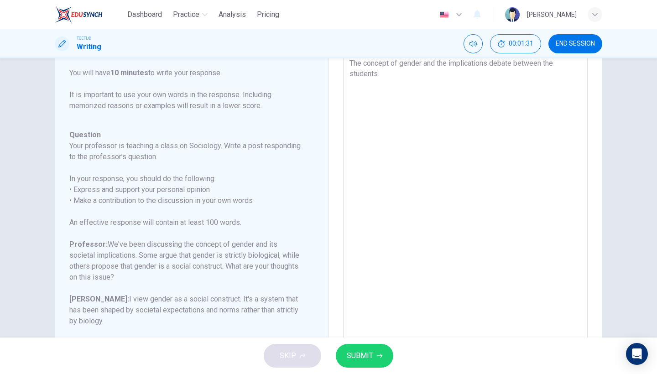
type textarea "x"
type textarea "The concept of gender and the implications debate between the students"
type textarea "x"
type textarea "The concept of gender and the implications debate between the students r"
type textarea "x"
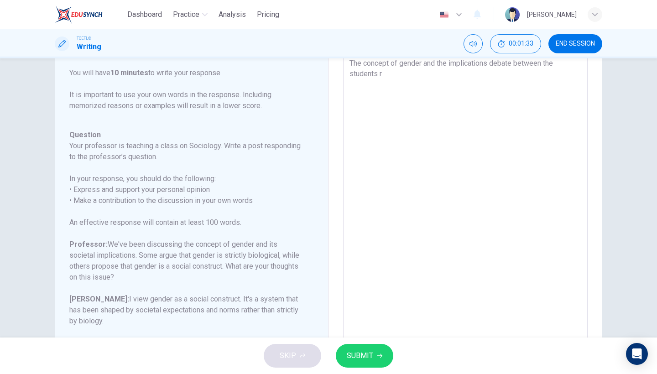
type textarea "The concept of gender and the implications debate between the students re"
type textarea "x"
type textarea "The concept of gender and the implications debate between the students rep"
type textarea "x"
type textarea "The concept of gender and the implications debate between the students repr"
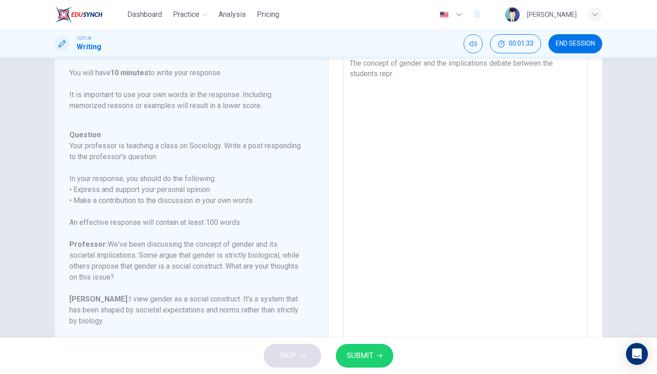
type textarea "x"
type textarea "The concept of gender and the implications debate between the students repre"
type textarea "x"
type textarea "The concept of gender and the implications debate between the students repres"
type textarea "x"
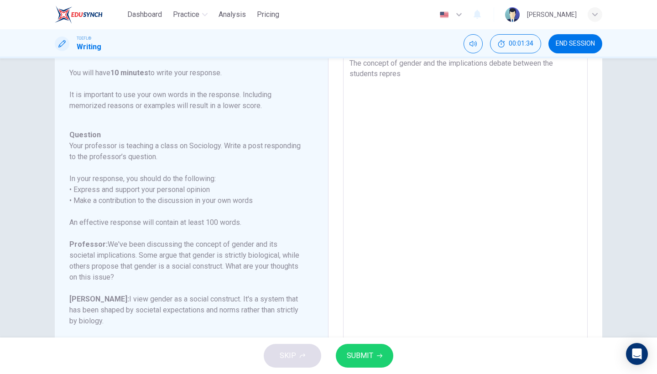
type textarea "The concept of gender and the implications debate between the students represe"
type textarea "x"
type textarea "The concept of gender and the implications debate between the students represen"
type textarea "x"
type textarea "The concept of gender and the implications debate between the students represent"
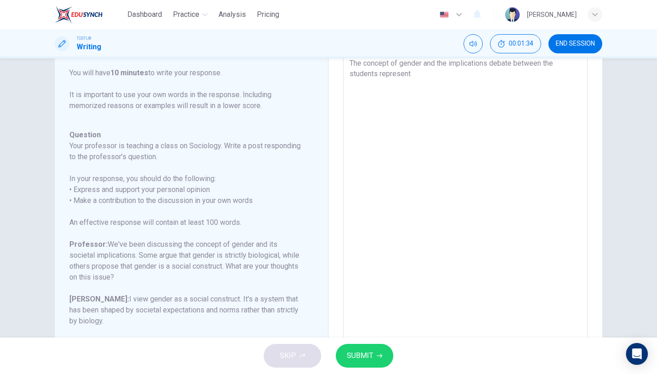
type textarea "x"
type textarea "The concept of gender and the implications debate between the students represent"
type textarea "x"
type textarea "The concept of gender and the implications debate between the students represent"
type textarea "x"
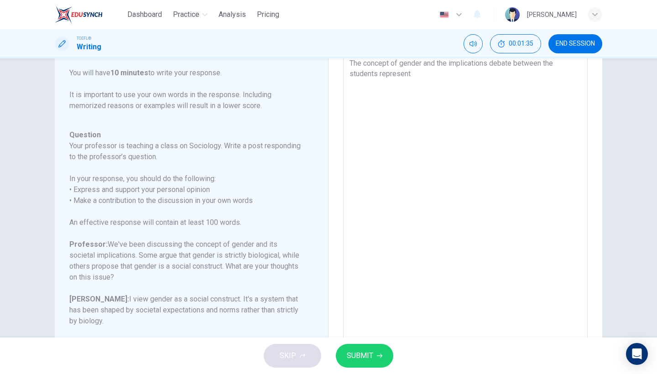
type textarea "The concept of gender and the implications debate between the students represen…"
type textarea "x"
type textarea "The concept of gender and the implications debate between the students represen…"
type textarea "x"
type textarea "The concept of gender and the implications debate between the students represen…"
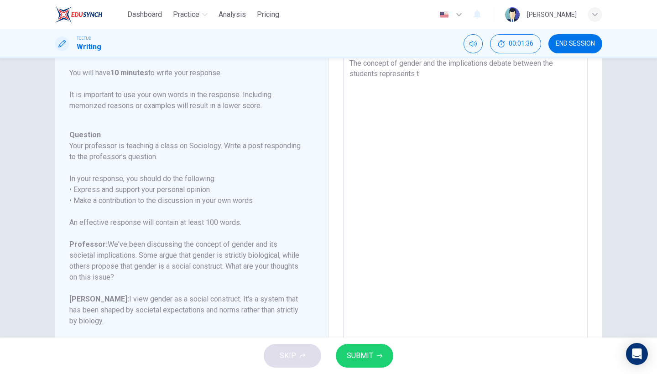
type textarea "x"
type textarea "The concept of gender and the implications debate between the students represen…"
type textarea "x"
type textarea "The concept of gender and the implications debate between the students represen…"
type textarea "x"
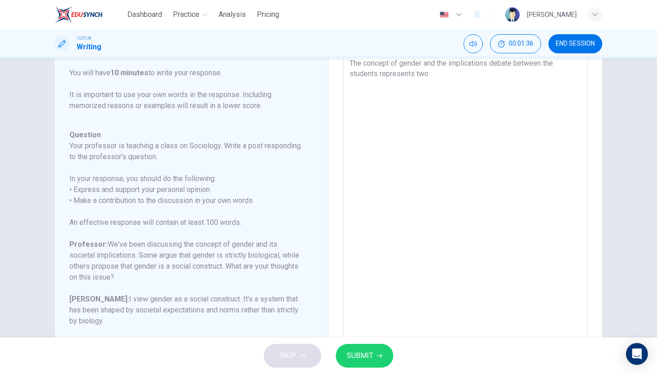
type textarea "The concept of gender and the implications debate between the students represen…"
type textarea "x"
type textarea "The concept of gender and the implications debate between the students represen…"
type textarea "x"
type textarea "The concept of gender and the implications debate between the students represen…"
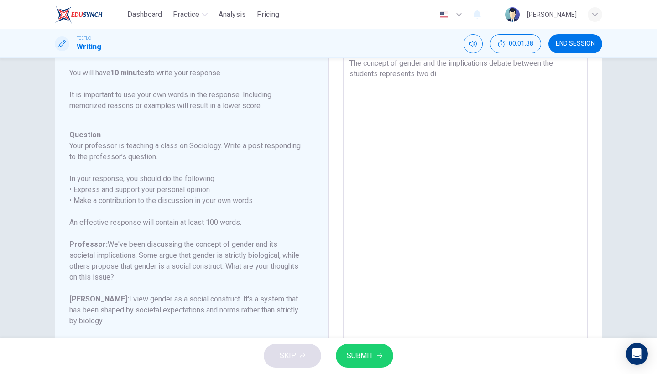
type textarea "x"
type textarea "The concept of gender and the implications debate between the students represen…"
type textarea "x"
type textarea "The concept of gender and the implications debate between the students represen…"
type textarea "x"
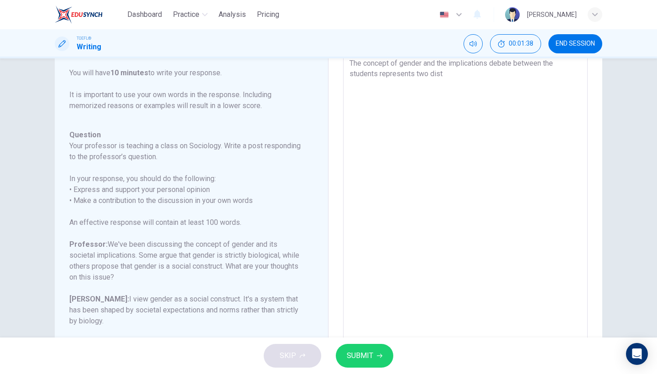
type textarea "The concept of gender and the implications debate between the students represen…"
type textarea "x"
type textarea "The concept of gender and the implications debate between the students represen…"
type textarea "x"
type textarea "The concept of gender and the implications debate between the students represen…"
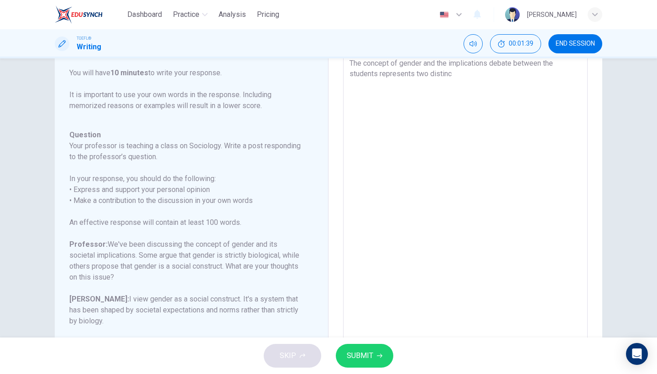
type textarea "x"
type textarea "The concept of gender and the implications debate between the students represen…"
type textarea "x"
type textarea "The concept of gender and the implications debate between the students represen…"
type textarea "x"
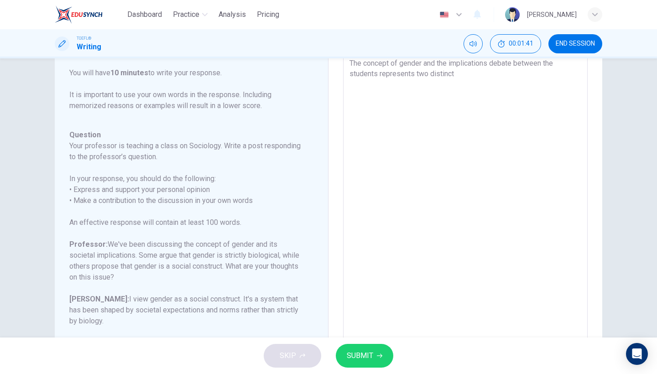
type textarea "The concept of gender and the implications debate between the students represen…"
type textarea "x"
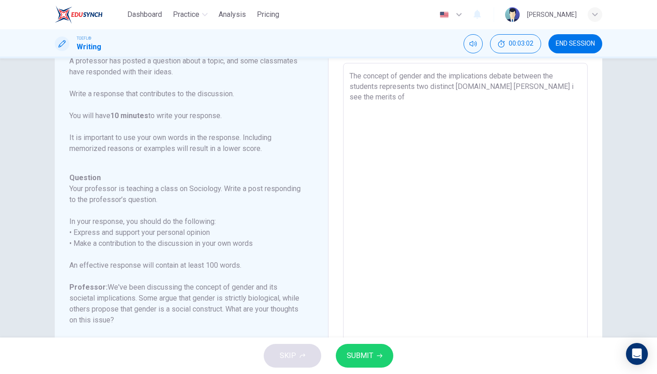
scroll to position [44, 0]
click at [527, 88] on textarea "The concept of gender and the implications debate between the students represen…" at bounding box center [466, 217] width 232 height 290
click at [550, 102] on textarea "The concept of gender and the implications debate between the students represen…" at bounding box center [466, 217] width 232 height 290
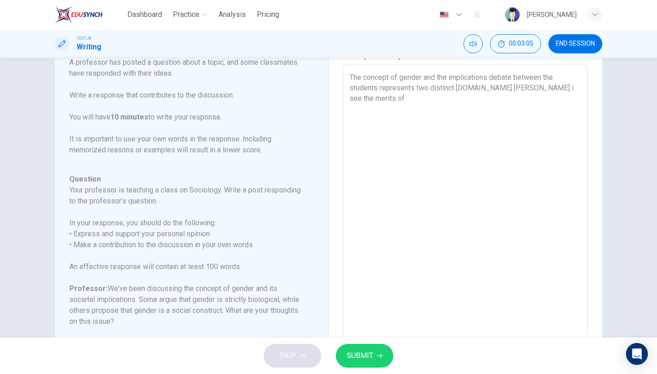
click at [528, 94] on textarea "The concept of gender and the implications debate between the students represen…" at bounding box center [466, 217] width 232 height 290
click at [513, 126] on textarea "The concept of gender and the implications debate between the students represen…" at bounding box center [466, 217] width 232 height 290
click at [504, 106] on textarea "The concept of gender and the implications debate between the students represen…" at bounding box center [466, 217] width 232 height 290
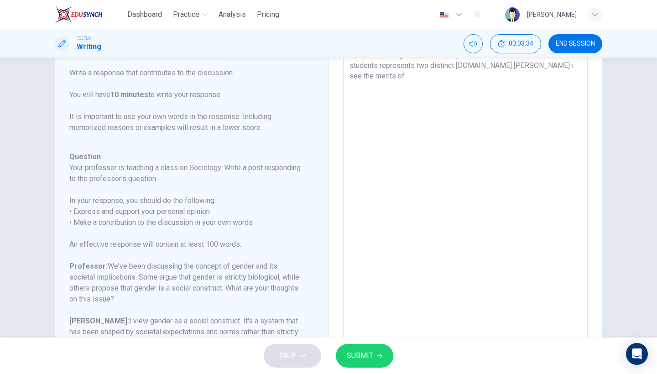
scroll to position [62, 0]
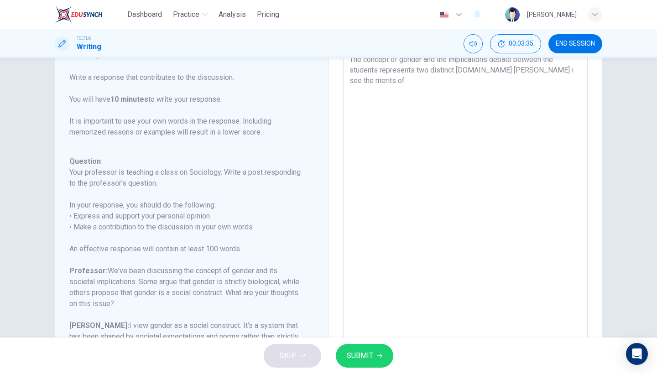
click at [527, 69] on textarea "The concept of gender and the implications debate between the students represen…" at bounding box center [466, 199] width 232 height 290
click at [496, 88] on textarea "The concept of gender and the implications debate between the students represen…" at bounding box center [466, 199] width 232 height 290
click at [511, 69] on textarea "The concept of gender and the implications debate between the students represen…" at bounding box center [466, 199] width 232 height 290
click at [491, 90] on textarea "The concept of gender and the implications debate between the students represen…" at bounding box center [466, 199] width 232 height 290
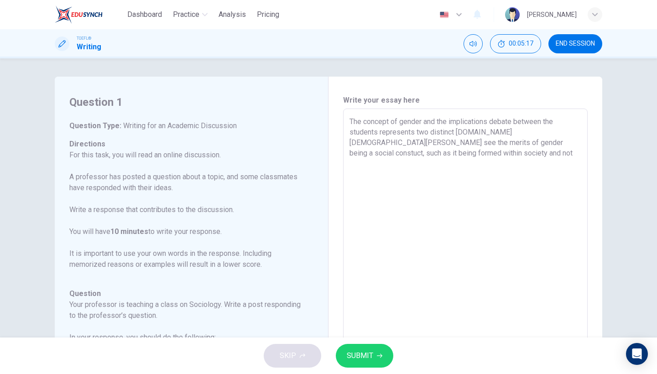
scroll to position [0, 0]
click at [356, 360] on span "SUBMIT" at bounding box center [360, 356] width 26 height 13
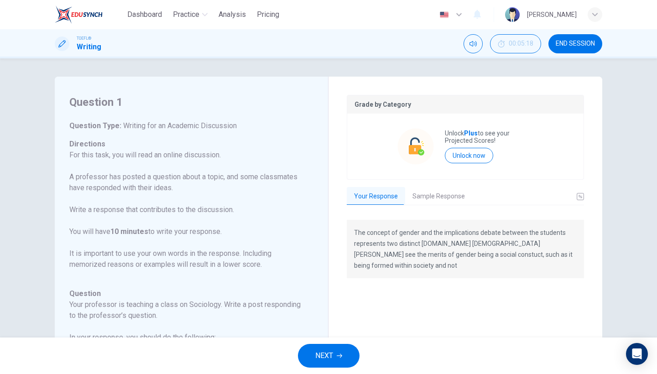
click at [434, 187] on div "Grade by Category Unlock Plus to see your Projected Scores! Unlock now Your Res…" at bounding box center [465, 252] width 237 height 315
click at [431, 196] on button "Sample Response" at bounding box center [438, 196] width 67 height 19
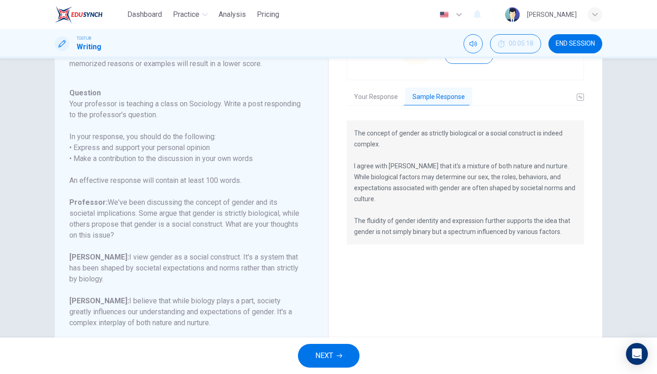
scroll to position [65, 0]
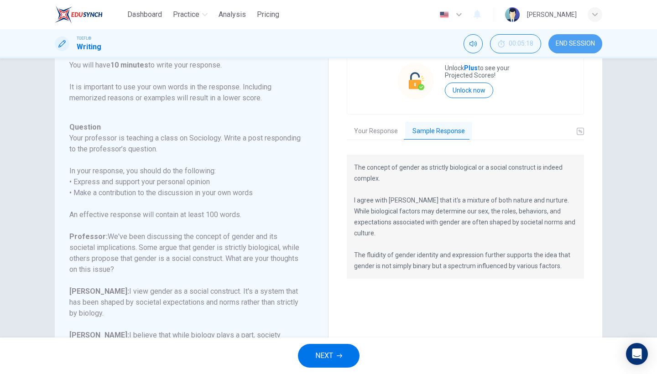
click at [573, 47] on button "END SESSION" at bounding box center [576, 43] width 54 height 19
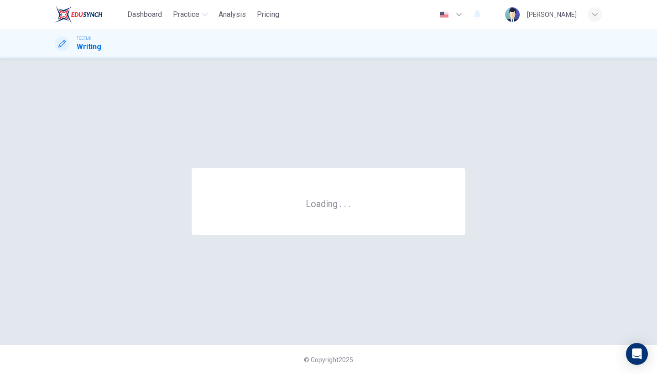
scroll to position [0, 0]
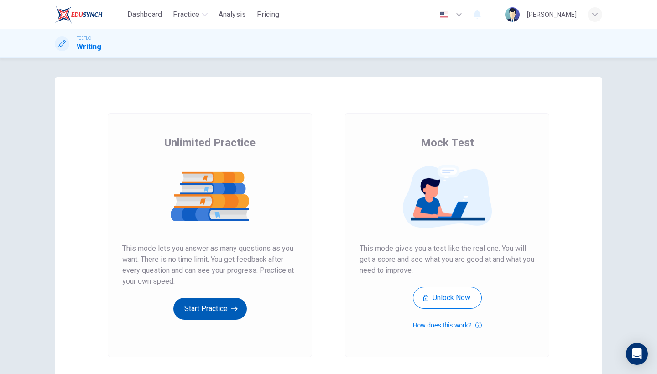
click at [216, 304] on button "Start Practice" at bounding box center [209, 309] width 73 height 22
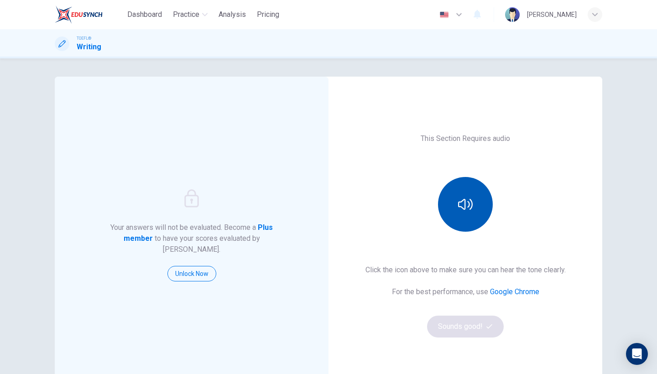
click at [462, 211] on icon "button" at bounding box center [465, 204] width 15 height 15
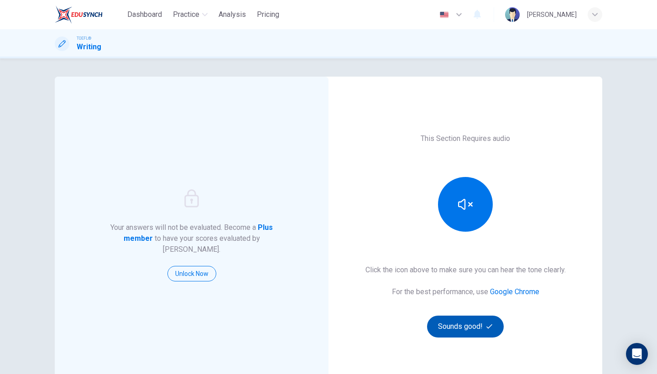
click at [455, 325] on button "Sounds good!" at bounding box center [465, 327] width 77 height 22
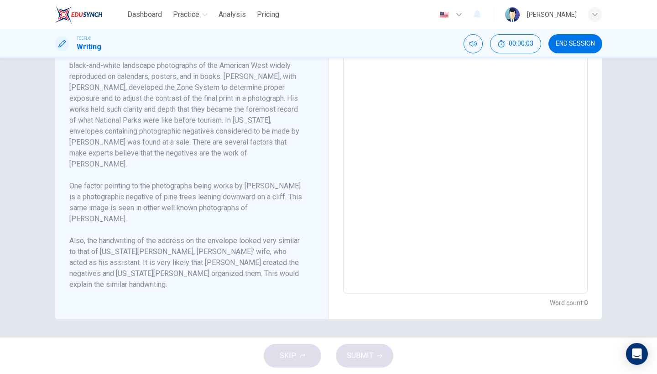
click at [284, 347] on div "SKIP SUBMIT" at bounding box center [328, 356] width 657 height 37
click at [420, 242] on textarea at bounding box center [466, 164] width 232 height 245
type textarea "d"
type textarea "x"
type textarea "de"
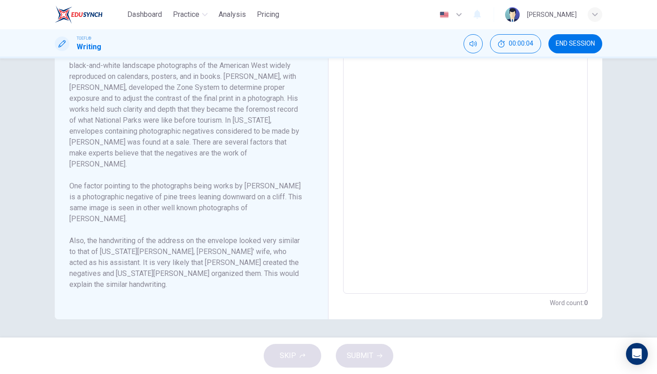
type textarea "x"
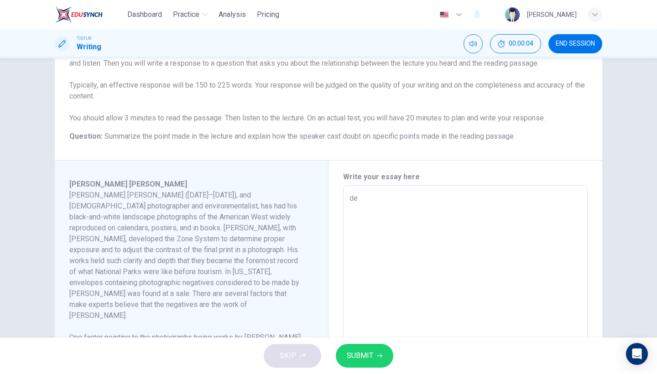
type textarea "def"
type textarea "x"
type textarea "def"
click at [371, 361] on span "SUBMIT" at bounding box center [360, 356] width 26 height 13
type textarea "x"
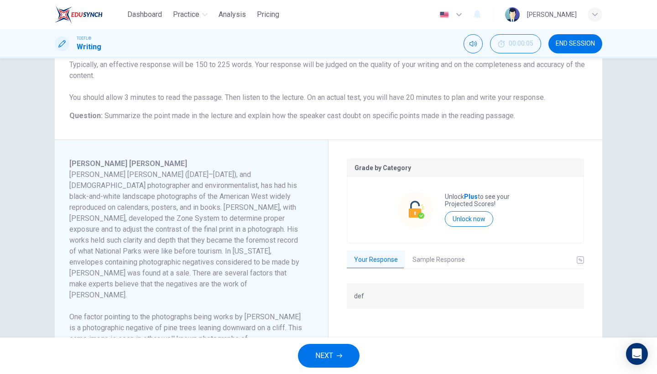
scroll to position [132, 0]
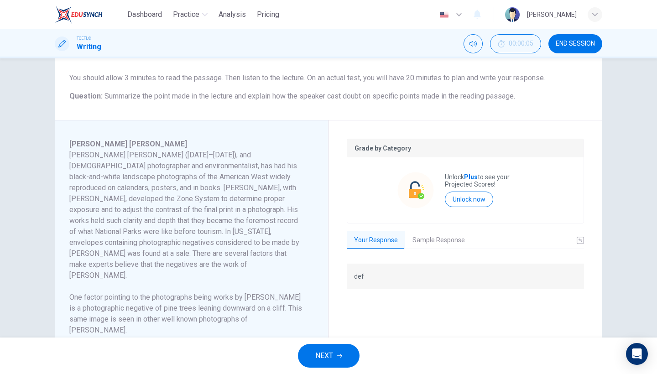
click at [431, 247] on button "Sample Response" at bounding box center [438, 240] width 67 height 19
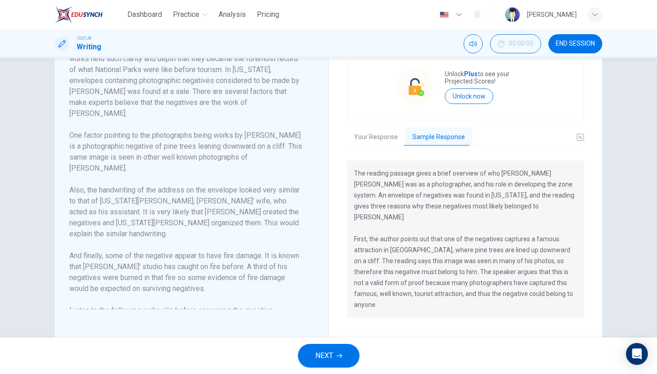
scroll to position [236, 0]
click at [380, 142] on button "Your Response" at bounding box center [376, 136] width 58 height 19
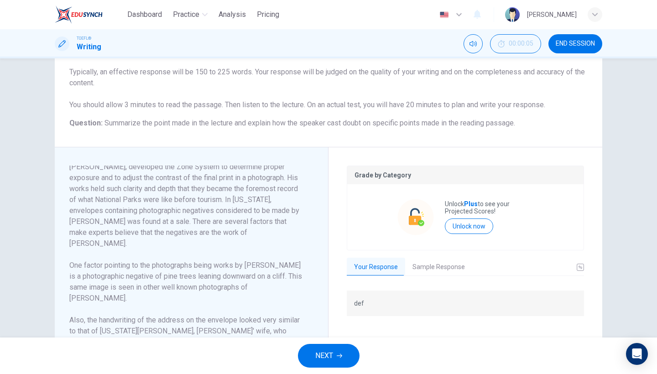
scroll to position [8, 0]
